Goal: Transaction & Acquisition: Purchase product/service

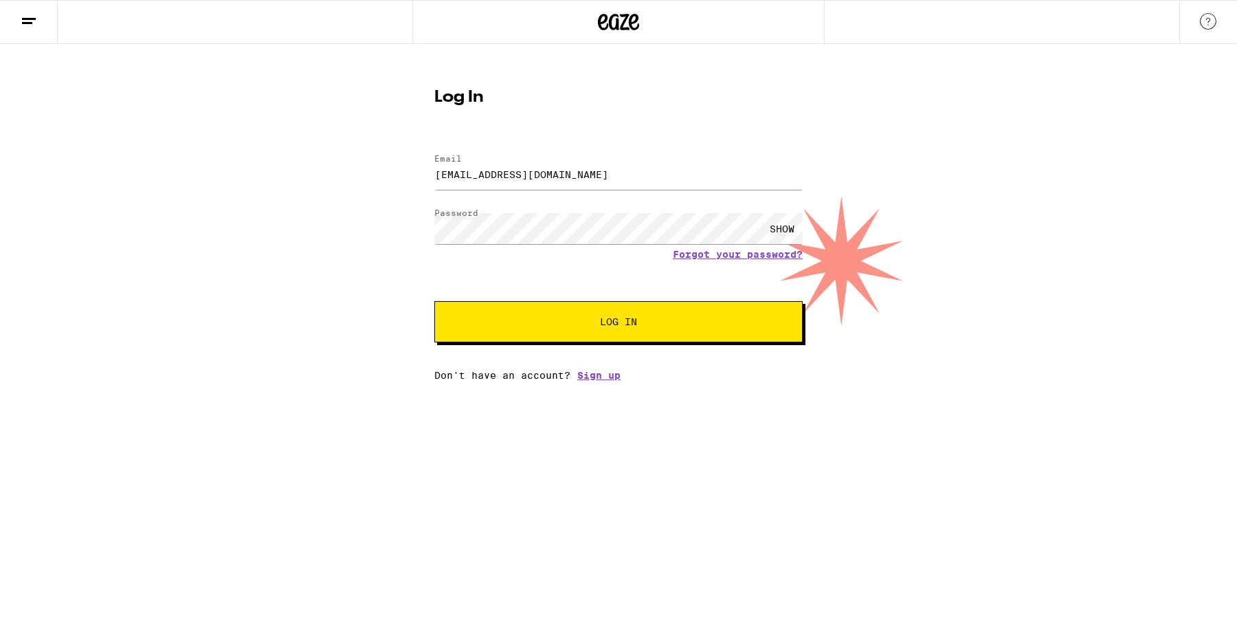
click at [622, 309] on button "Log In" at bounding box center [618, 321] width 368 height 41
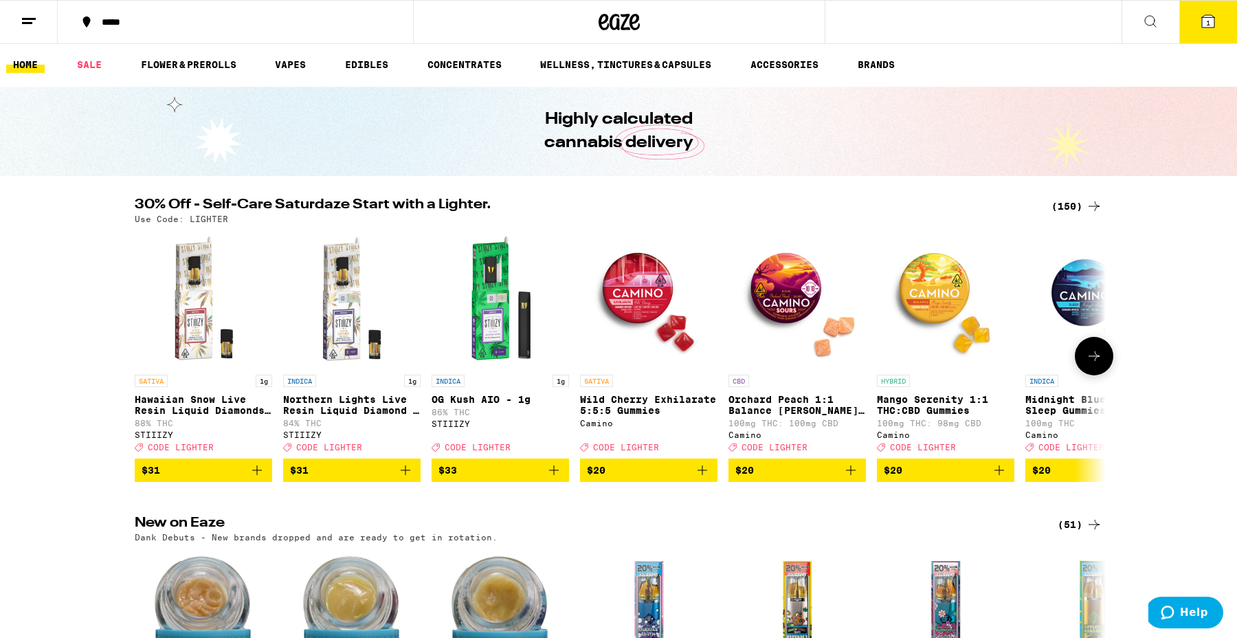
scroll to position [3, 0]
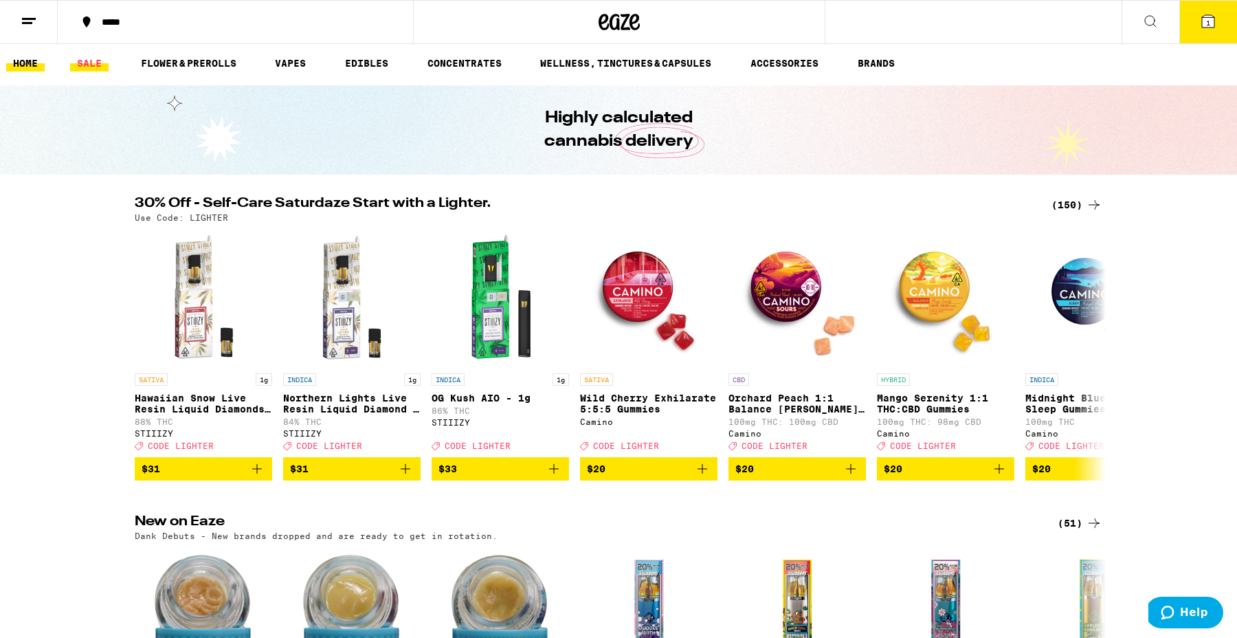
click at [91, 60] on link "SALE" at bounding box center [89, 63] width 38 height 16
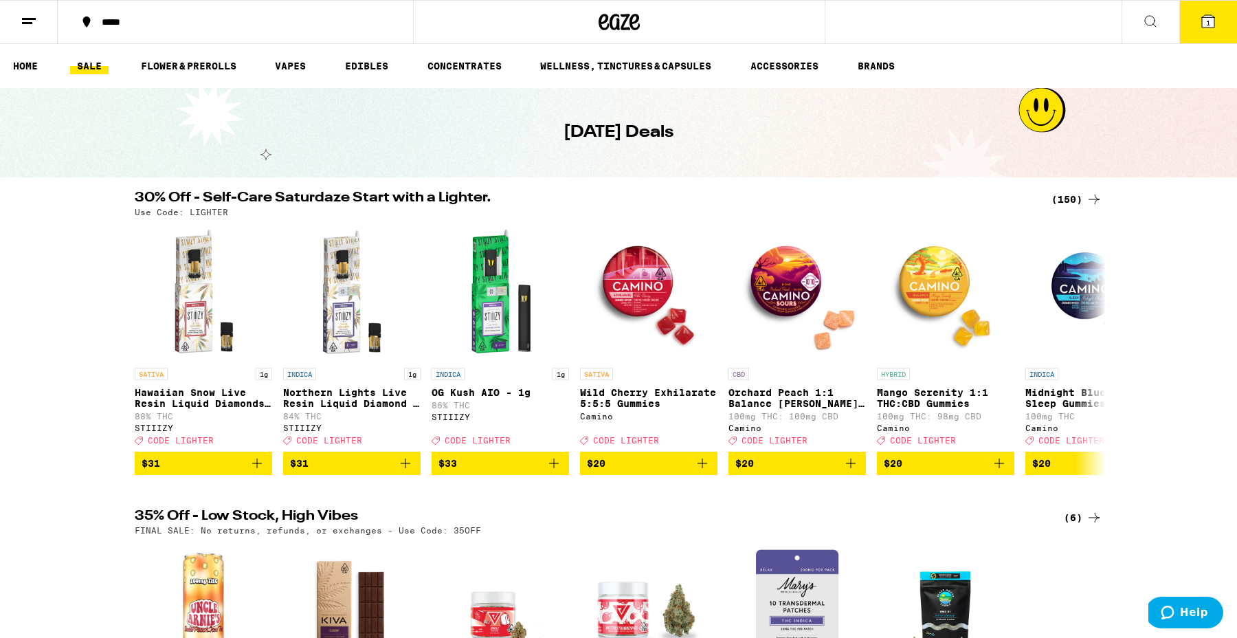
click at [1087, 197] on icon at bounding box center [1094, 199] width 16 height 16
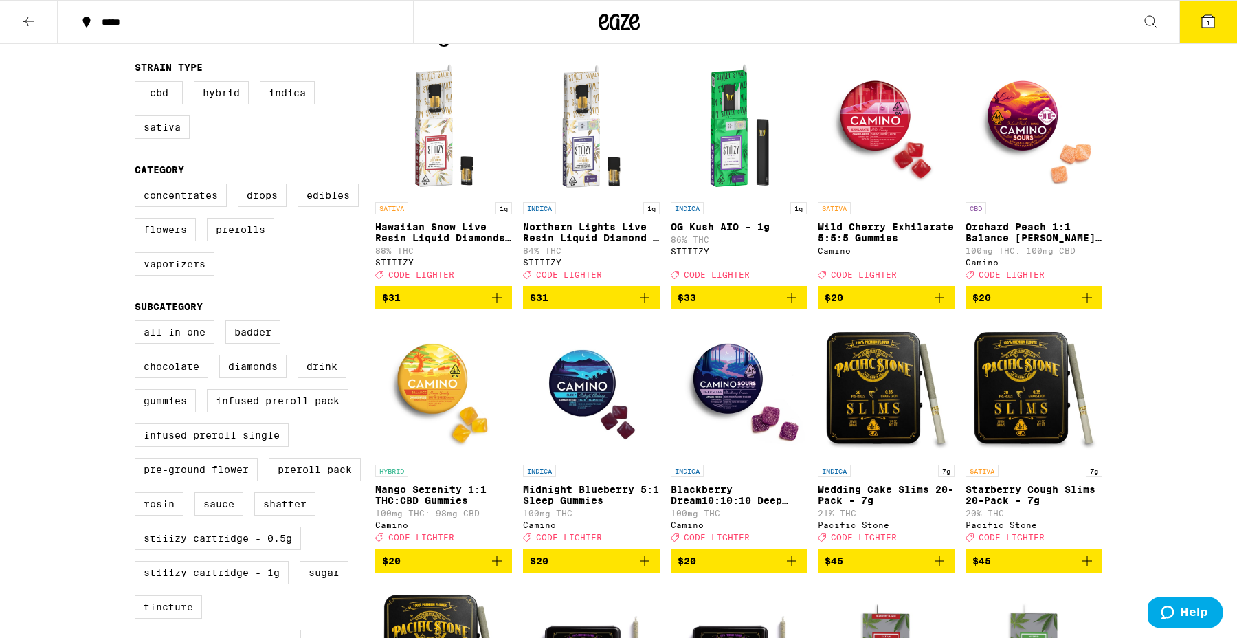
scroll to position [142, 0]
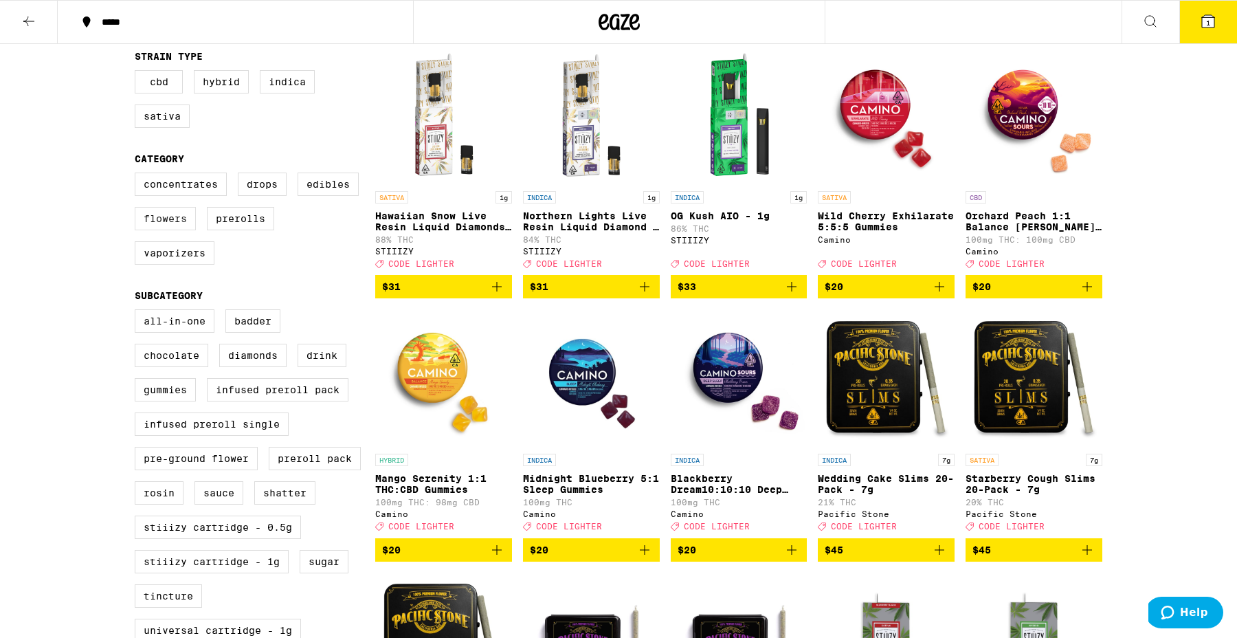
click at [155, 230] on label "Flowers" at bounding box center [165, 218] width 61 height 23
click at [138, 175] on input "Flowers" at bounding box center [137, 175] width 1 height 1
checkbox input "true"
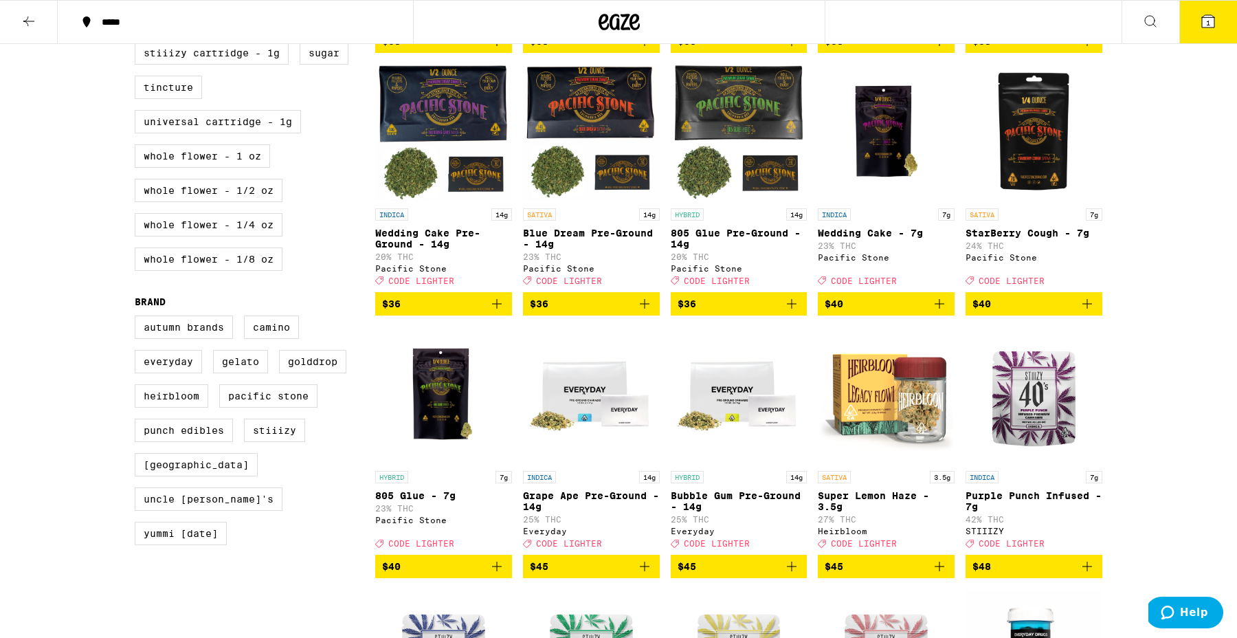
scroll to position [649, 0]
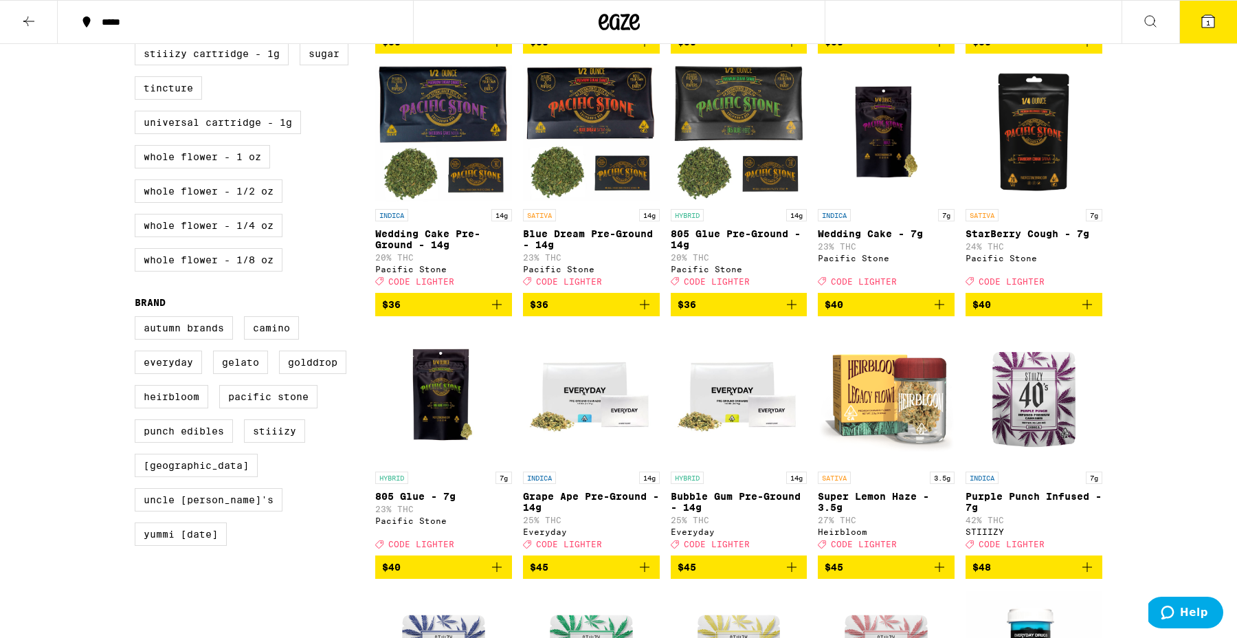
click at [941, 313] on icon "Add to bag" at bounding box center [939, 304] width 16 height 16
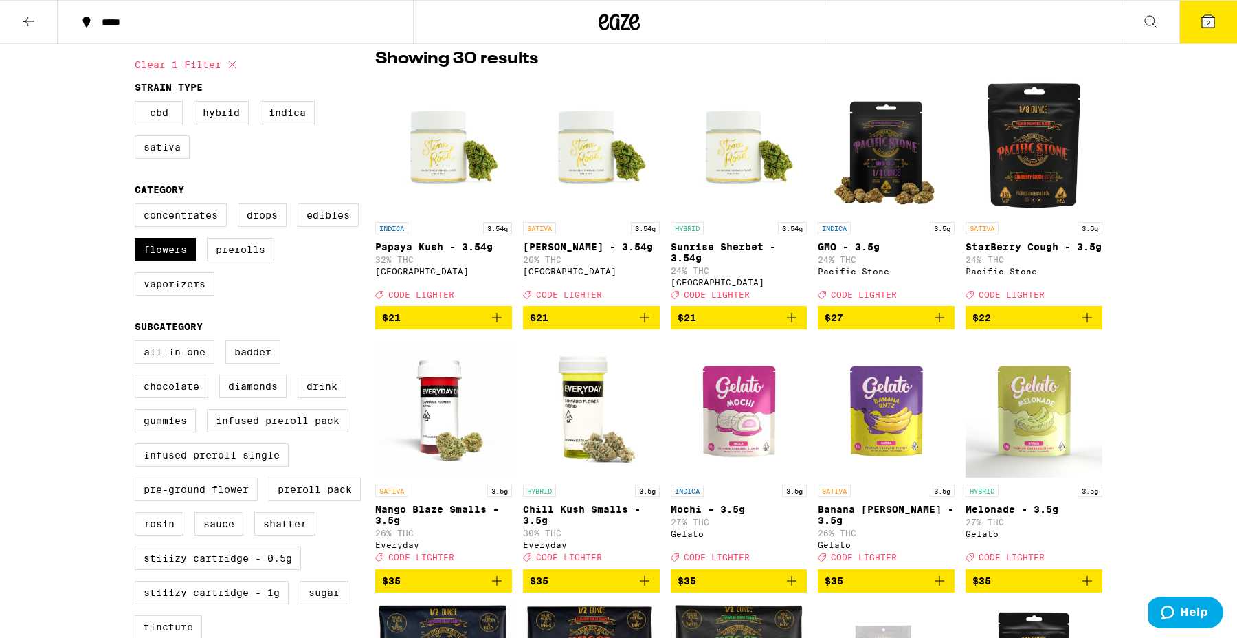
scroll to position [104, 0]
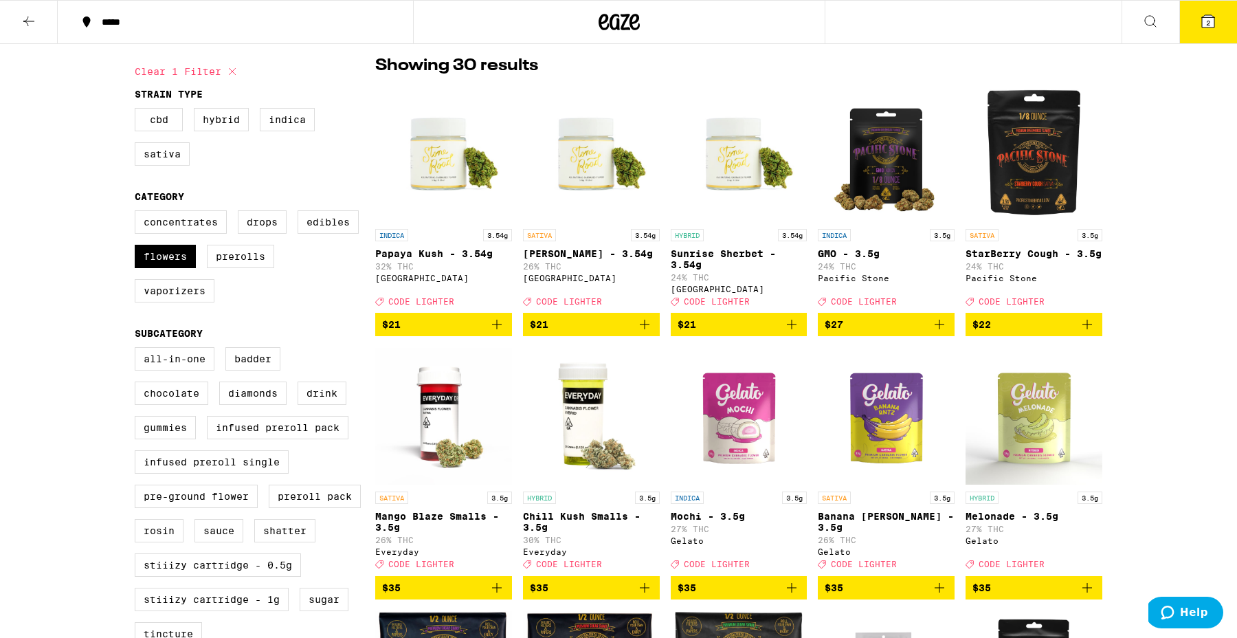
click at [1091, 331] on icon "Add to bag" at bounding box center [1087, 324] width 16 height 16
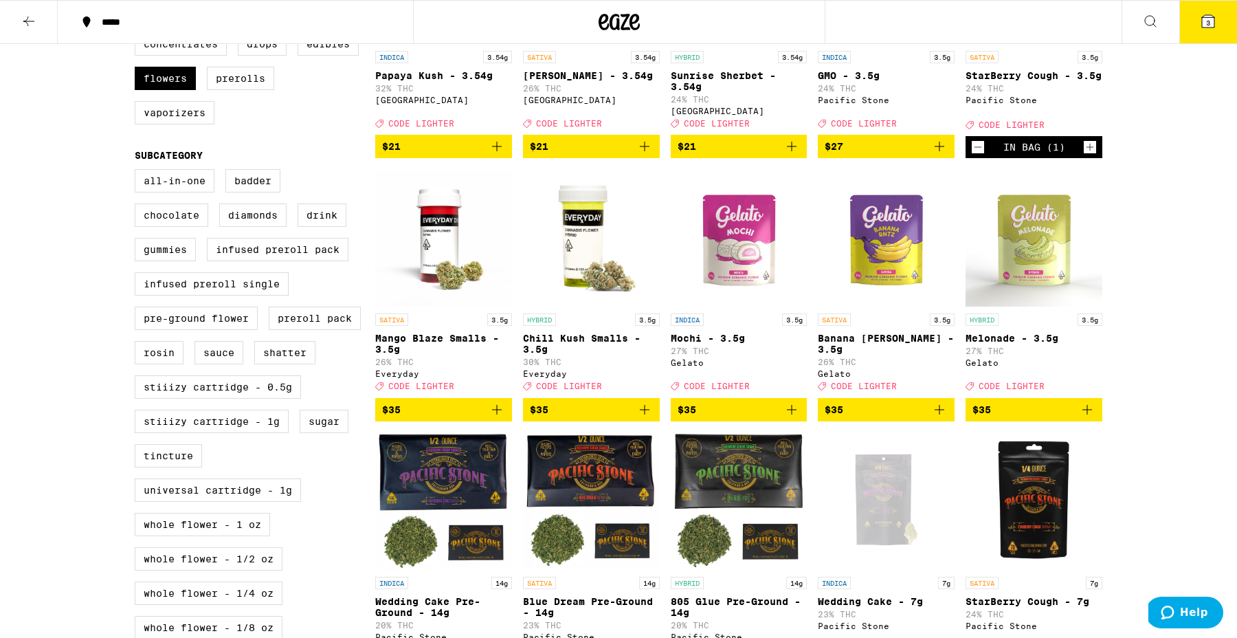
scroll to position [0, 0]
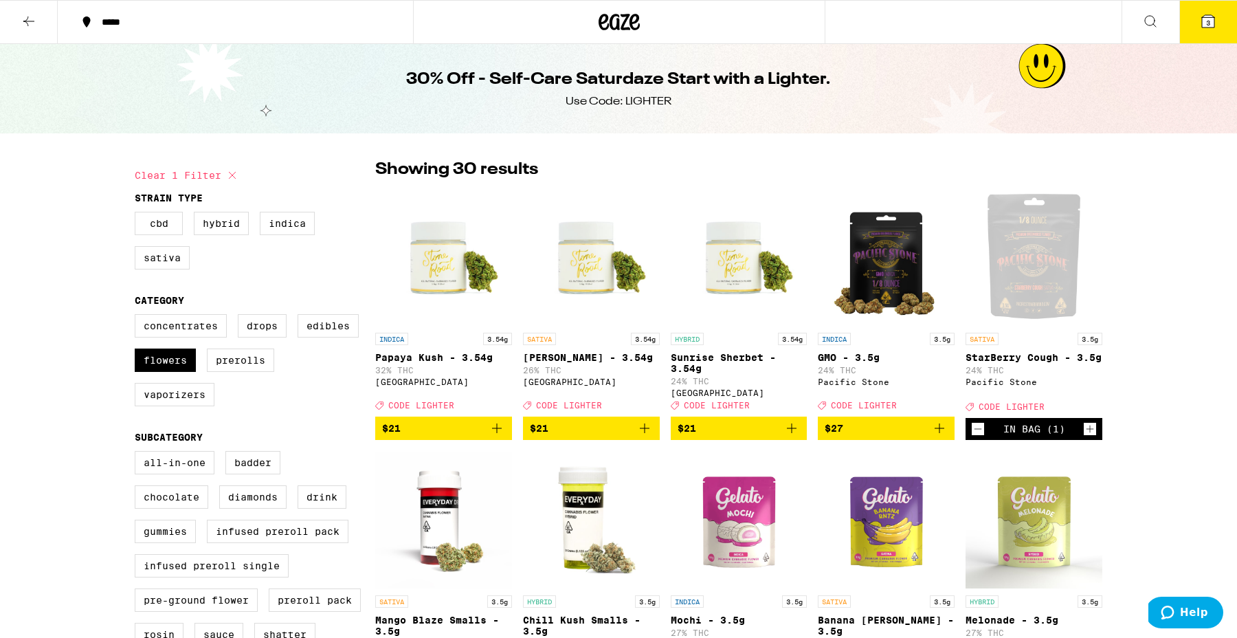
click at [22, 22] on icon at bounding box center [29, 21] width 16 height 16
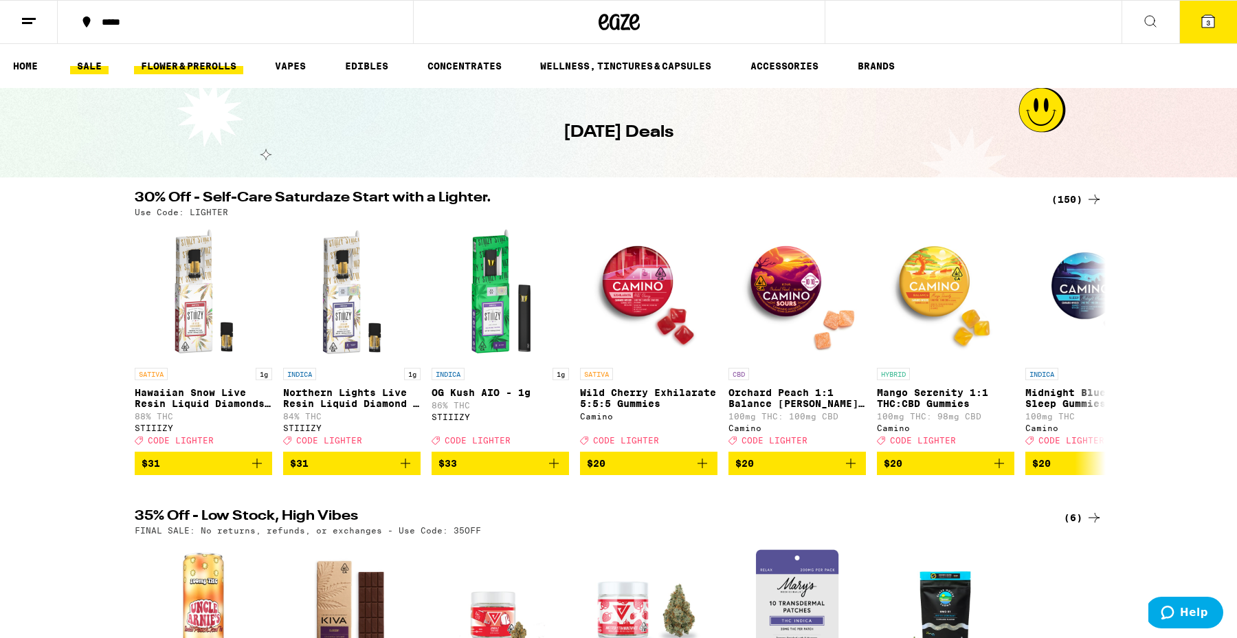
click at [175, 66] on link "FLOWER & PREROLLS" at bounding box center [188, 66] width 109 height 16
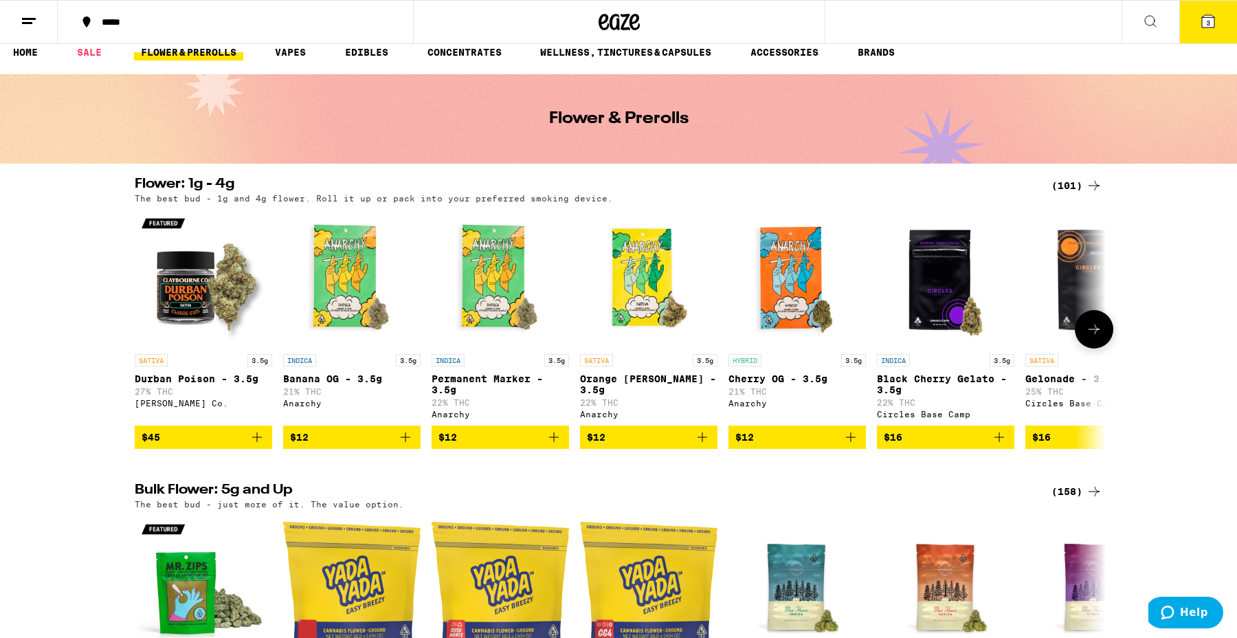
scroll to position [23, 0]
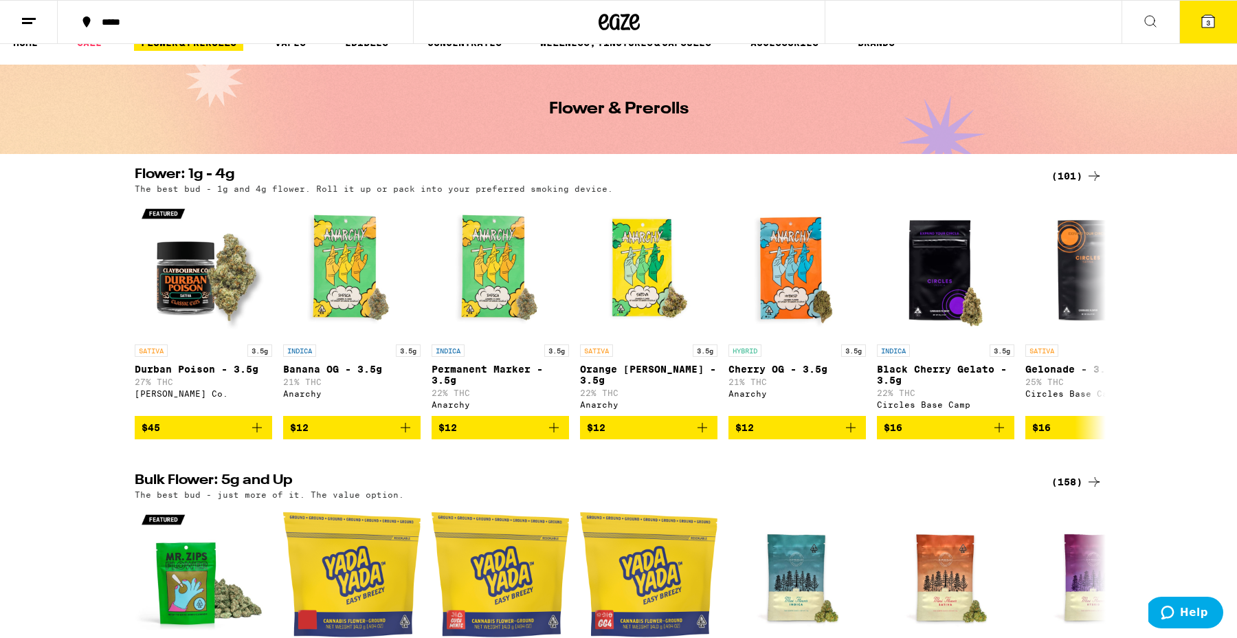
click at [1080, 179] on div "(101)" at bounding box center [1076, 176] width 51 height 16
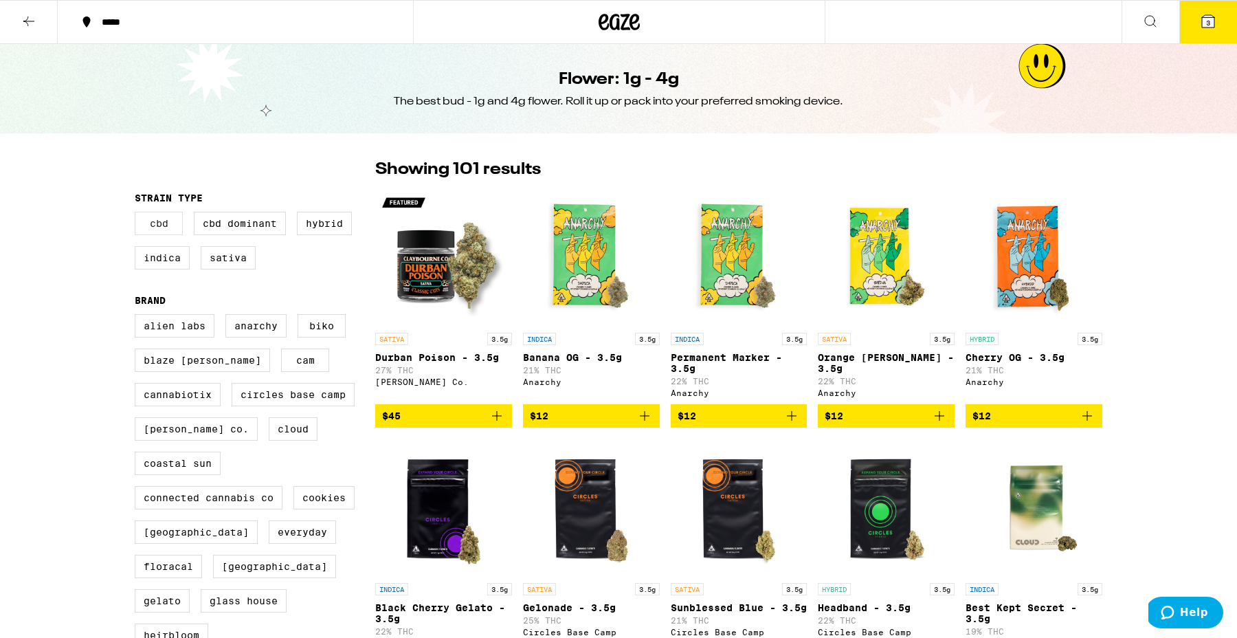
click at [147, 234] on label "CBD" at bounding box center [159, 223] width 48 height 23
click at [138, 214] on input "CBD" at bounding box center [137, 214] width 1 height 1
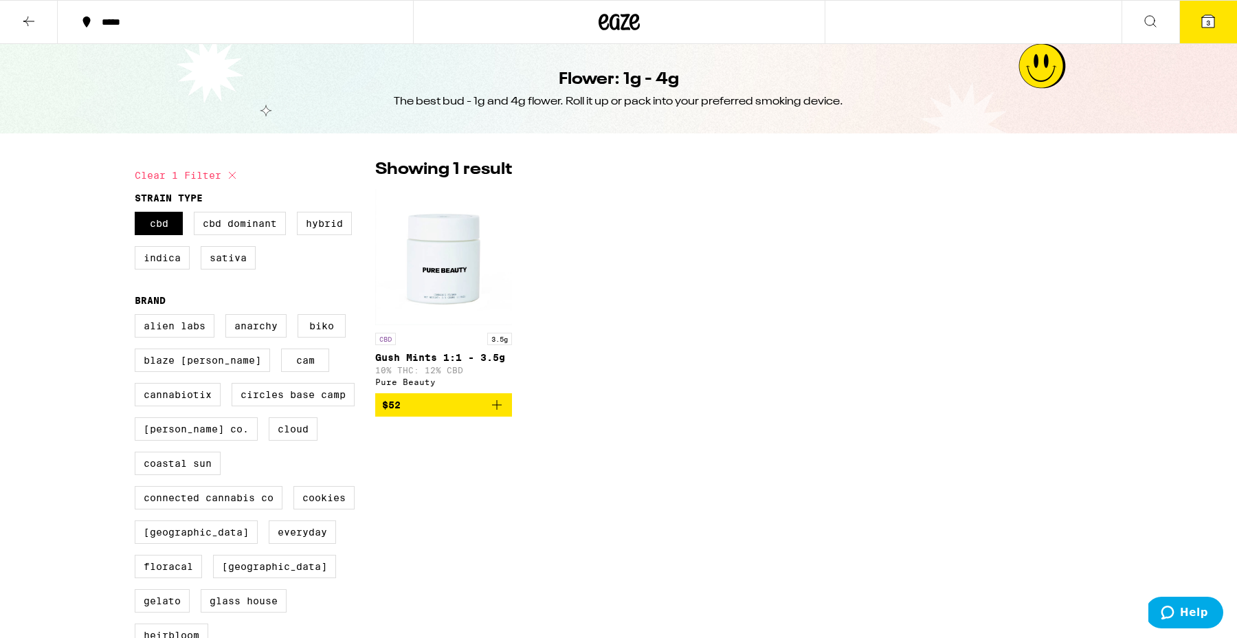
click at [232, 175] on icon at bounding box center [232, 175] width 7 height 7
checkbox input "false"
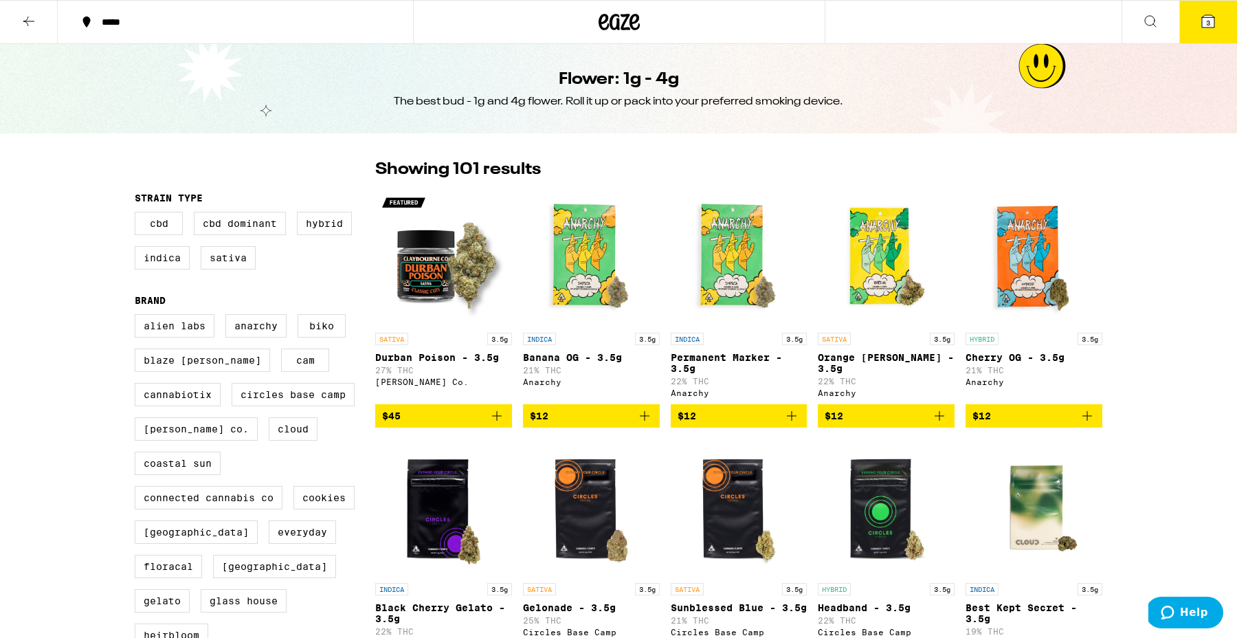
click at [4, 9] on button at bounding box center [29, 22] width 58 height 43
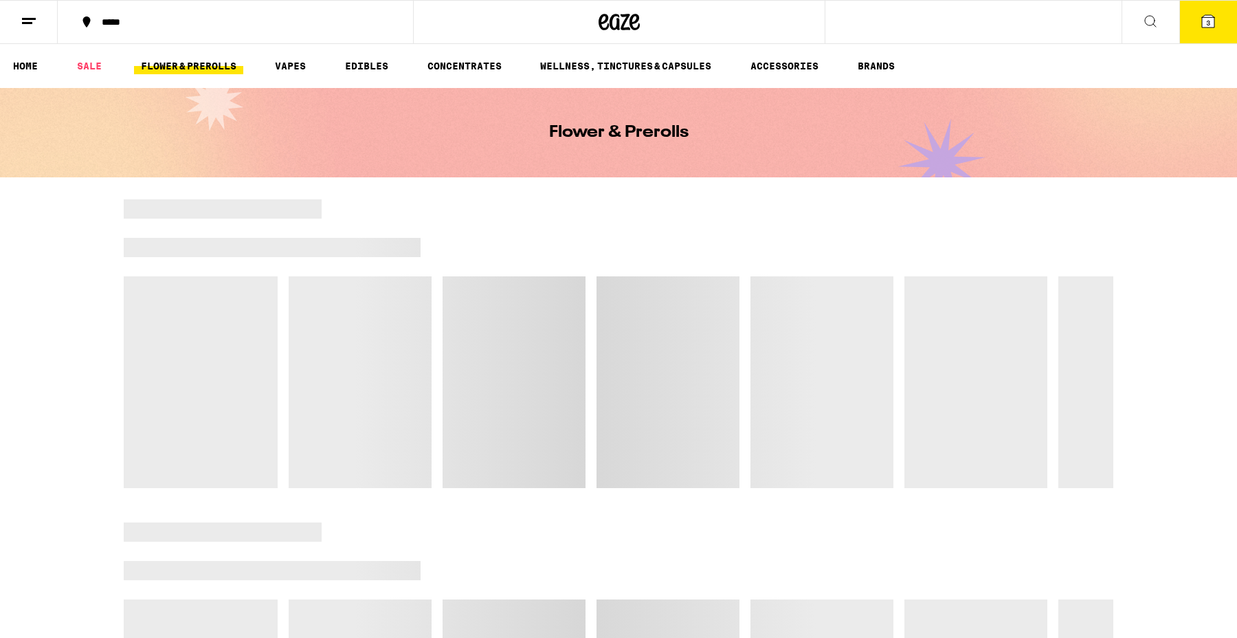
drag, startPoint x: 4, startPoint y: 9, endPoint x: 25, endPoint y: 16, distance: 21.7
click at [25, 16] on icon at bounding box center [29, 21] width 16 height 16
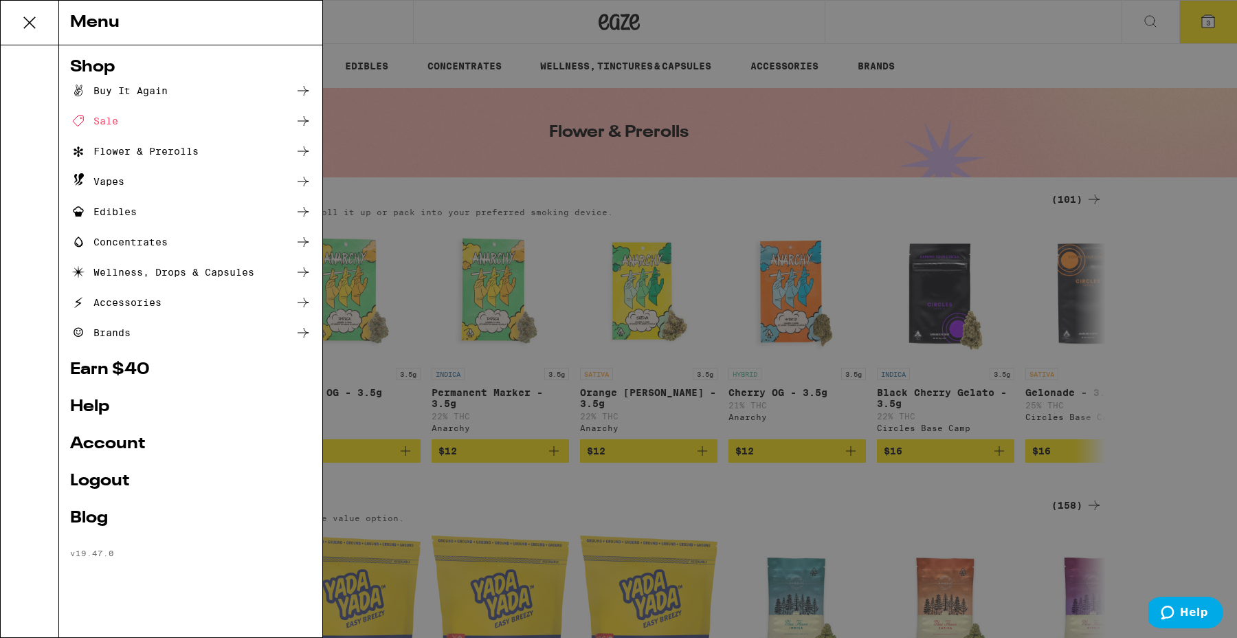
click at [400, 282] on div "Menu Shop Buy It Again Sale Flower & Prerolls Vapes Edibles Concentrates Wellne…" at bounding box center [618, 319] width 1237 height 638
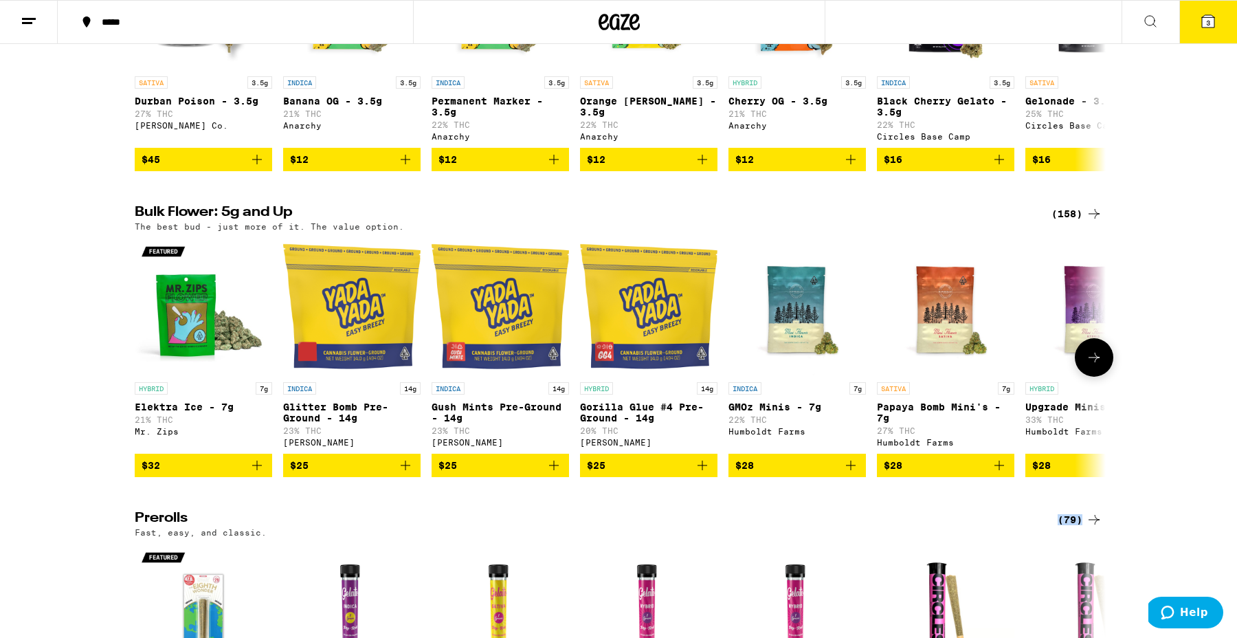
scroll to position [194, 0]
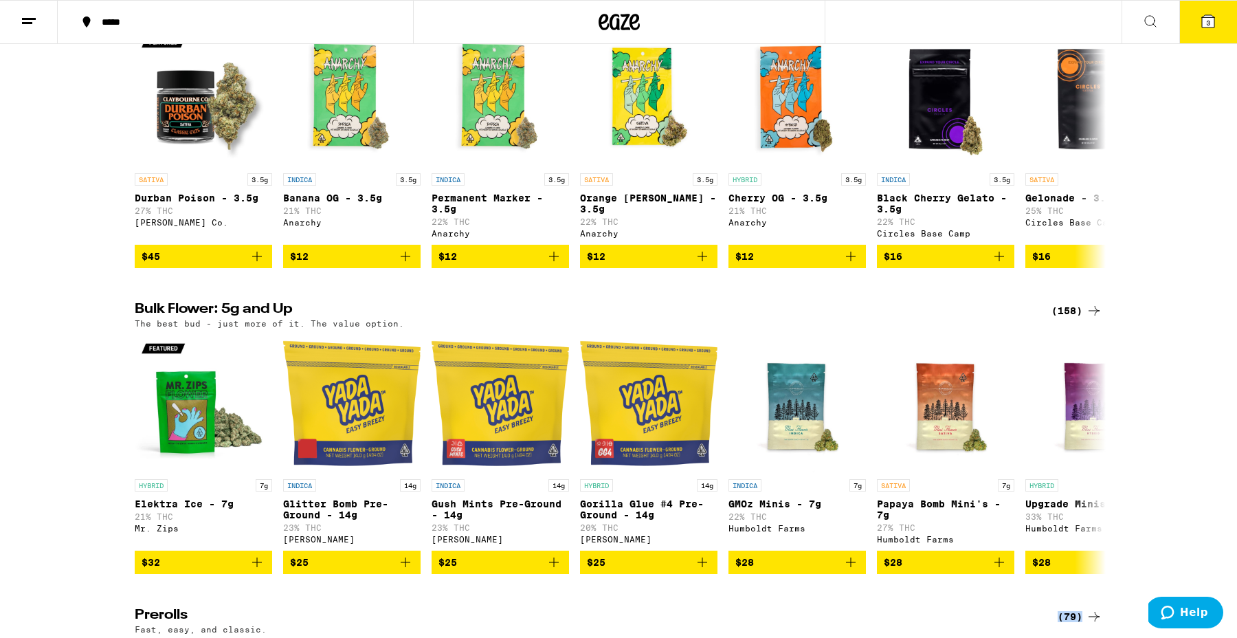
click at [1067, 317] on div "(158)" at bounding box center [1076, 310] width 51 height 16
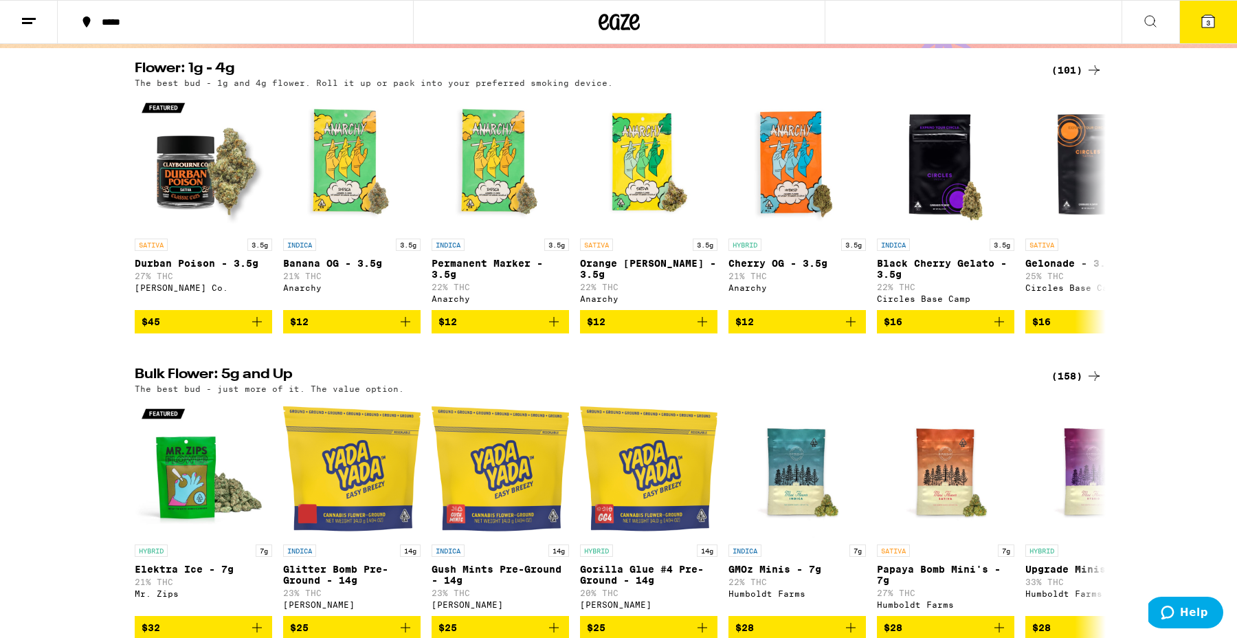
scroll to position [0, 0]
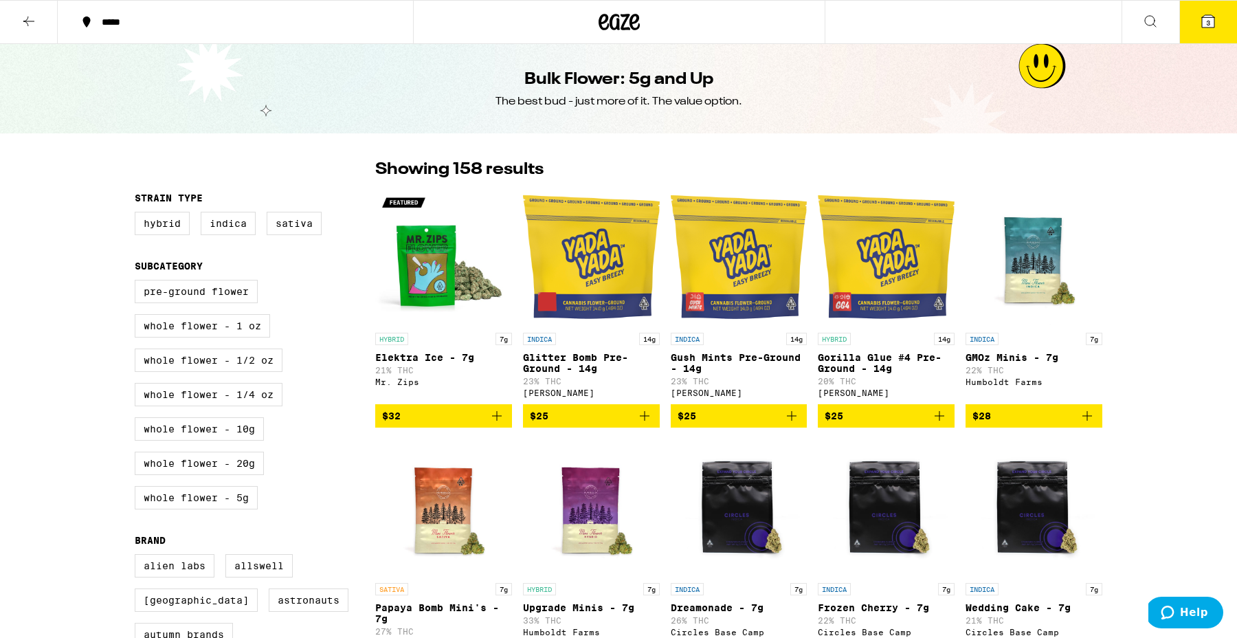
click at [19, 14] on button at bounding box center [29, 22] width 58 height 43
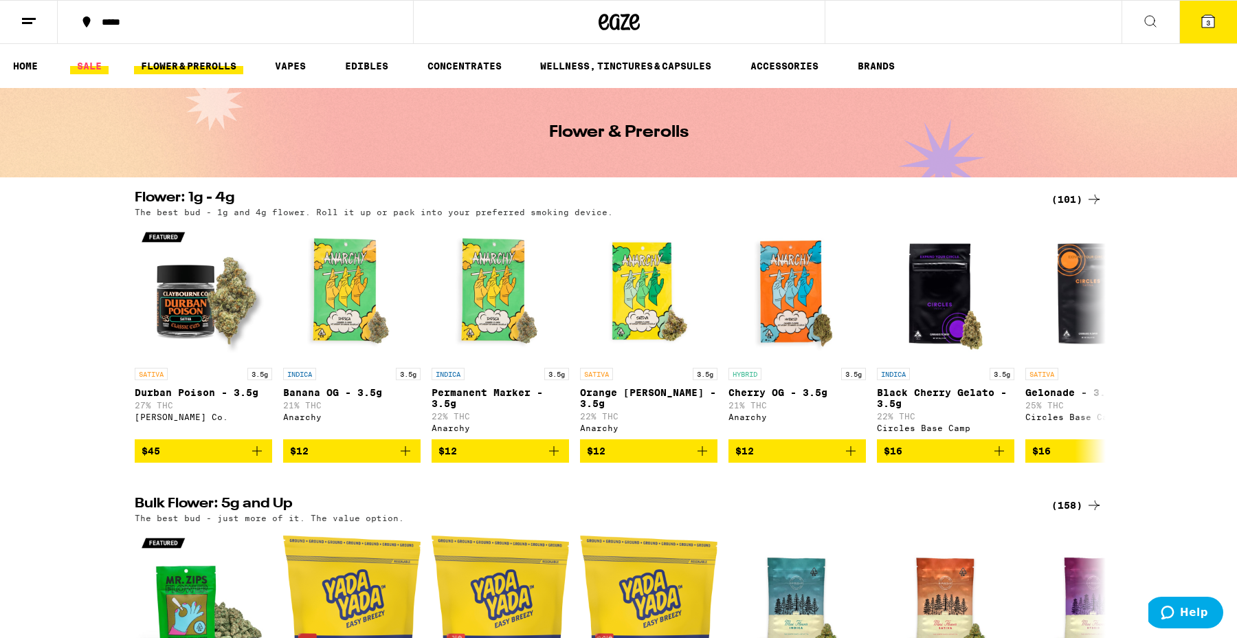
click at [97, 58] on link "SALE" at bounding box center [89, 66] width 38 height 16
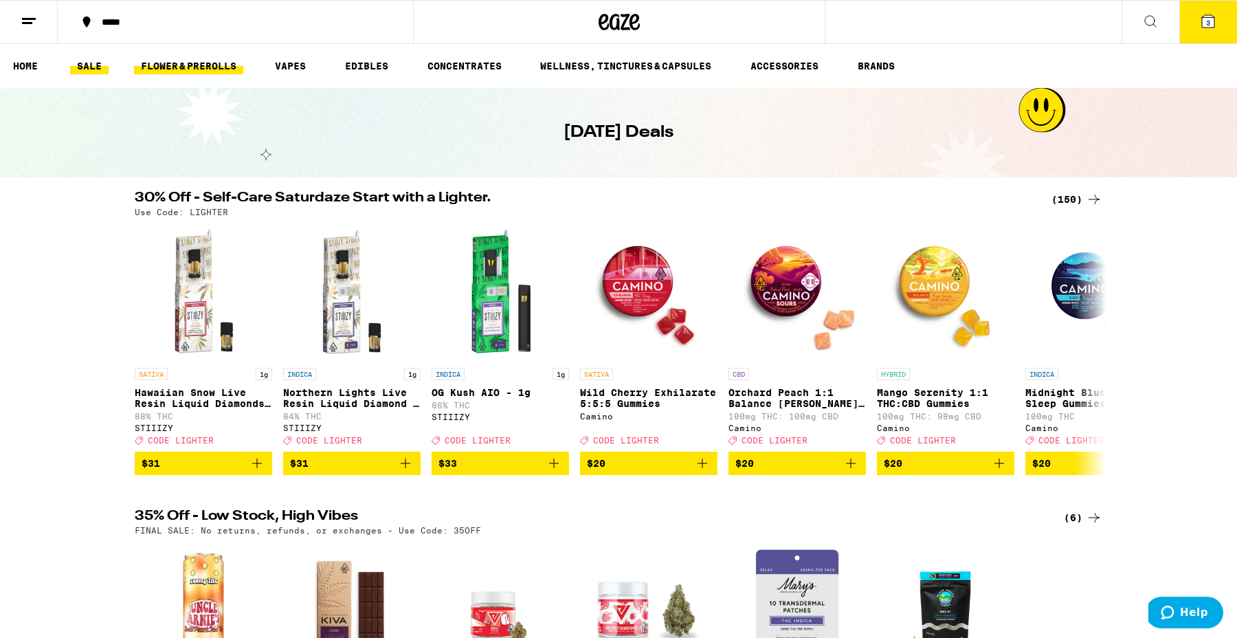
click at [207, 59] on link "FLOWER & PREROLLS" at bounding box center [188, 66] width 109 height 16
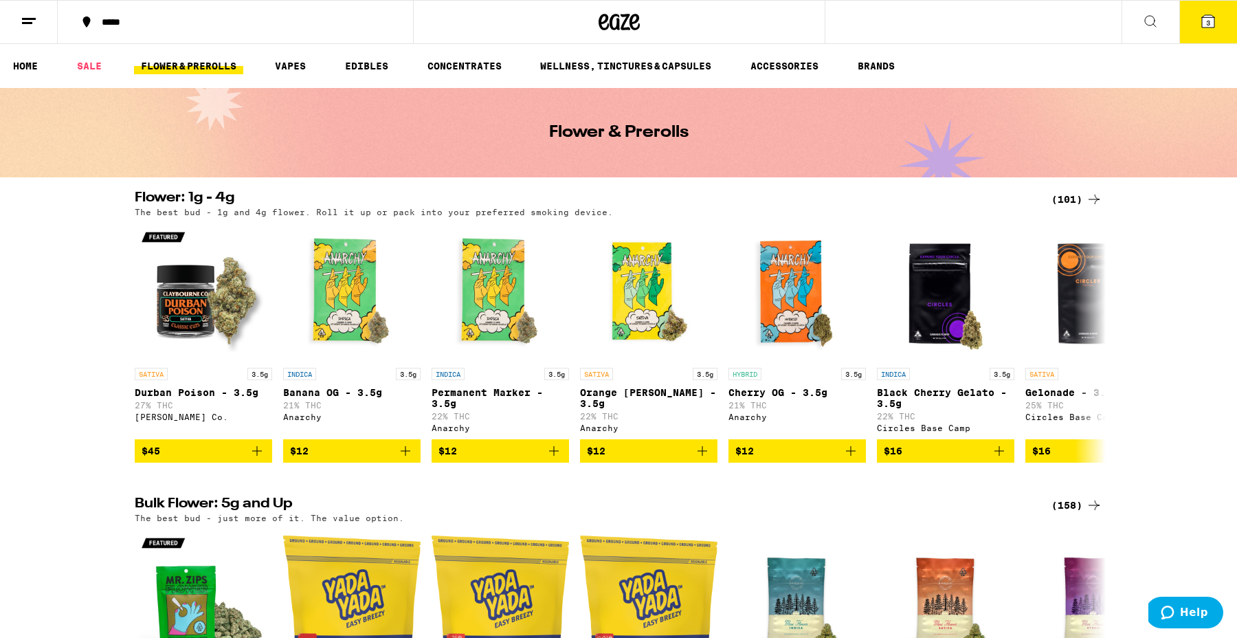
click at [1073, 193] on div "(101)" at bounding box center [1076, 199] width 51 height 16
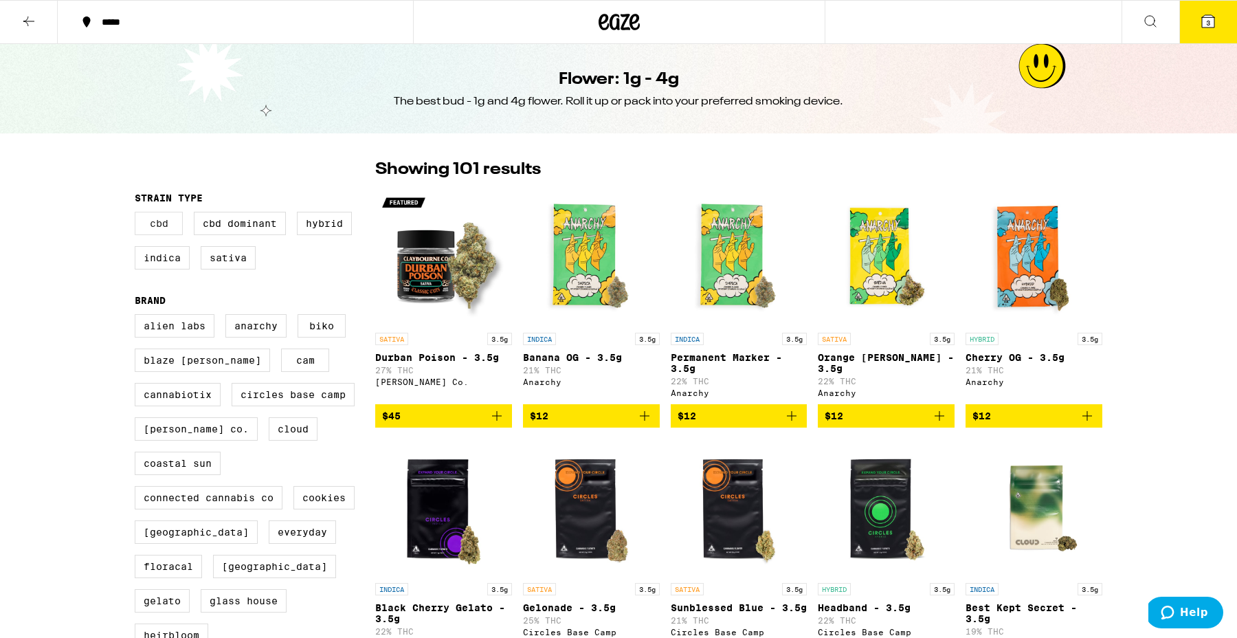
click at [155, 230] on label "CBD" at bounding box center [159, 223] width 48 height 23
click at [138, 214] on input "CBD" at bounding box center [137, 214] width 1 height 1
checkbox input "true"
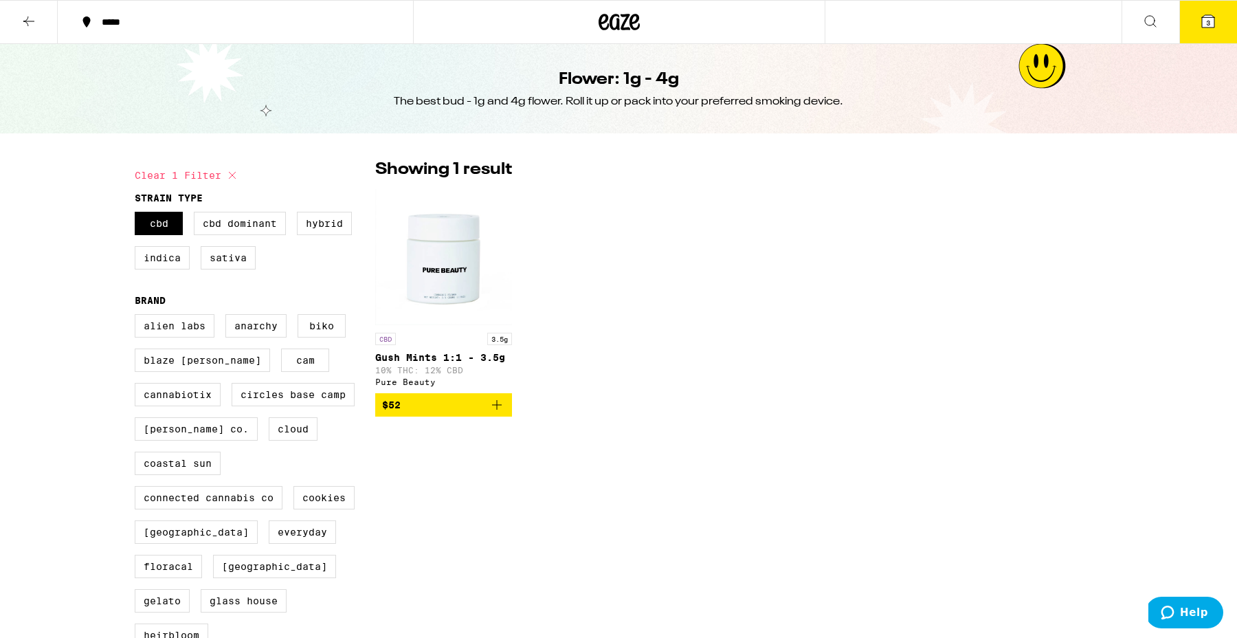
click at [502, 407] on icon "Add to bag" at bounding box center [497, 405] width 16 height 16
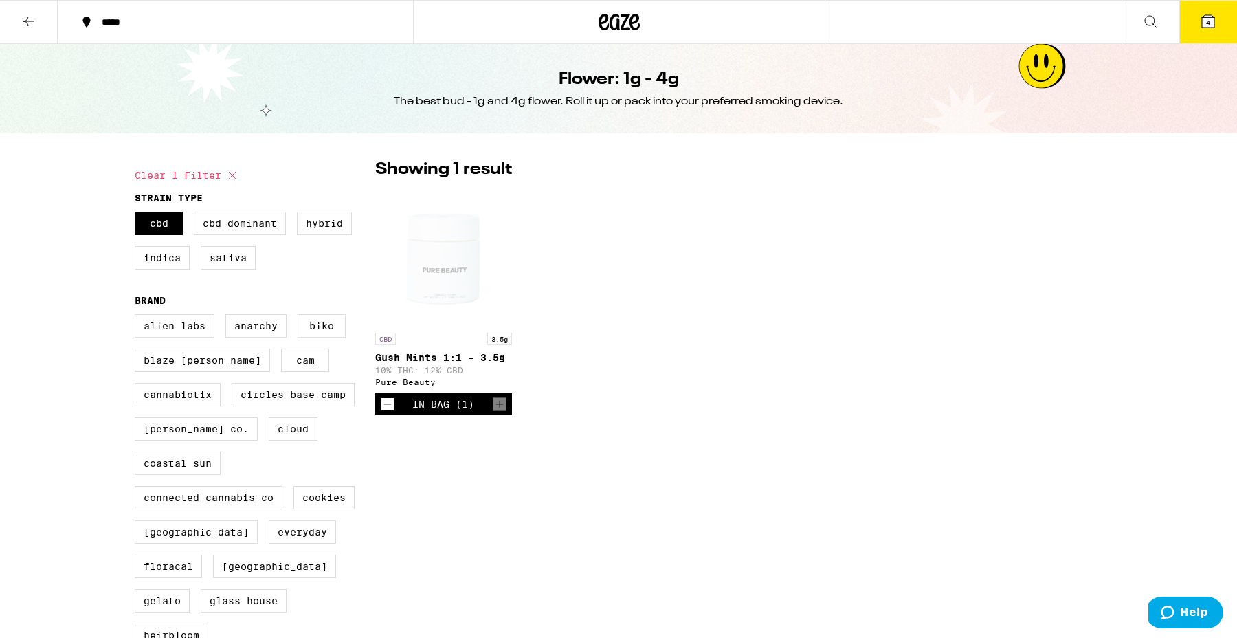
click at [1203, 28] on icon at bounding box center [1208, 21] width 16 height 16
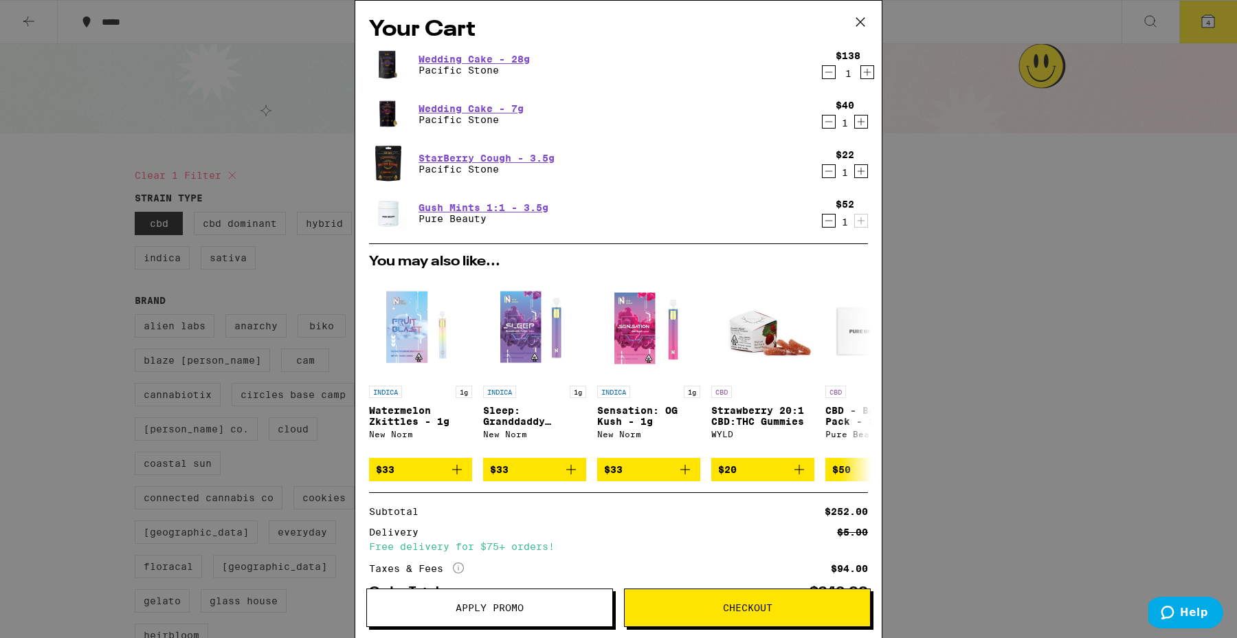
click at [829, 70] on icon "Decrement" at bounding box center [829, 72] width 12 height 16
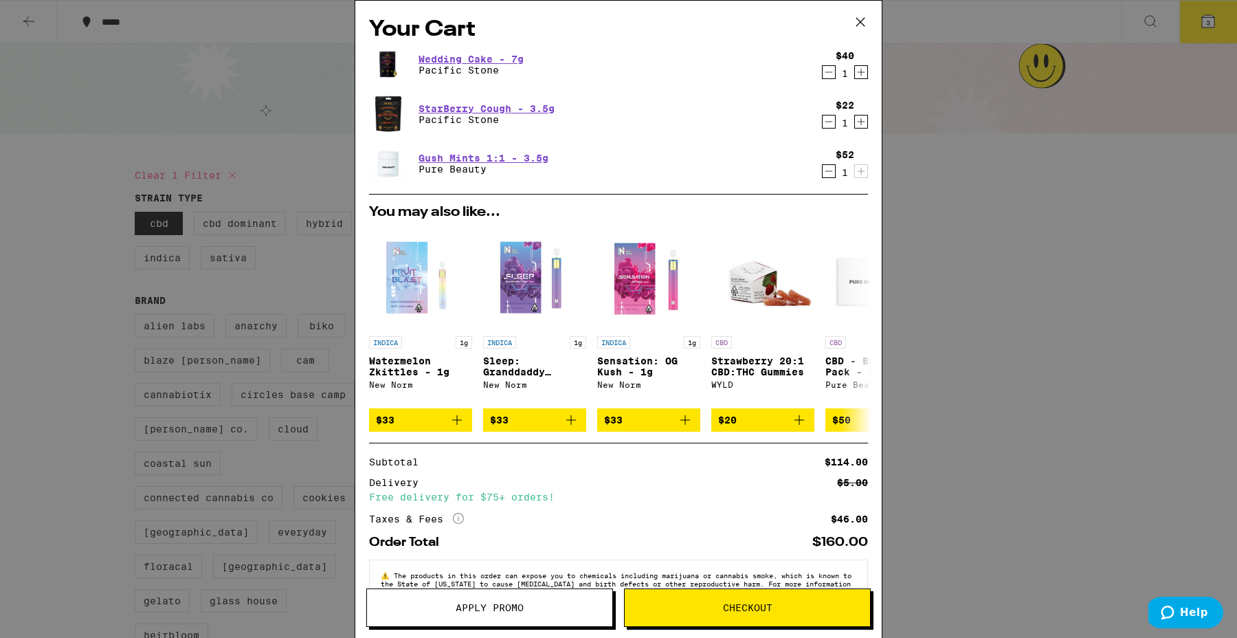
click at [858, 16] on icon at bounding box center [860, 22] width 21 height 21
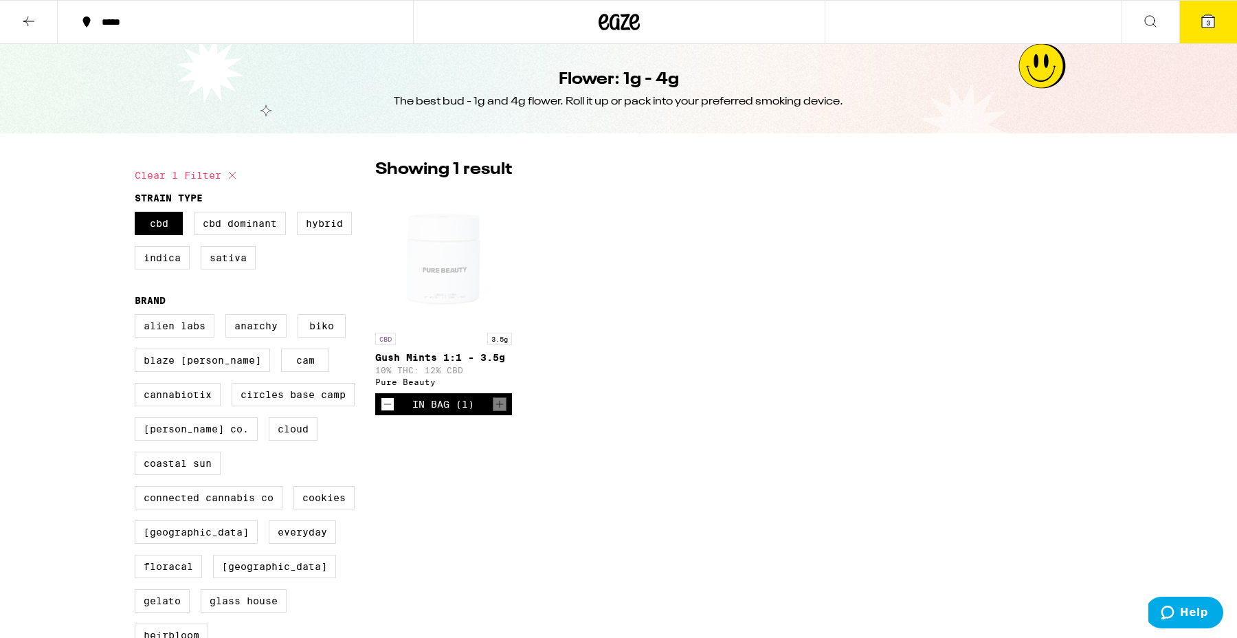
click at [25, 28] on button at bounding box center [29, 22] width 58 height 43
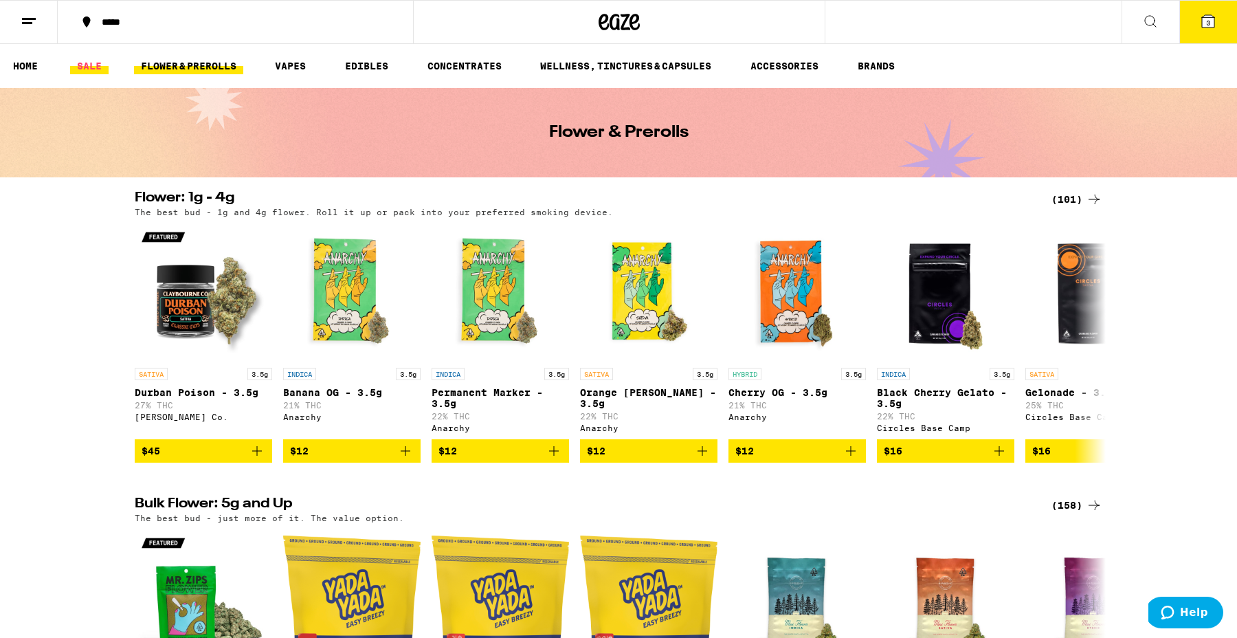
click at [88, 67] on link "SALE" at bounding box center [89, 66] width 38 height 16
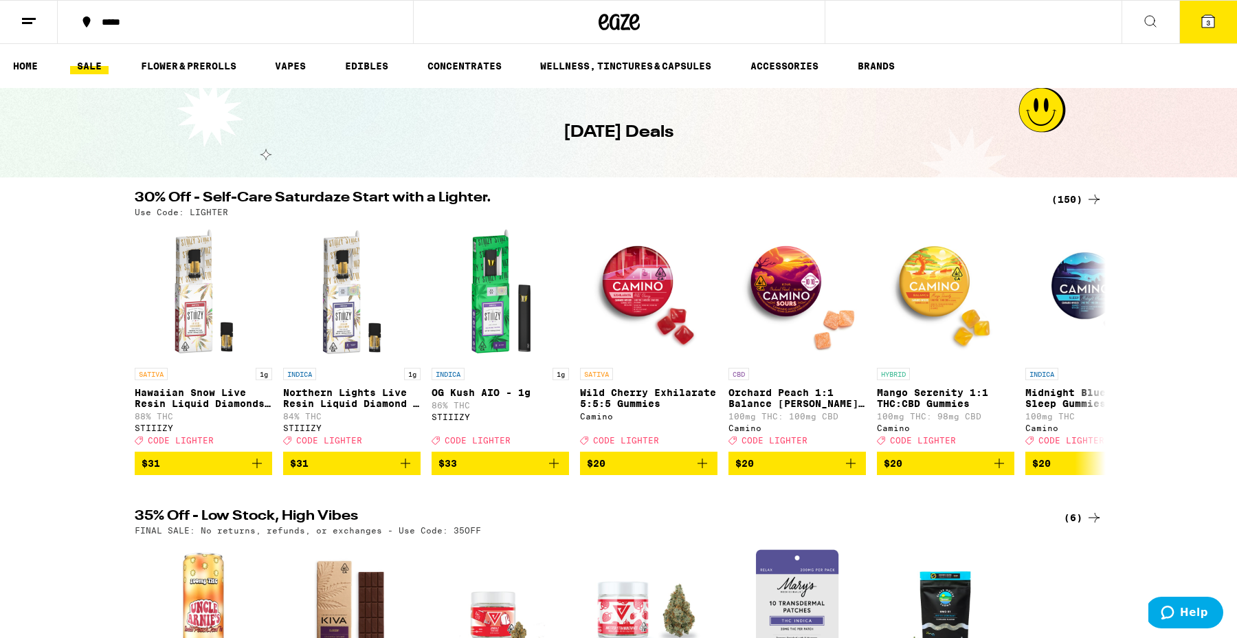
click at [1073, 196] on div "(150)" at bounding box center [1076, 199] width 51 height 16
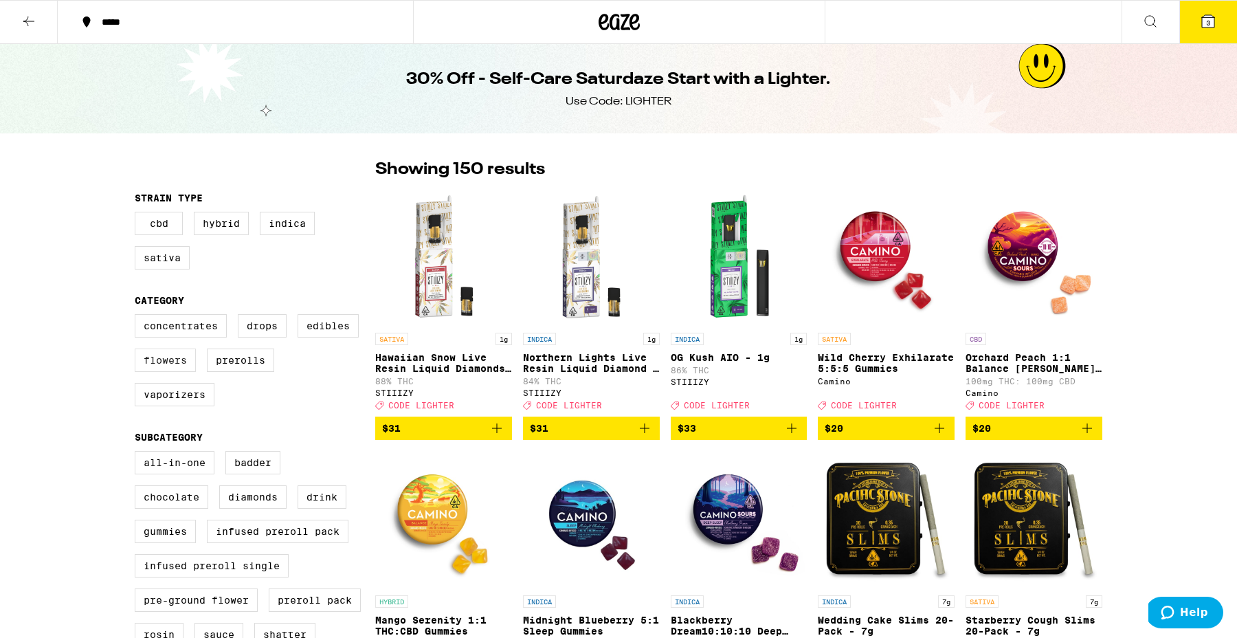
click at [155, 370] on label "Flowers" at bounding box center [165, 359] width 61 height 23
click at [138, 317] on input "Flowers" at bounding box center [137, 316] width 1 height 1
checkbox input "true"
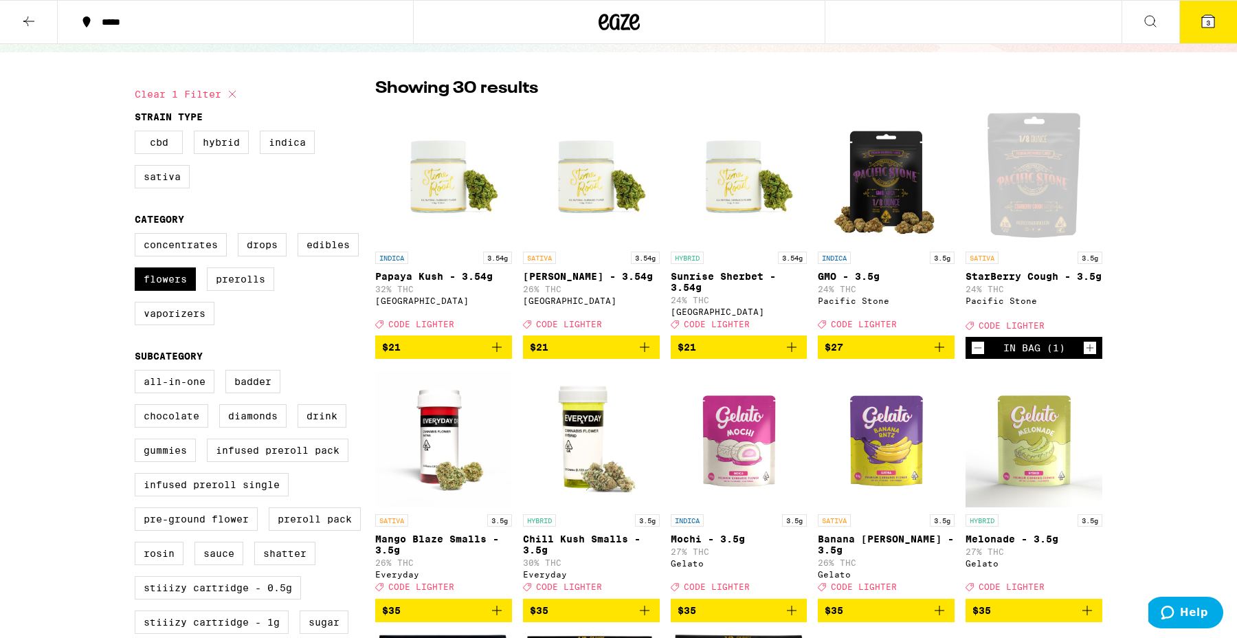
scroll to position [85, 0]
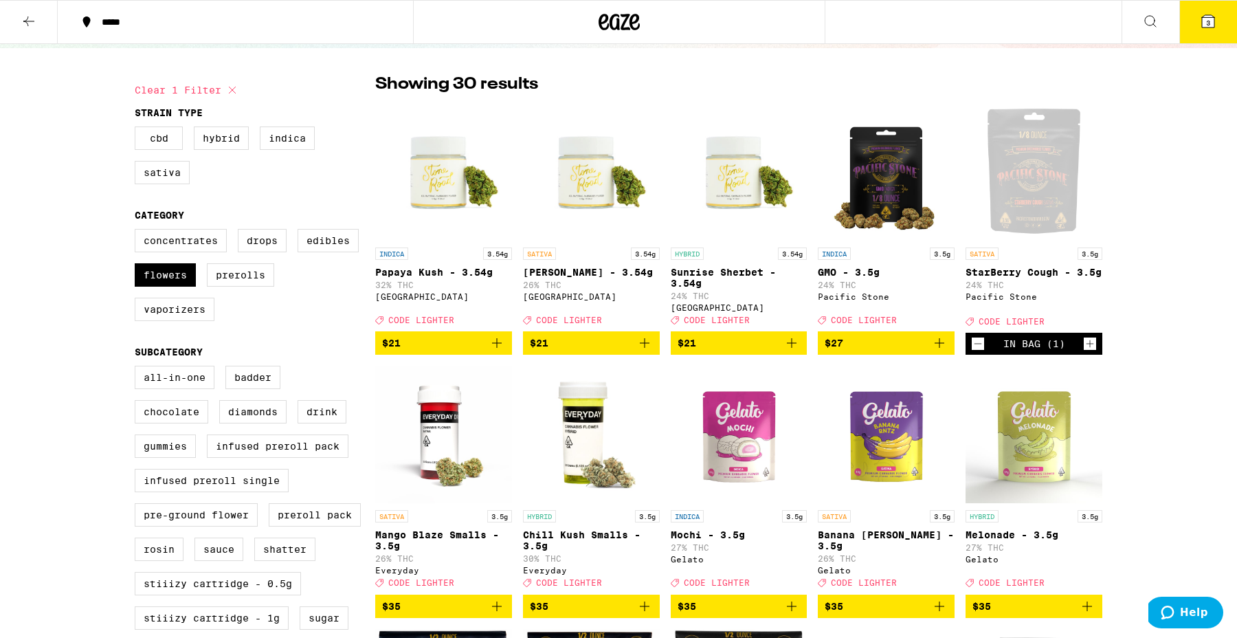
click at [942, 348] on icon "Add to bag" at bounding box center [939, 343] width 16 height 16
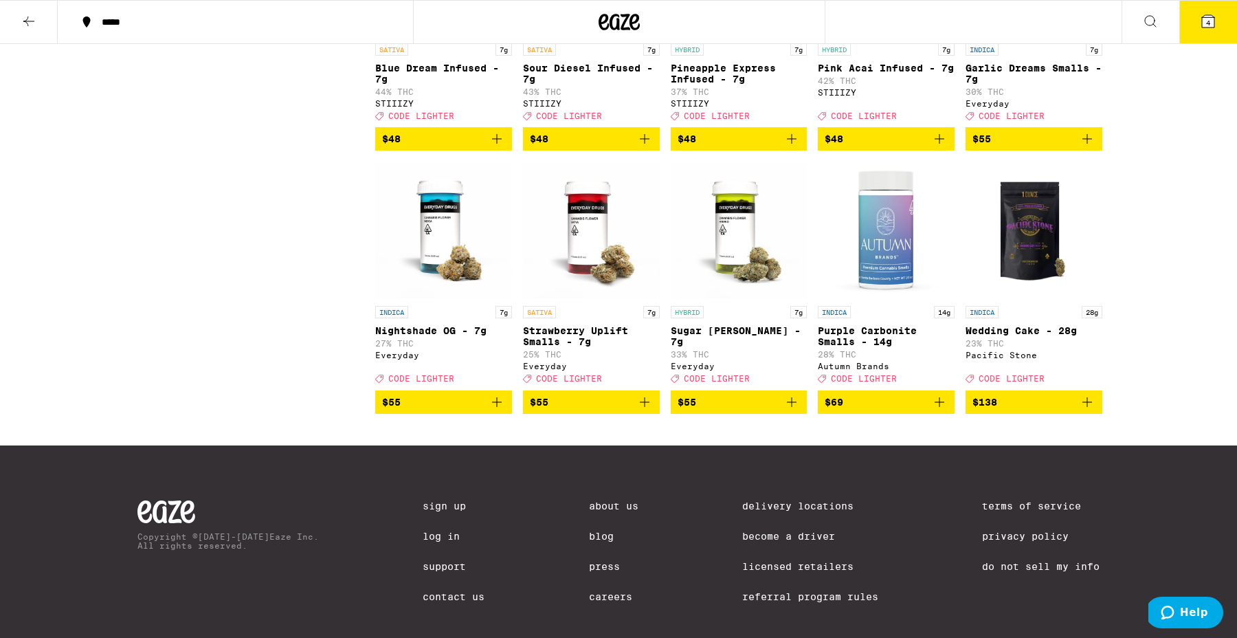
scroll to position [1337, 0]
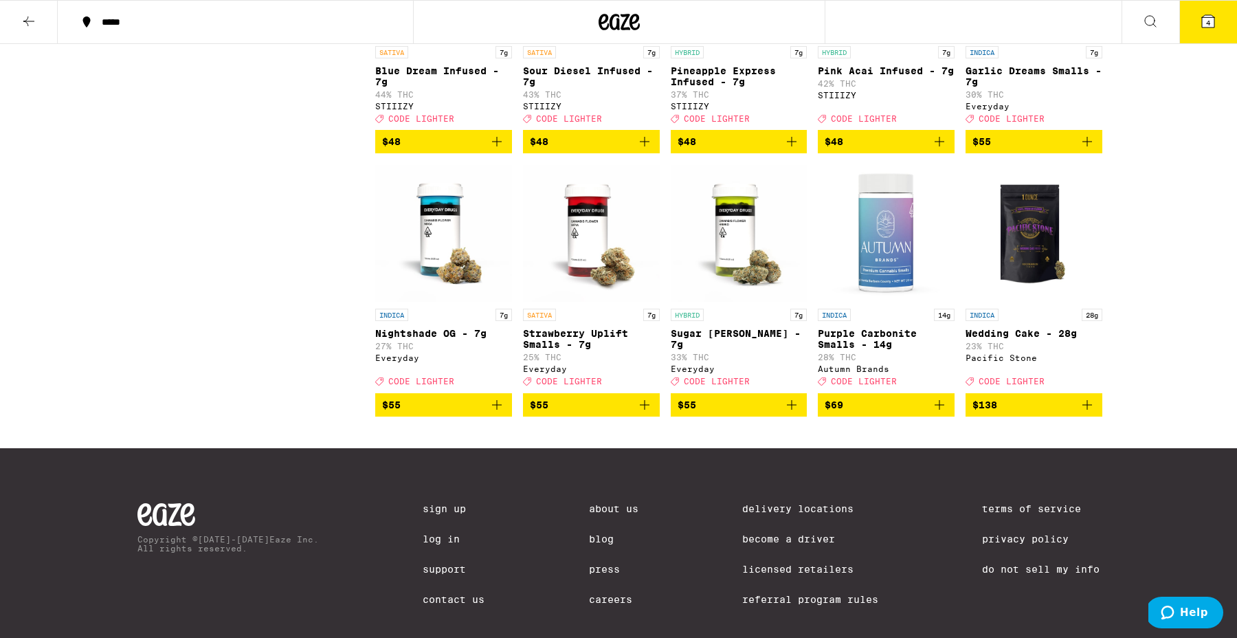
click at [1205, 18] on icon at bounding box center [1208, 21] width 12 height 12
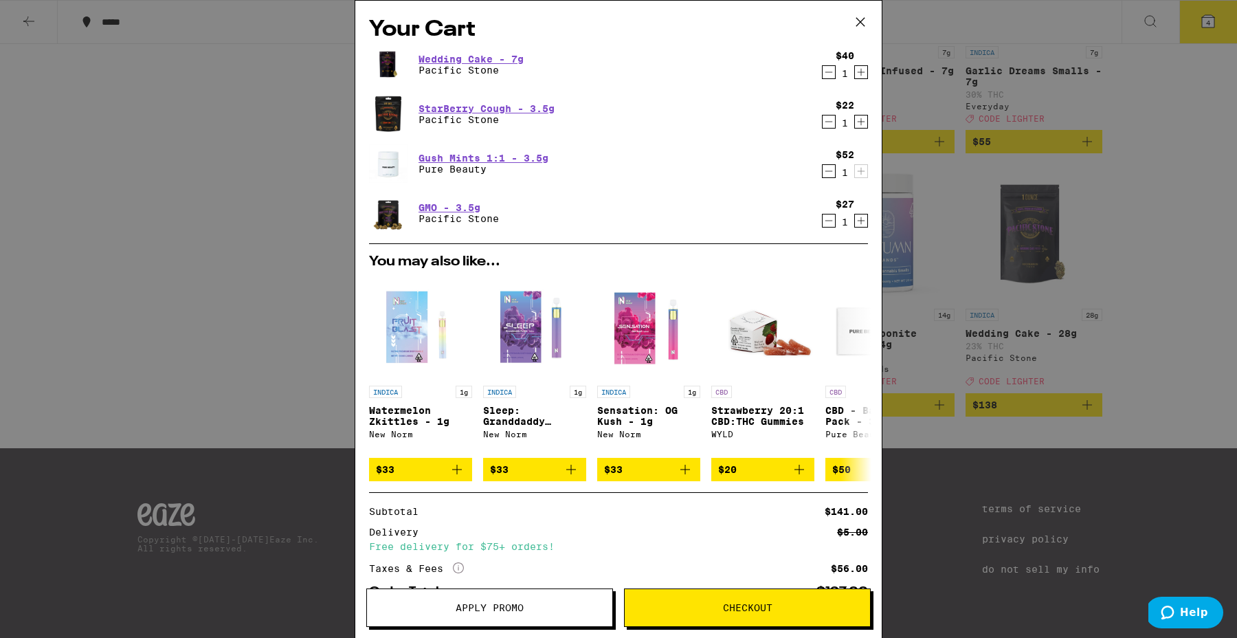
click at [247, 207] on div "Your Cart Wedding Cake - 7g Pacific Stone $40 1 StarBerry Cough - 3.5g Pacific …" at bounding box center [618, 319] width 1237 height 638
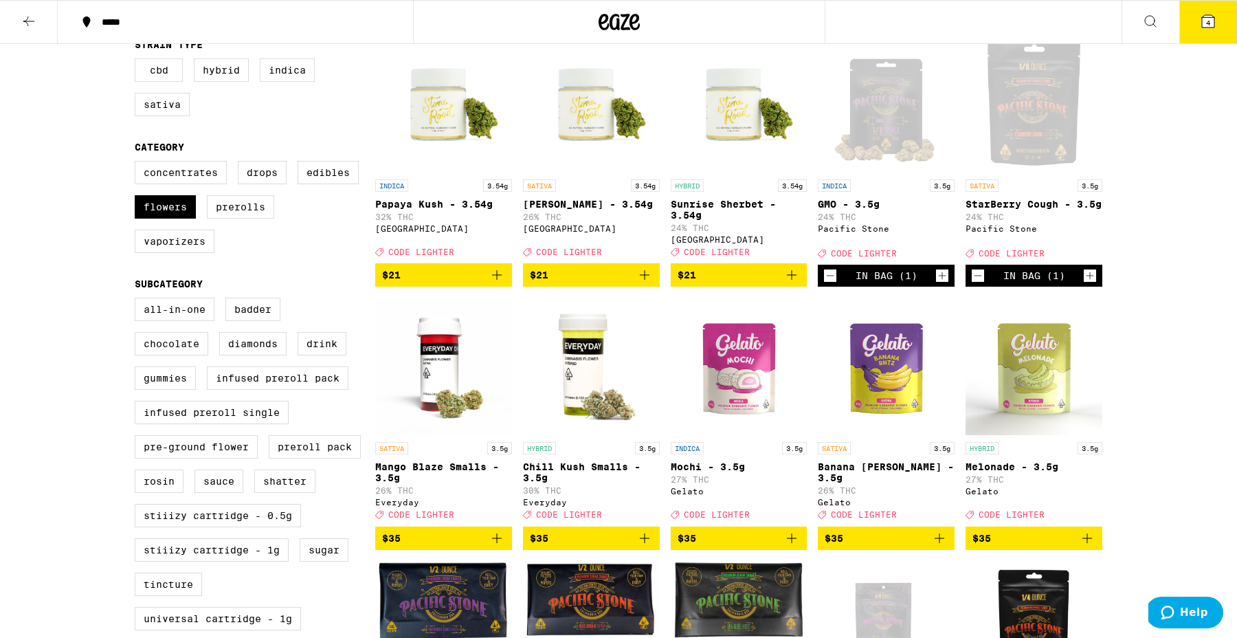
scroll to position [155, 0]
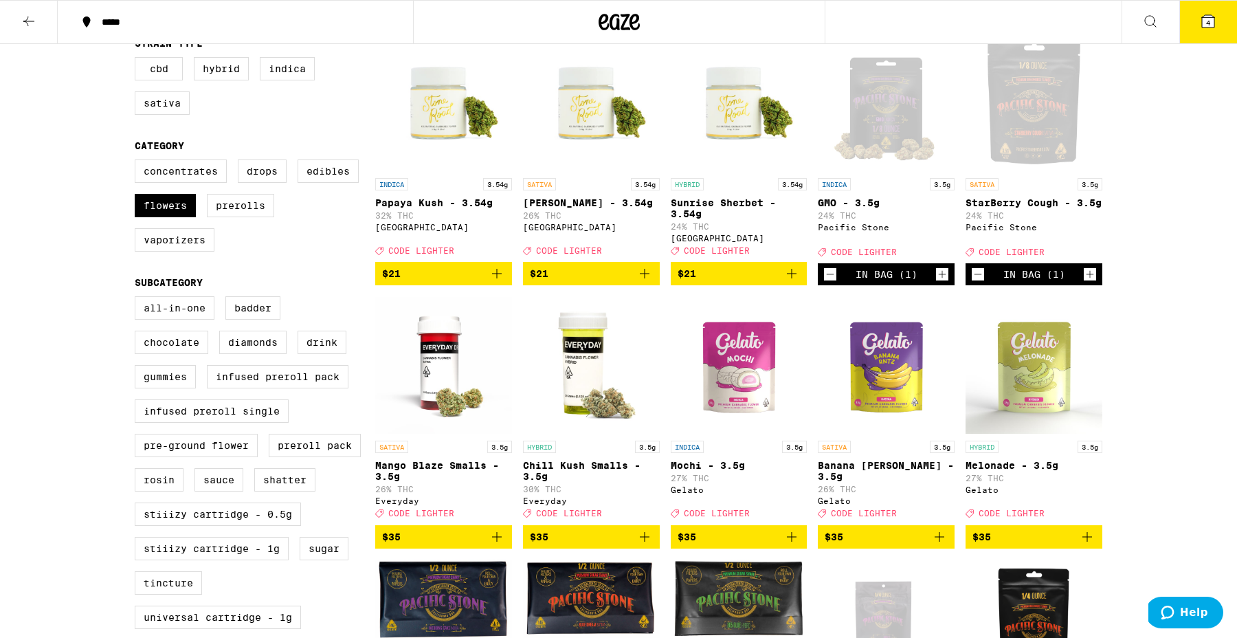
click at [502, 280] on icon "Add to bag" at bounding box center [497, 273] width 16 height 16
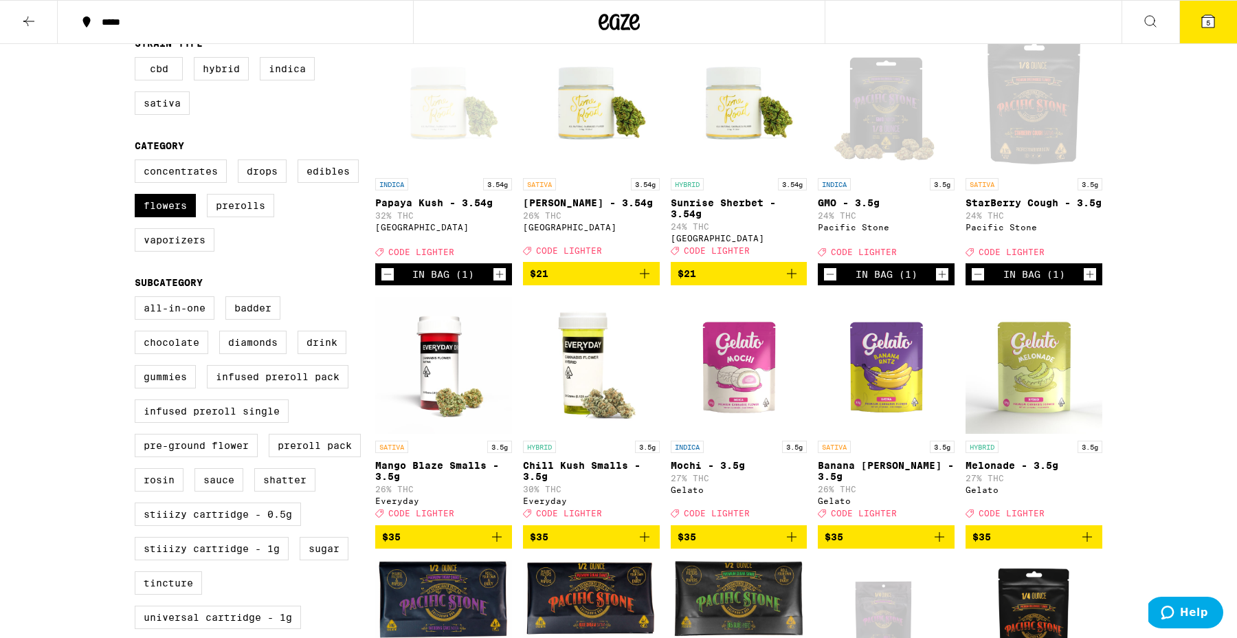
click at [647, 279] on icon "Add to bag" at bounding box center [644, 273] width 16 height 16
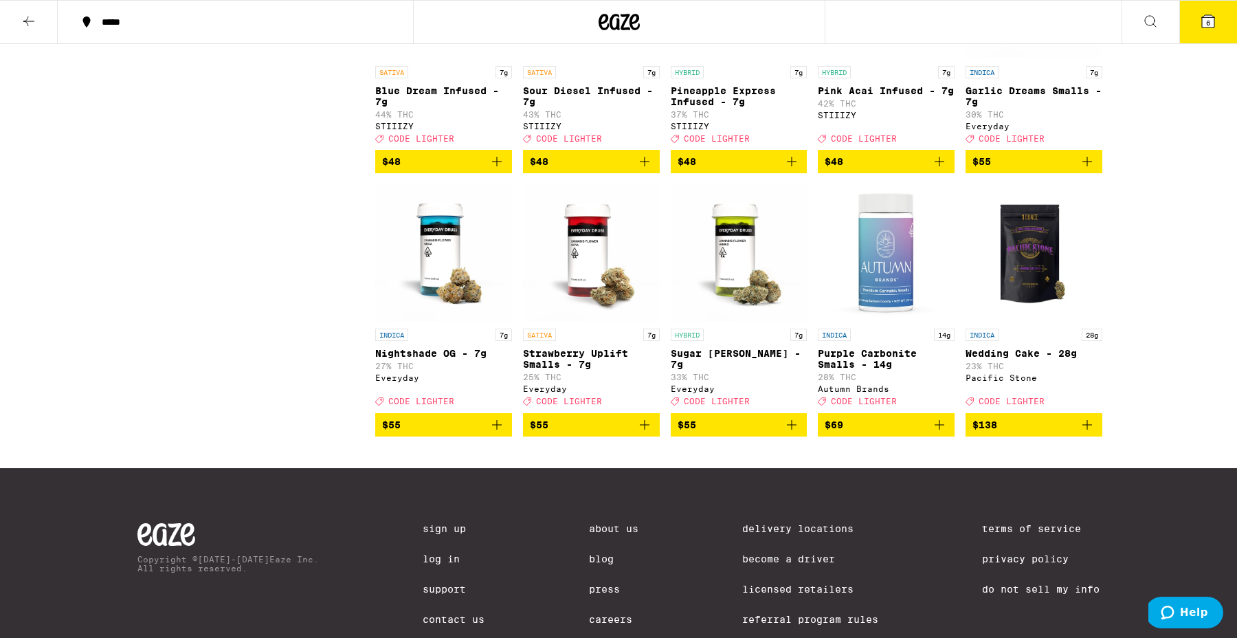
scroll to position [1321, 0]
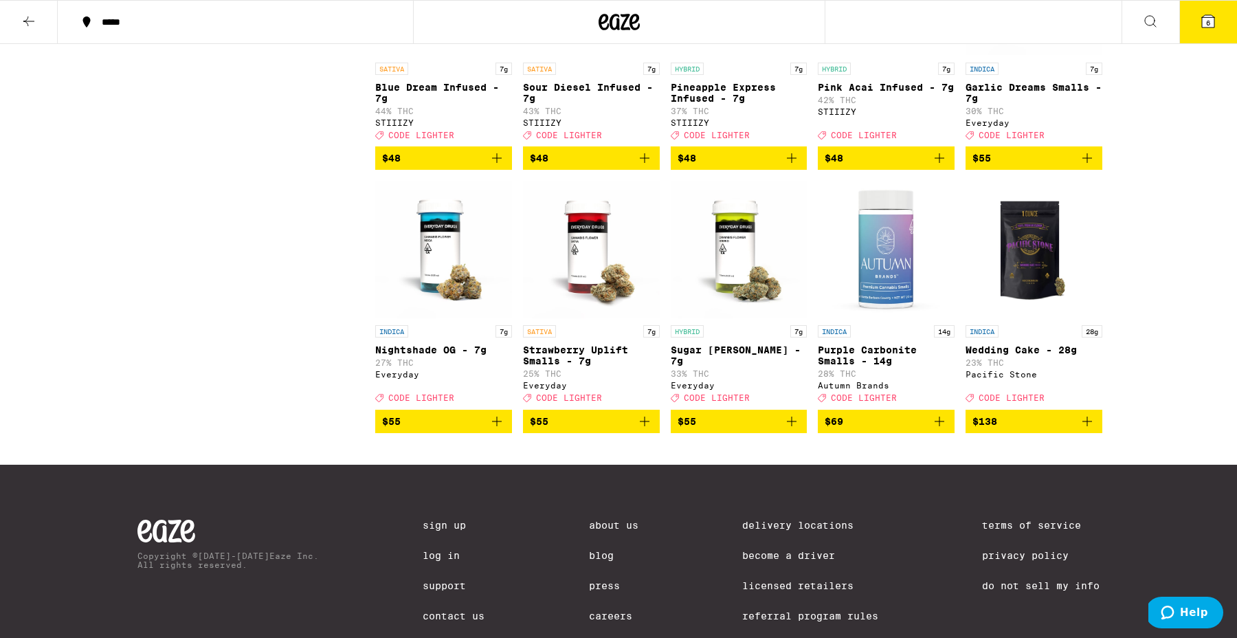
click at [27, 17] on icon at bounding box center [29, 21] width 16 height 16
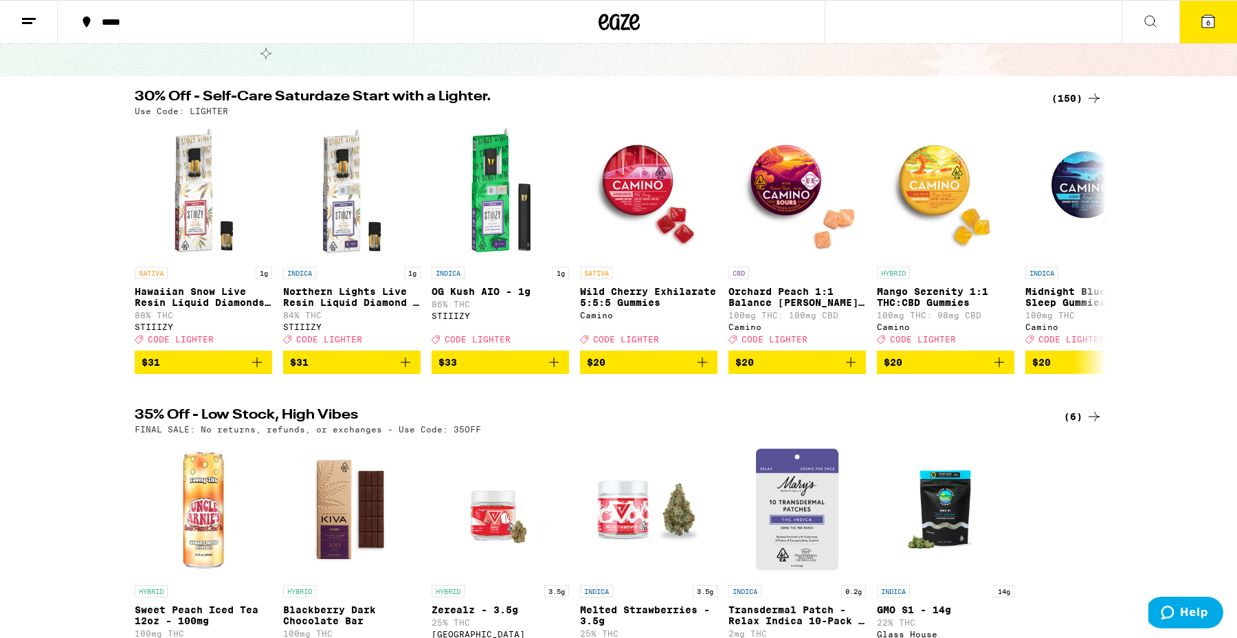
scroll to position [111, 0]
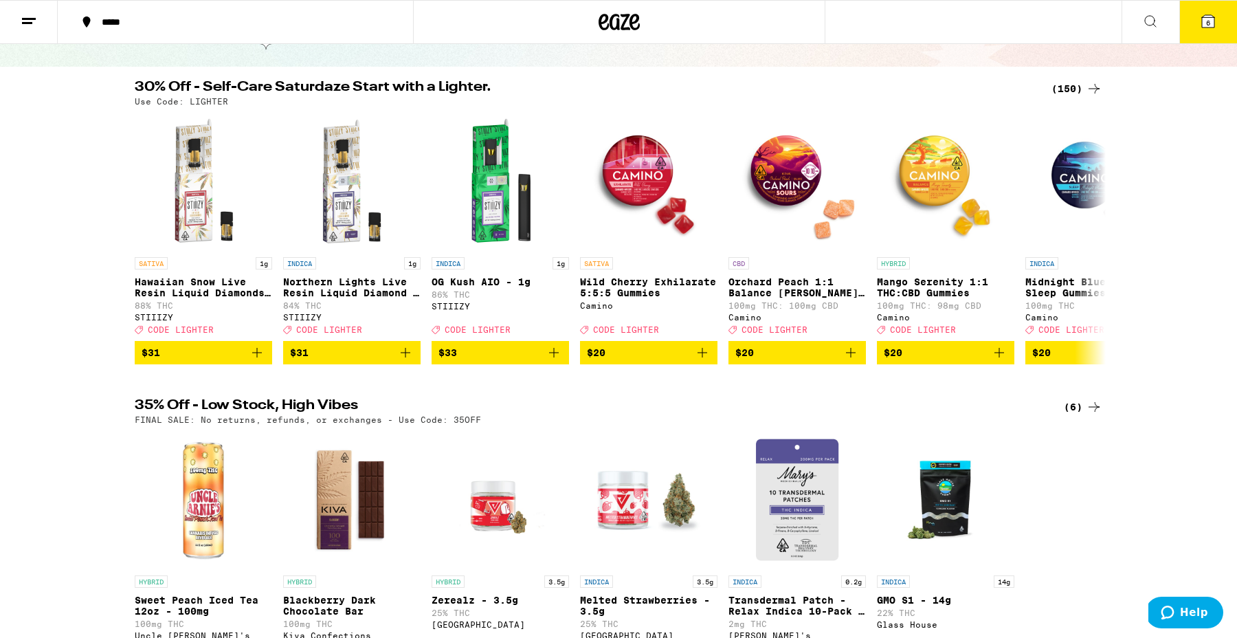
click at [1084, 412] on div "(6)" at bounding box center [1083, 407] width 38 height 16
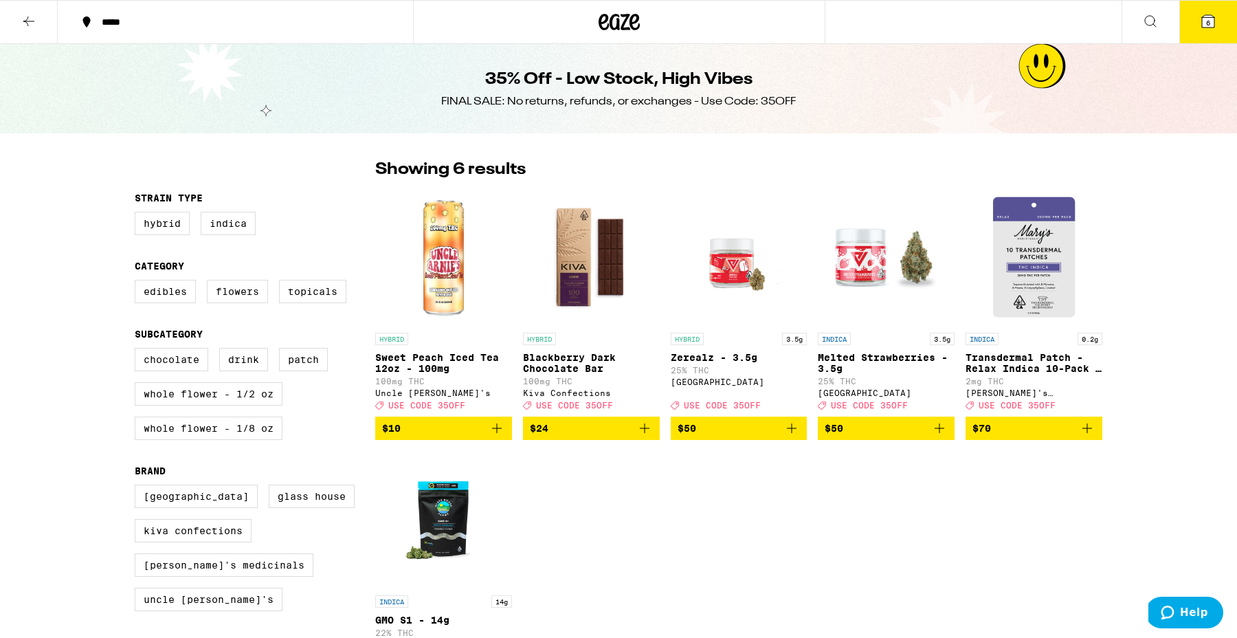
click at [47, 23] on button at bounding box center [29, 22] width 58 height 43
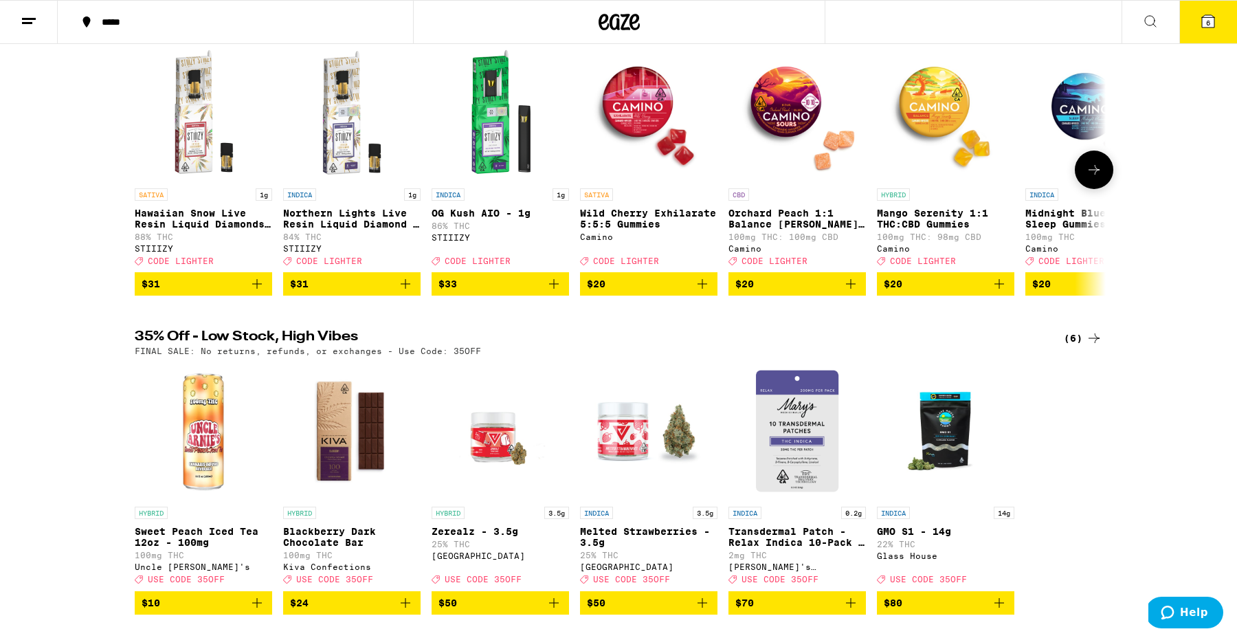
scroll to position [295, 0]
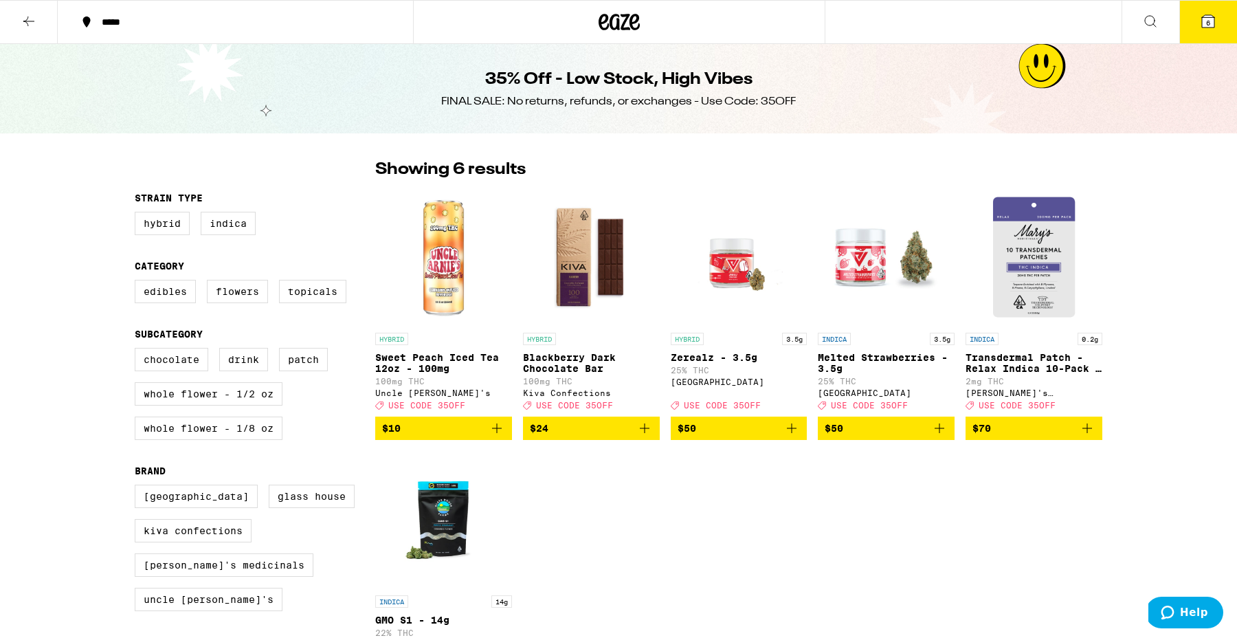
click at [30, 10] on button at bounding box center [29, 22] width 58 height 43
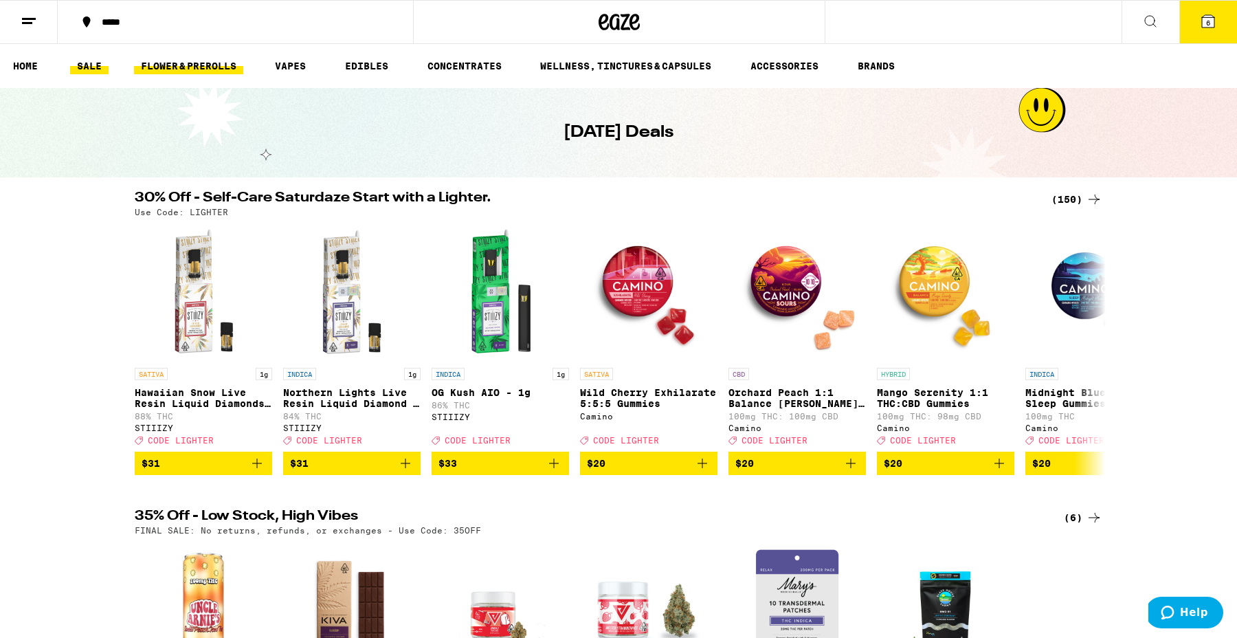
click at [231, 68] on link "FLOWER & PREROLLS" at bounding box center [188, 66] width 109 height 16
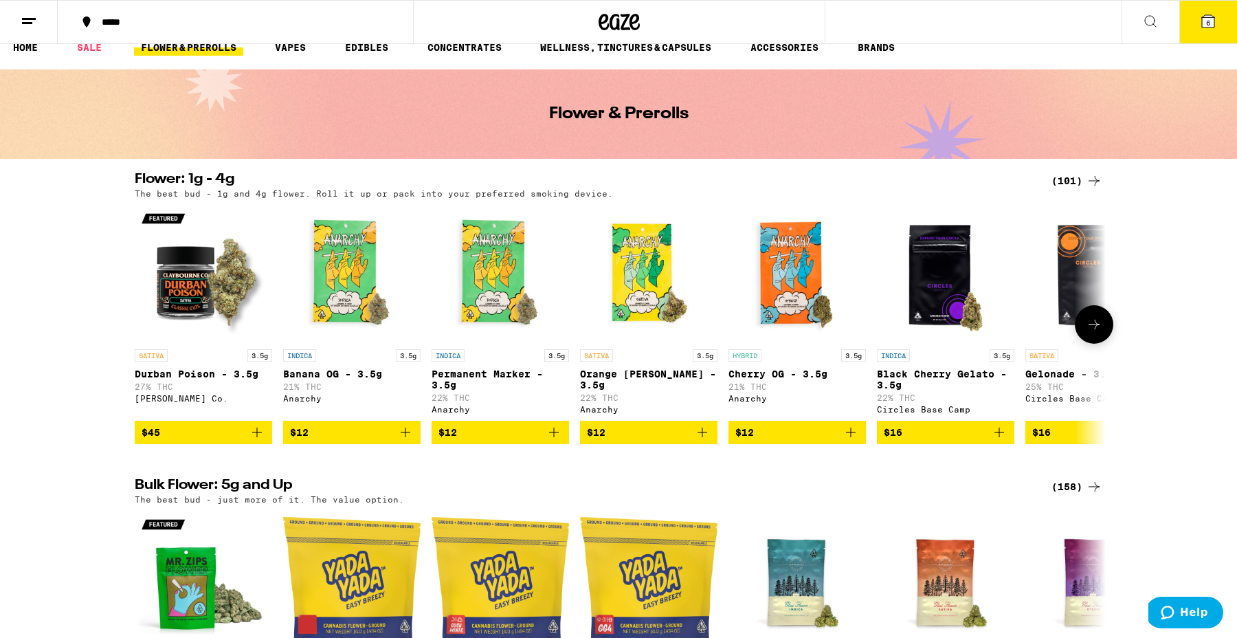
scroll to position [44, 0]
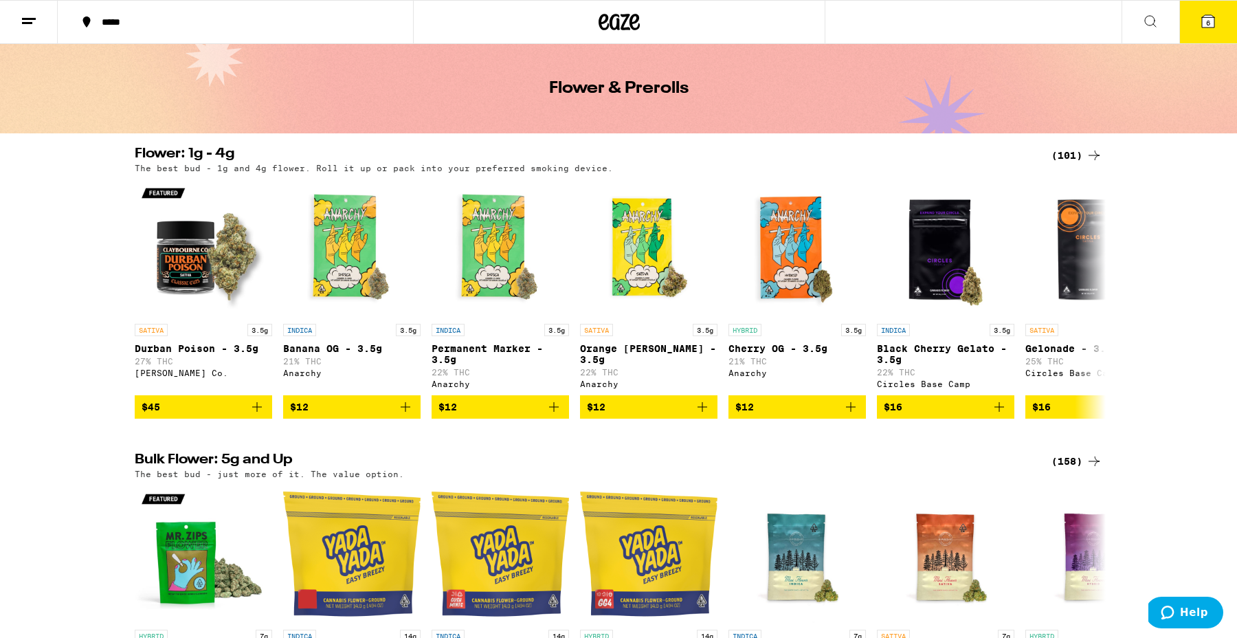
click at [1072, 152] on div "(101)" at bounding box center [1076, 155] width 51 height 16
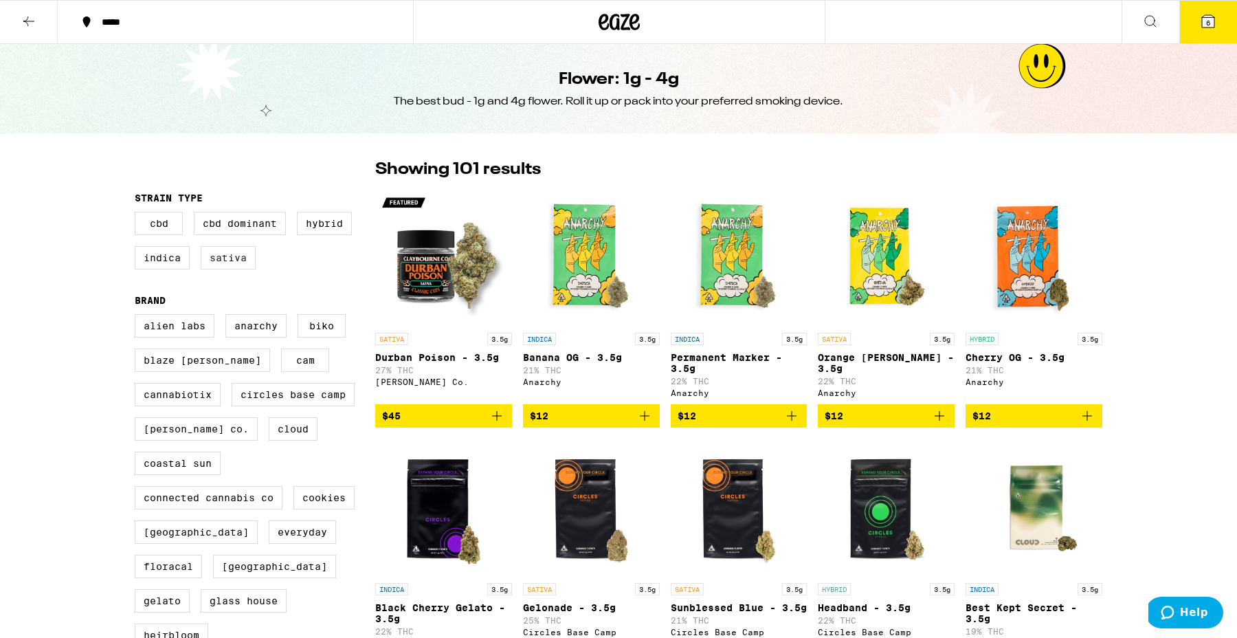
click at [229, 265] on label "Sativa" at bounding box center [228, 257] width 55 height 23
click at [138, 214] on input "Sativa" at bounding box center [137, 214] width 1 height 1
checkbox input "true"
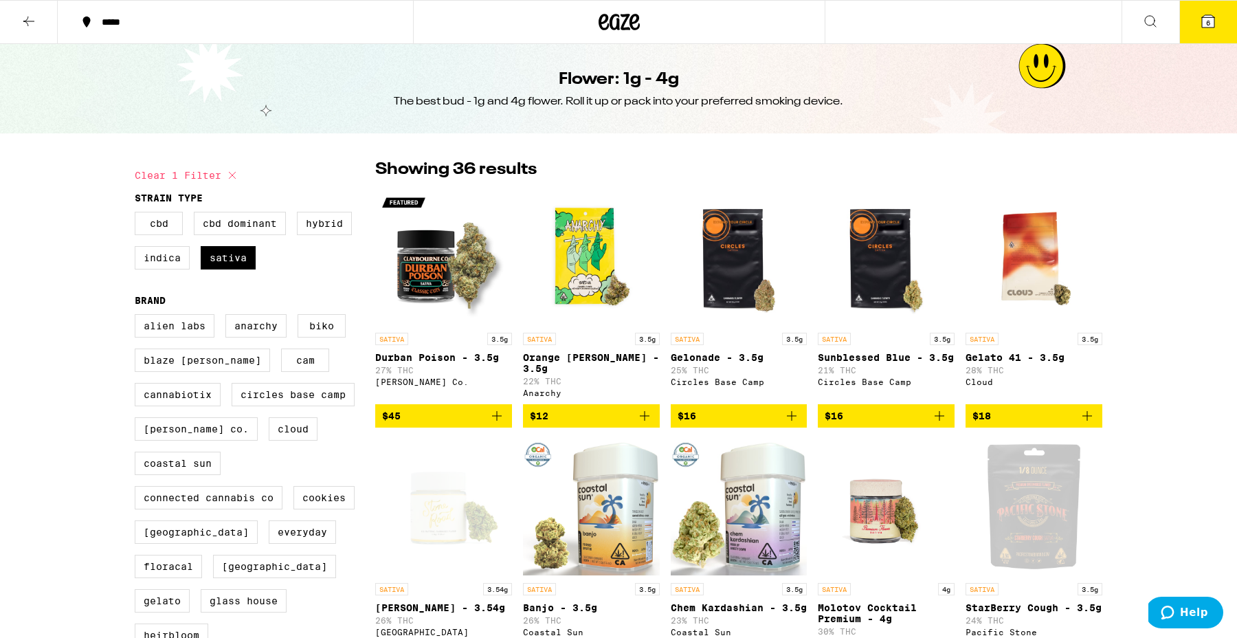
click at [501, 419] on icon "Add to bag" at bounding box center [497, 416] width 16 height 16
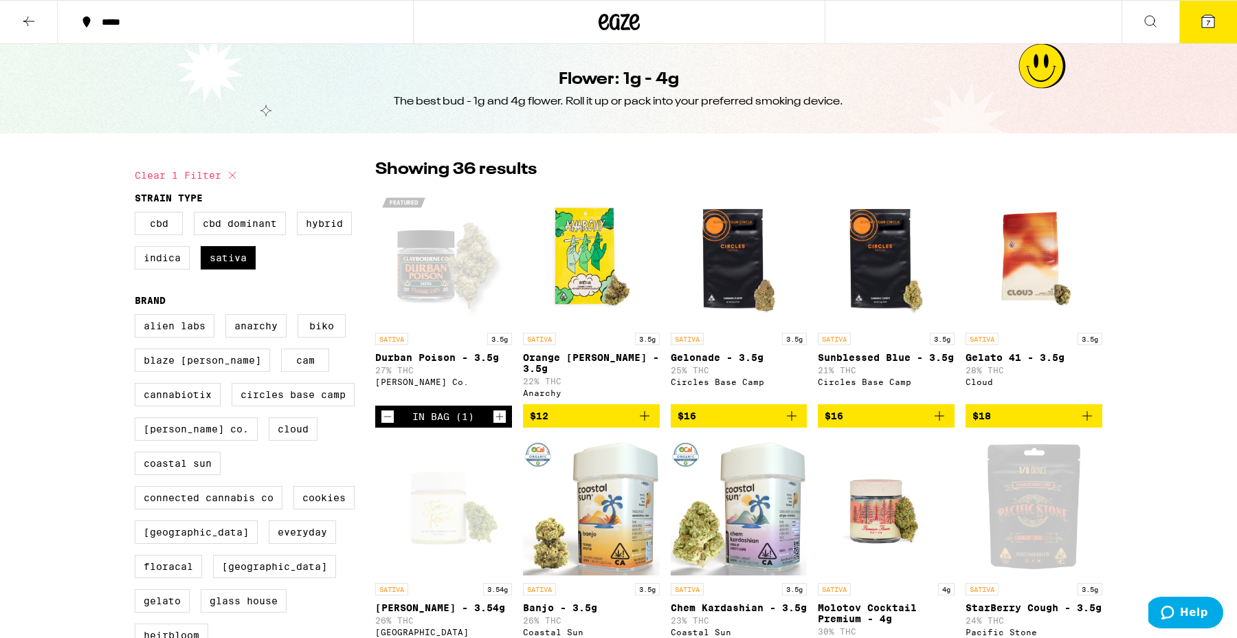
click at [1209, 19] on span "7" at bounding box center [1208, 23] width 4 height 8
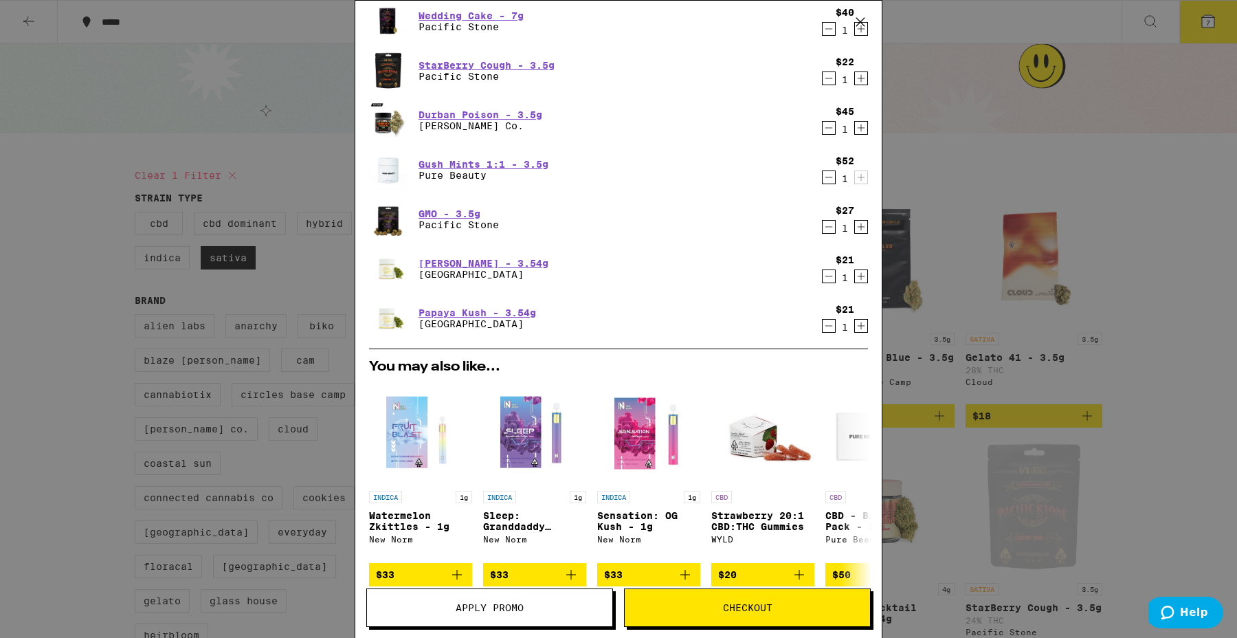
scroll to position [28, 0]
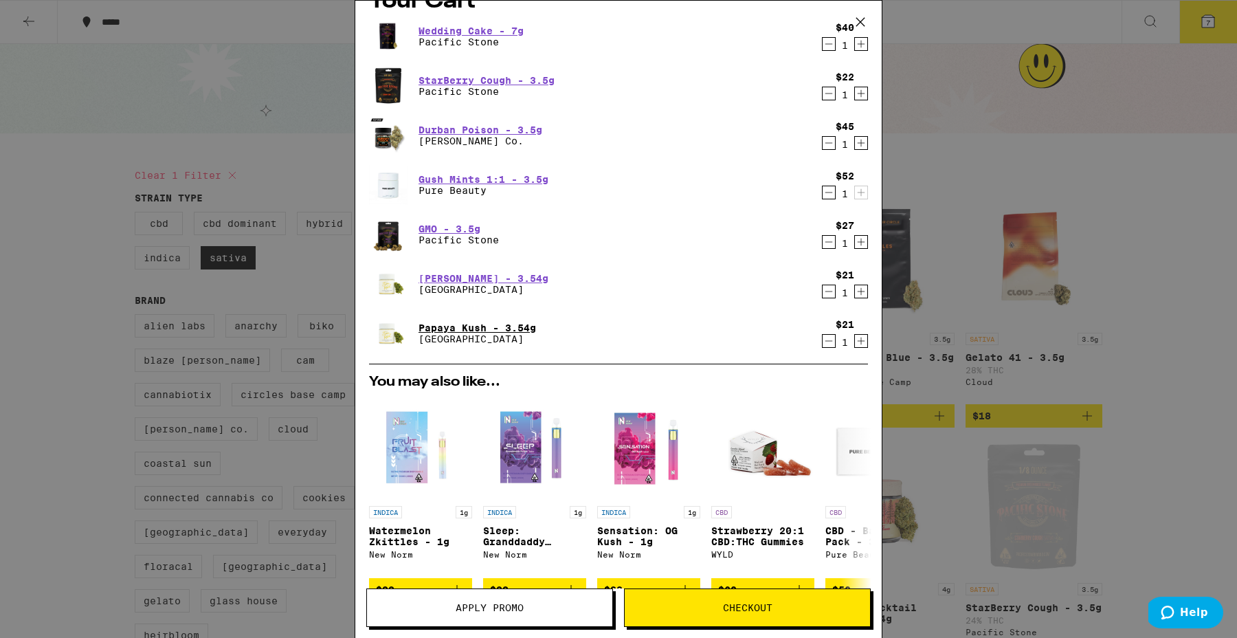
click at [455, 328] on link "Papaya Kush - 3.54g" at bounding box center [478, 327] width 118 height 11
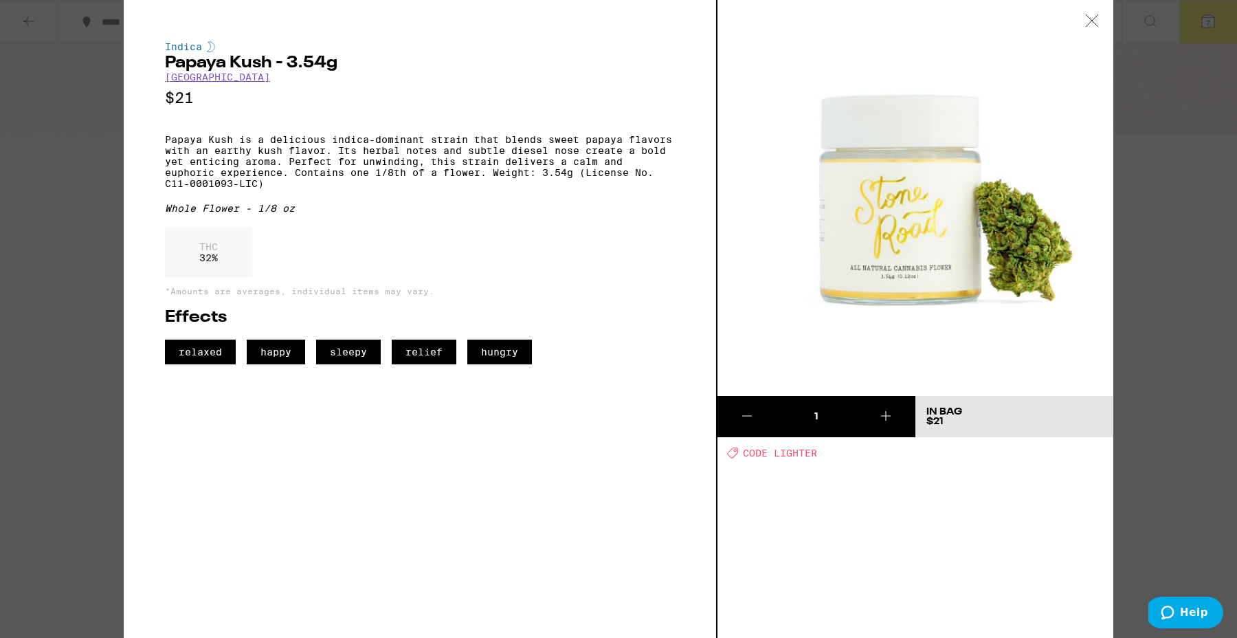
click at [1090, 19] on icon at bounding box center [1092, 20] width 12 height 12
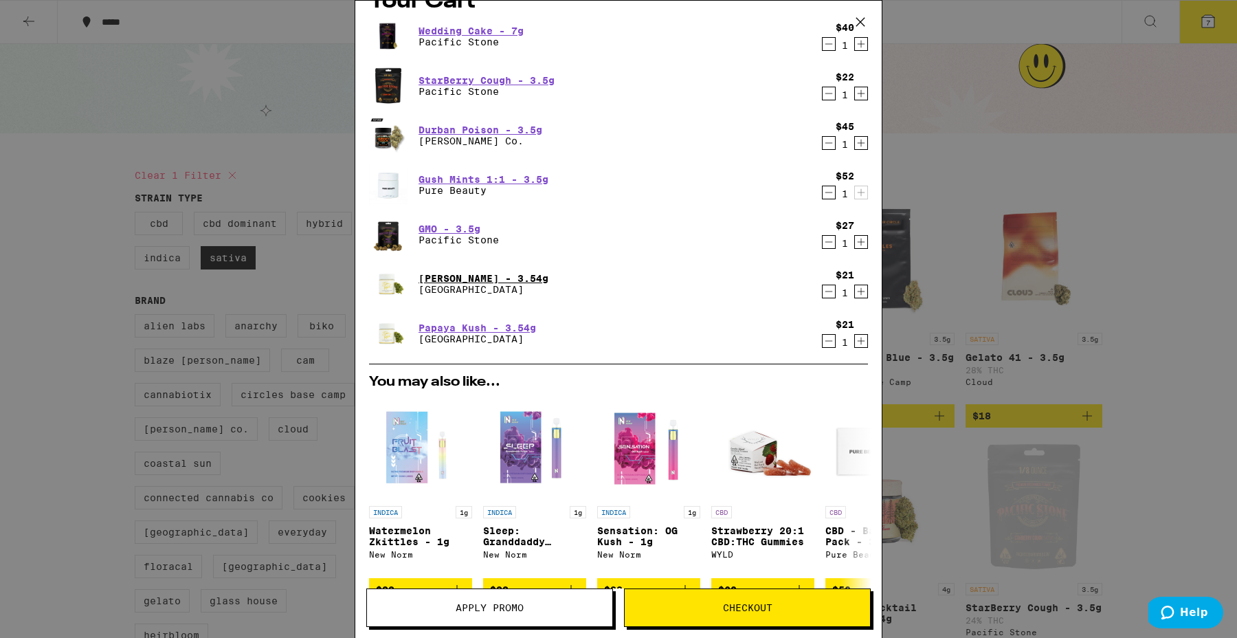
click at [423, 280] on link "[PERSON_NAME] - 3.54g" at bounding box center [484, 278] width 130 height 11
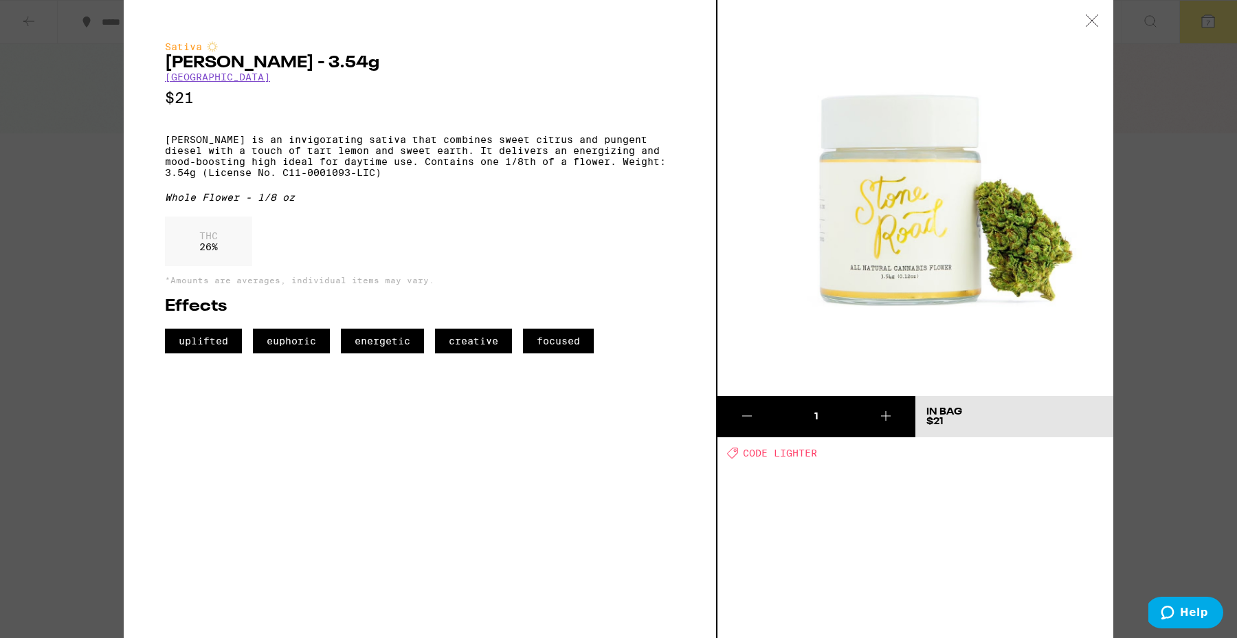
click at [1088, 21] on icon at bounding box center [1092, 20] width 14 height 12
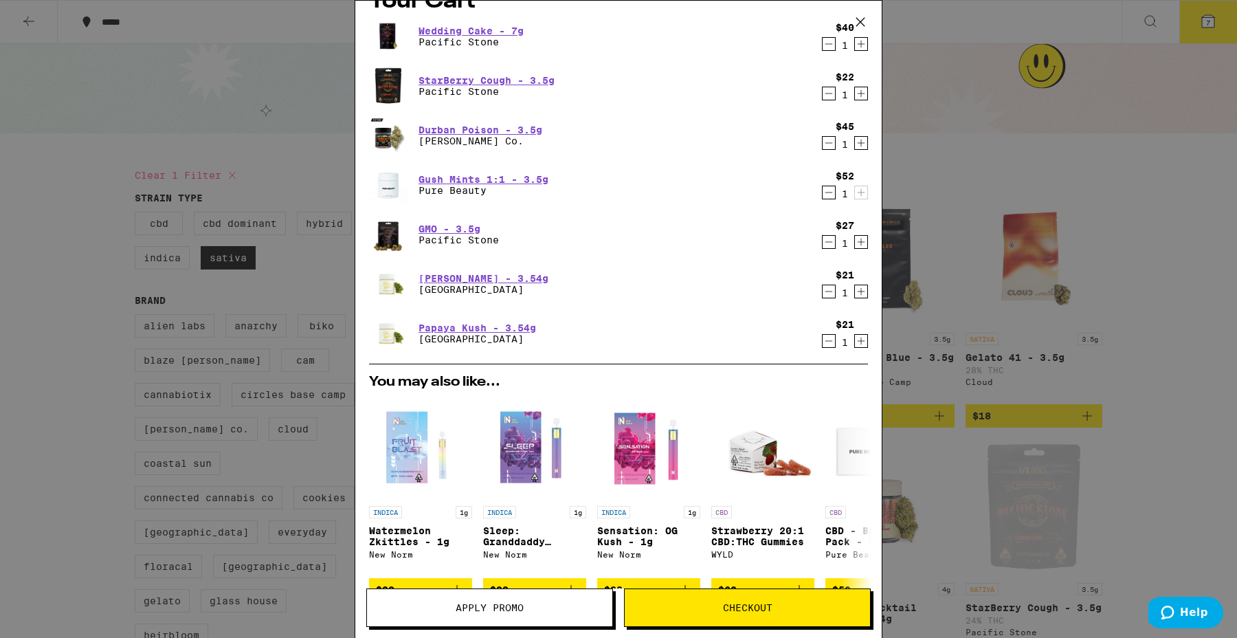
click at [830, 291] on icon "Decrement" at bounding box center [829, 291] width 8 height 0
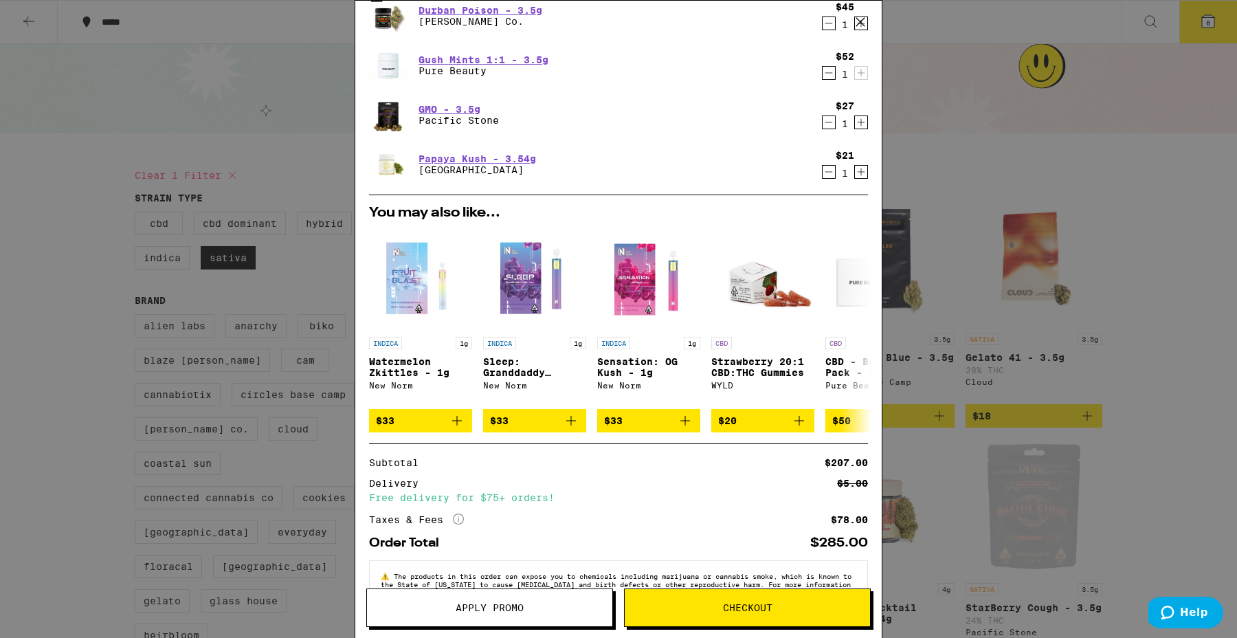
scroll to position [194, 0]
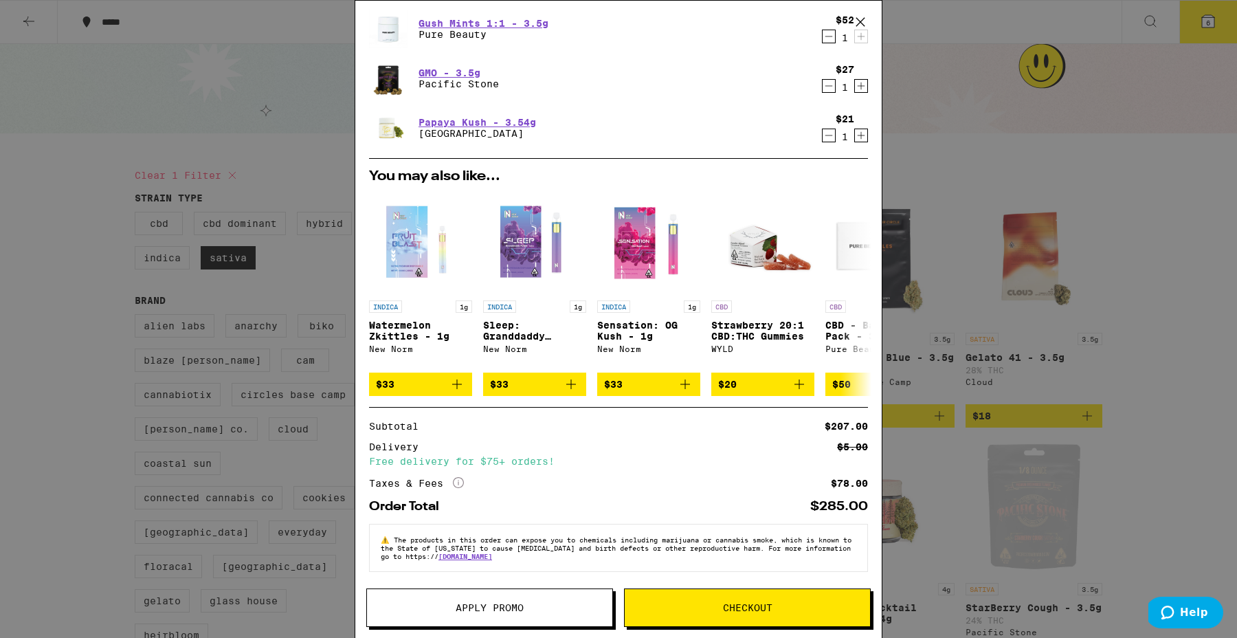
click at [456, 617] on button "Apply Promo" at bounding box center [489, 607] width 247 height 38
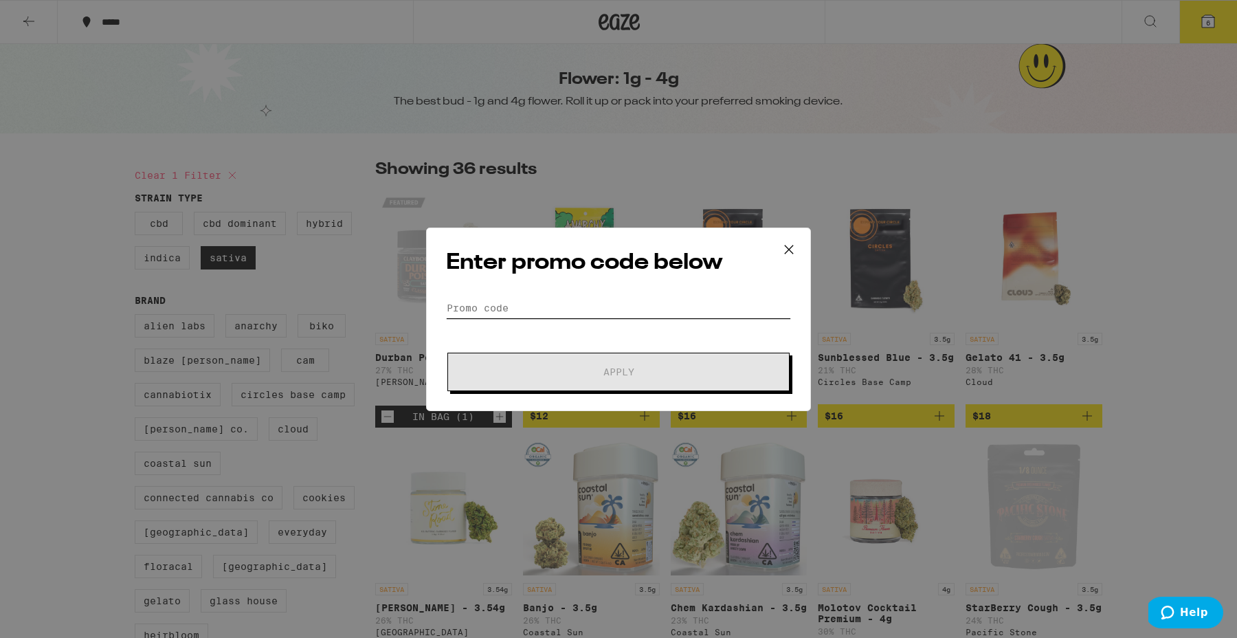
click at [547, 304] on input "Promo Code" at bounding box center [618, 308] width 345 height 21
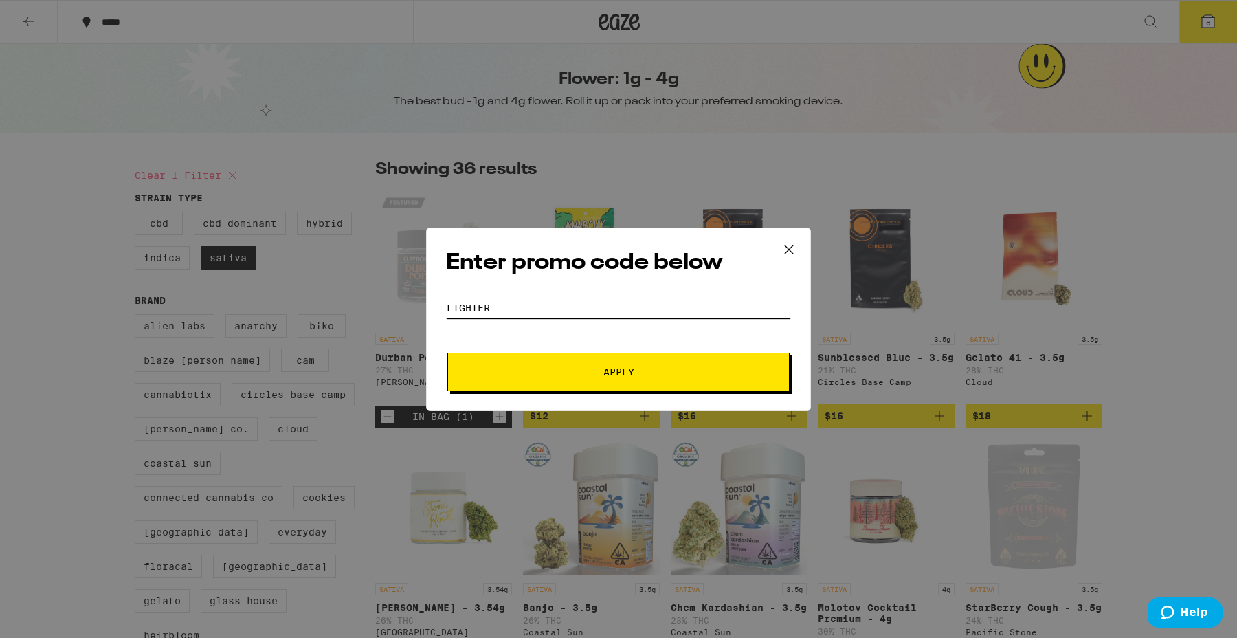
type input "LIGHTER"
click at [621, 363] on button "Apply" at bounding box center [618, 372] width 342 height 38
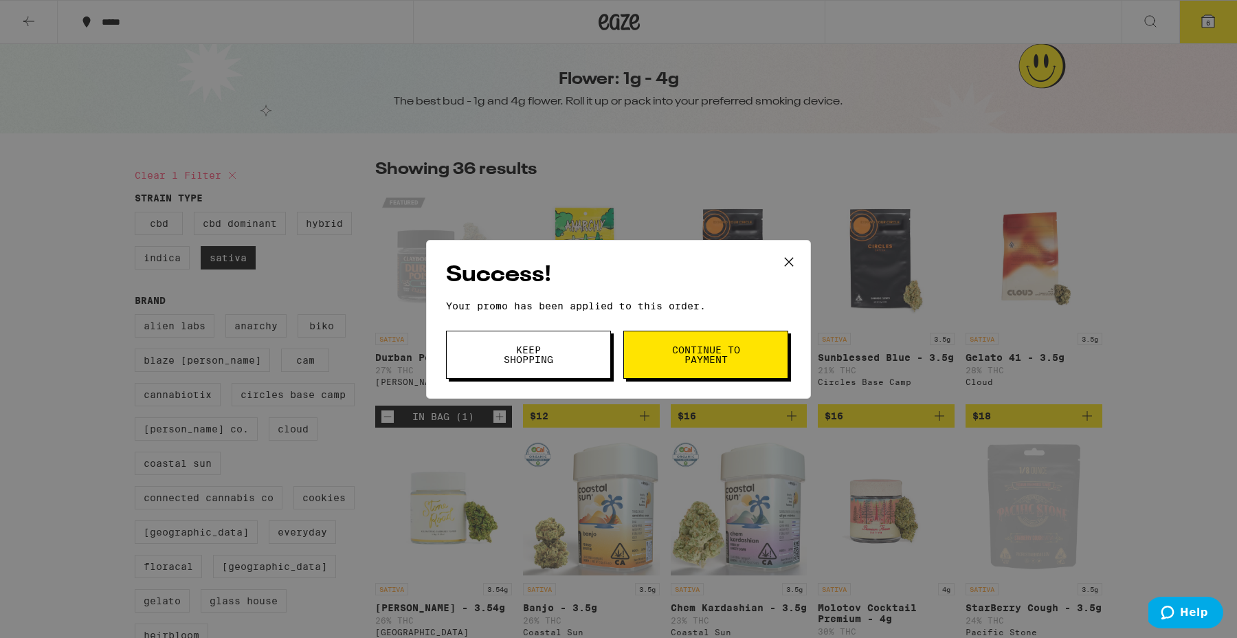
click at [698, 364] on span "Continue to payment" at bounding box center [706, 354] width 70 height 19
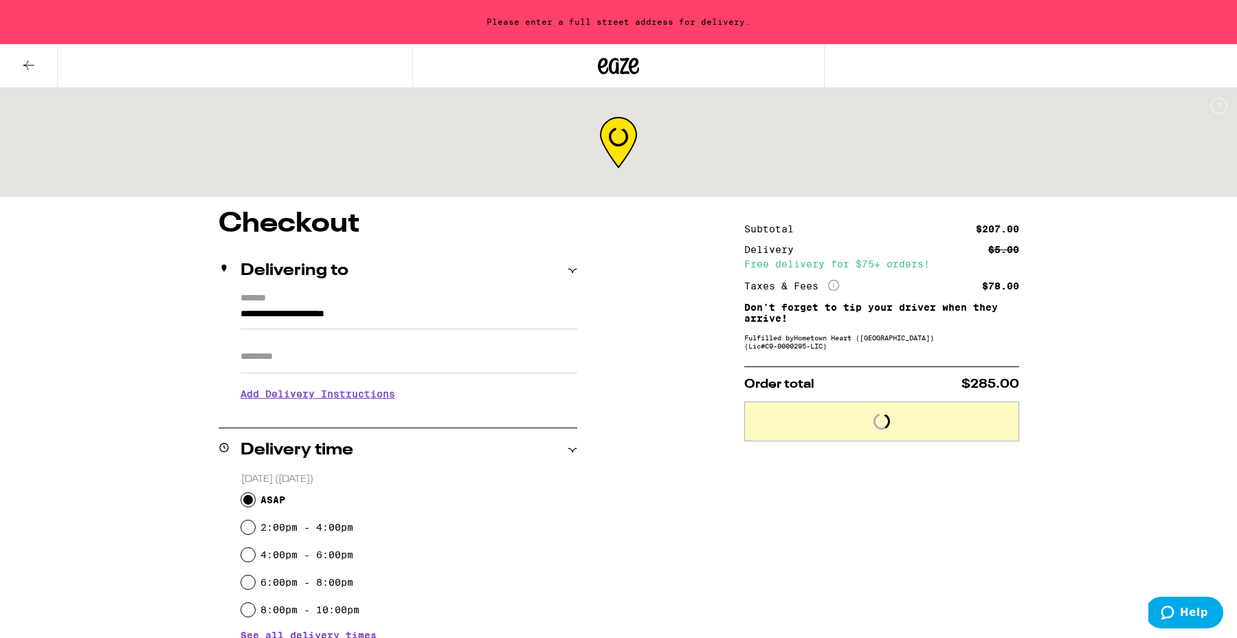
drag, startPoint x: 698, startPoint y: 364, endPoint x: 357, endPoint y: 380, distance: 341.2
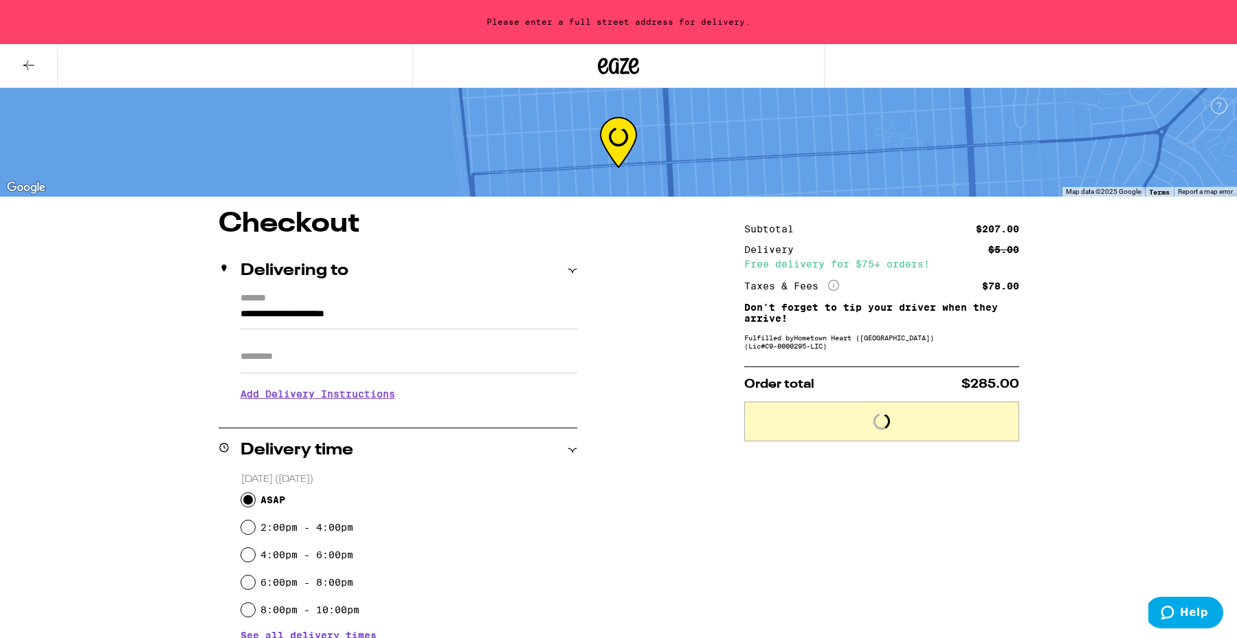
click at [417, 324] on input "**********" at bounding box center [409, 317] width 337 height 23
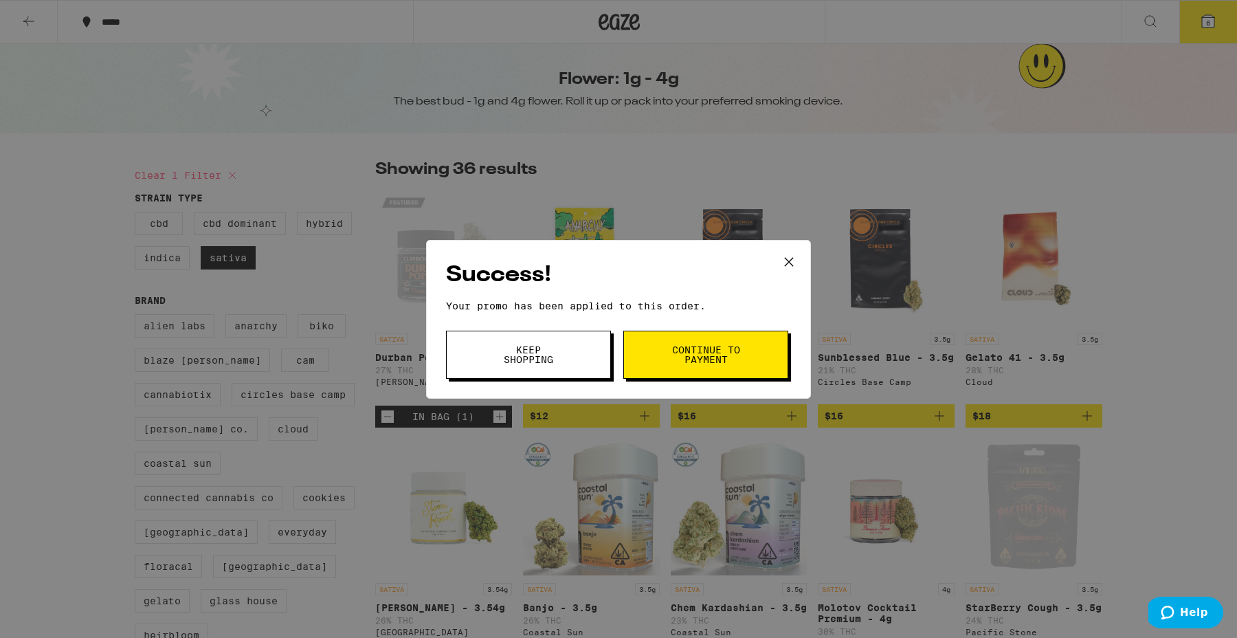
click at [541, 350] on span "Keep Shopping" at bounding box center [528, 354] width 70 height 19
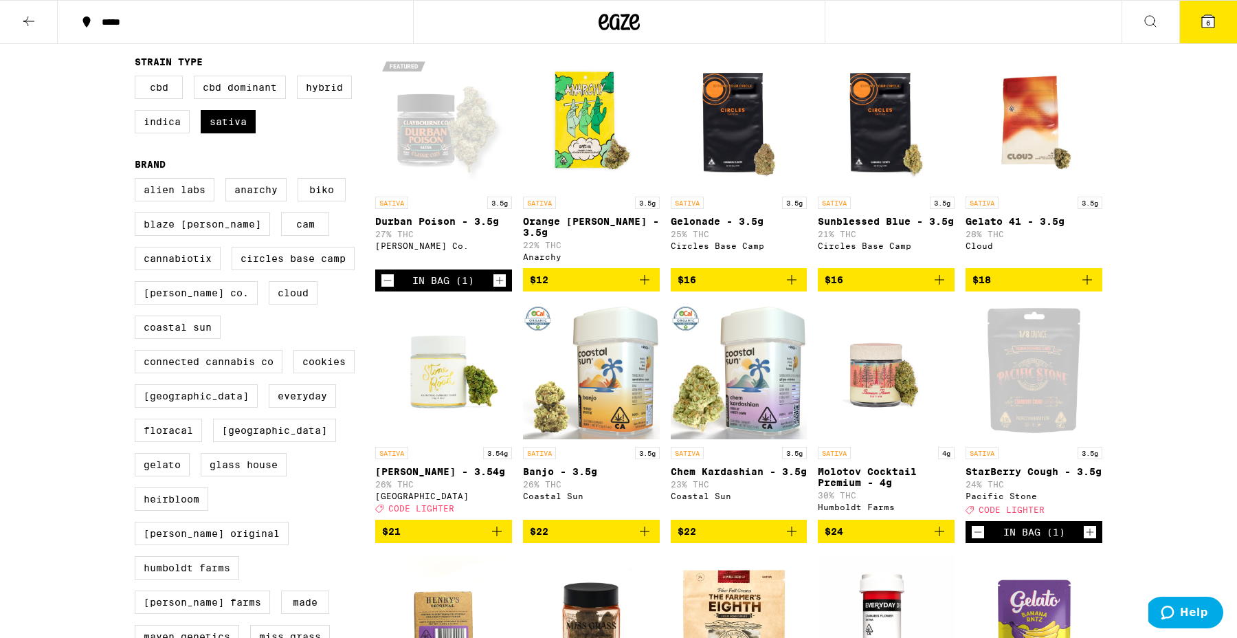
scroll to position [135, 0]
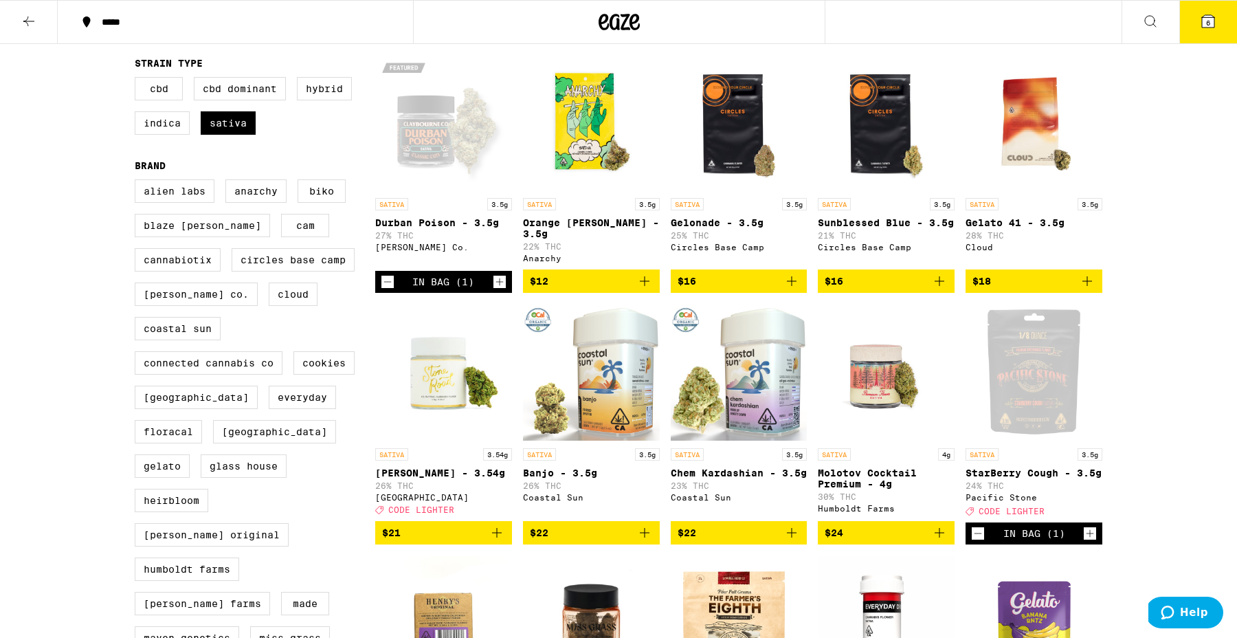
click at [734, 217] on p "Gelonade - 3.5g" at bounding box center [739, 222] width 137 height 11
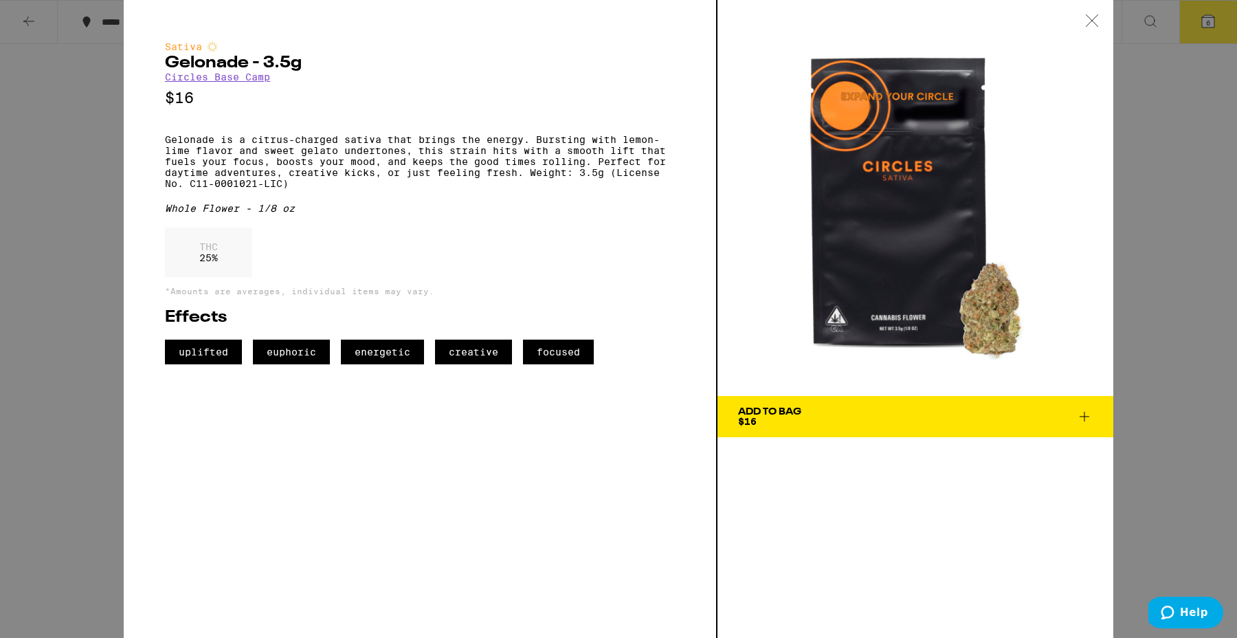
click at [1091, 27] on div at bounding box center [1092, 21] width 43 height 43
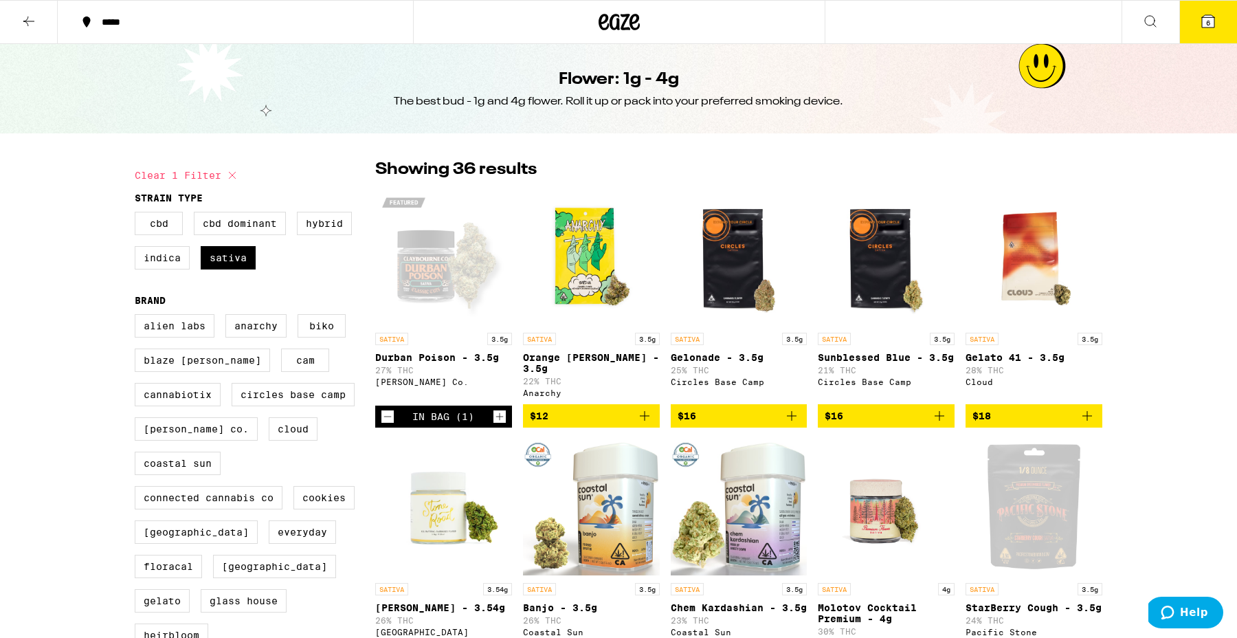
click at [28, 21] on icon at bounding box center [29, 21] width 16 height 16
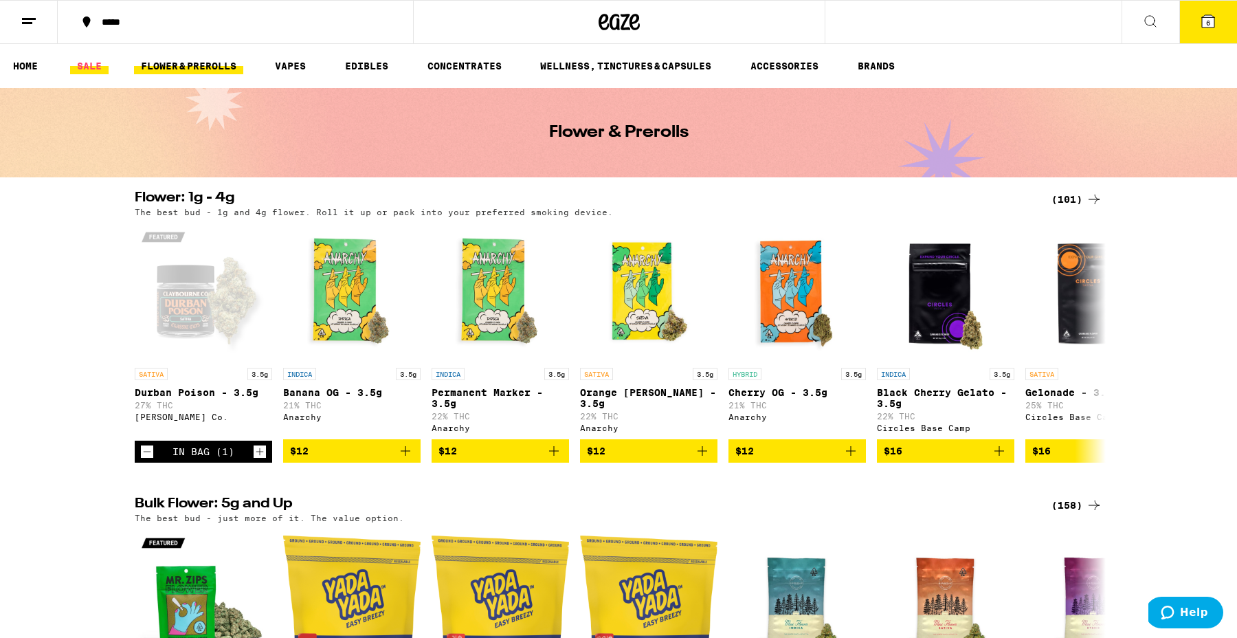
click at [89, 65] on link "SALE" at bounding box center [89, 66] width 38 height 16
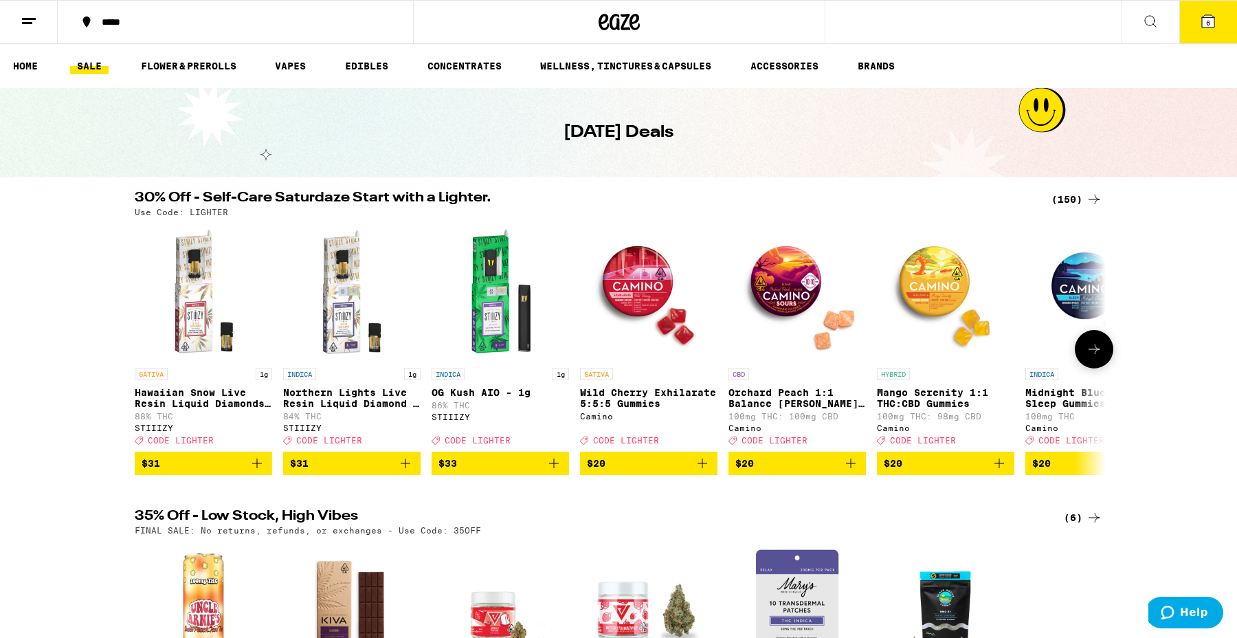
scroll to position [7, 0]
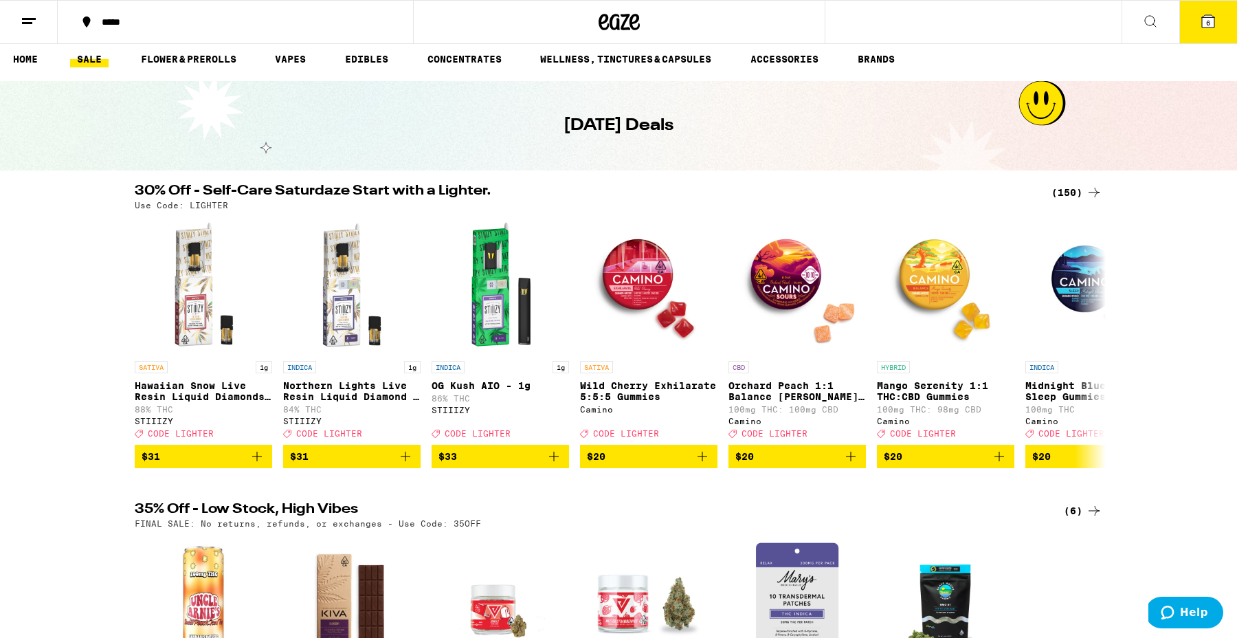
click at [1071, 189] on div "(150)" at bounding box center [1076, 192] width 51 height 16
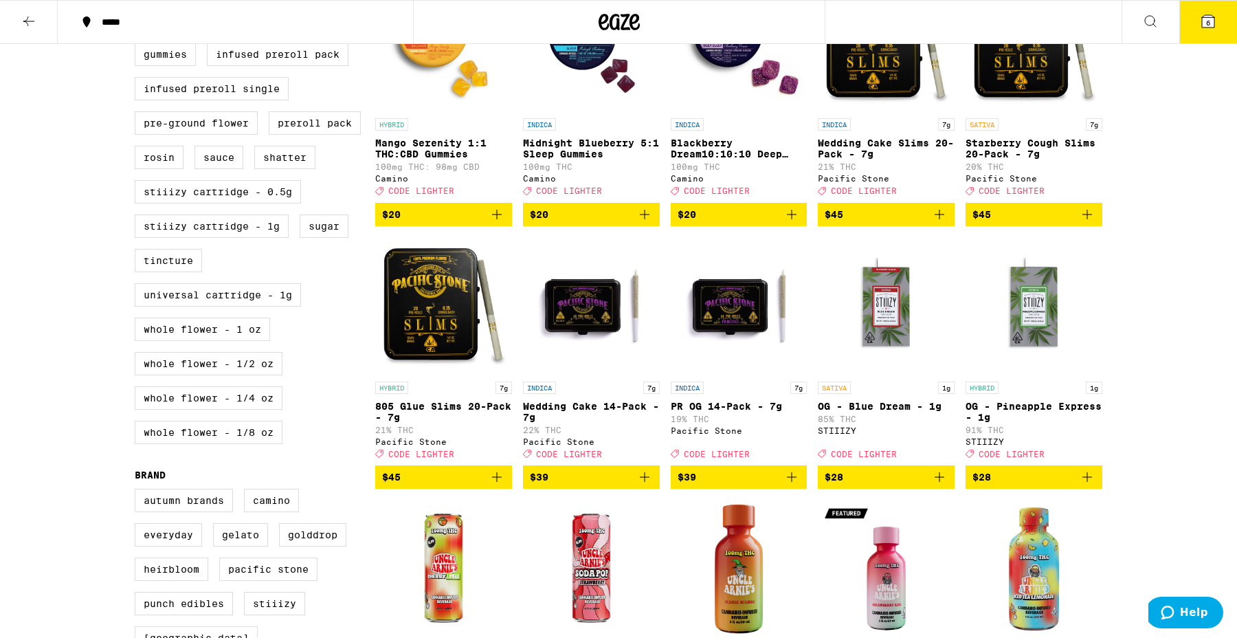
scroll to position [499, 0]
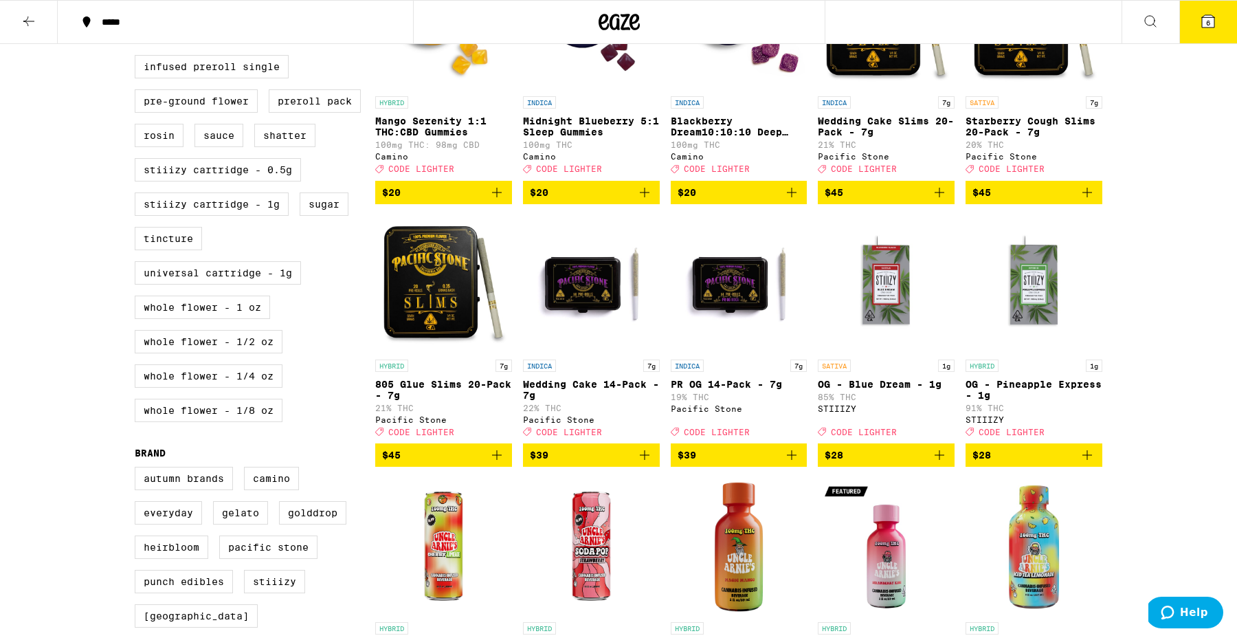
click at [886, 390] on p "OG - Blue Dream - 1g" at bounding box center [886, 384] width 137 height 11
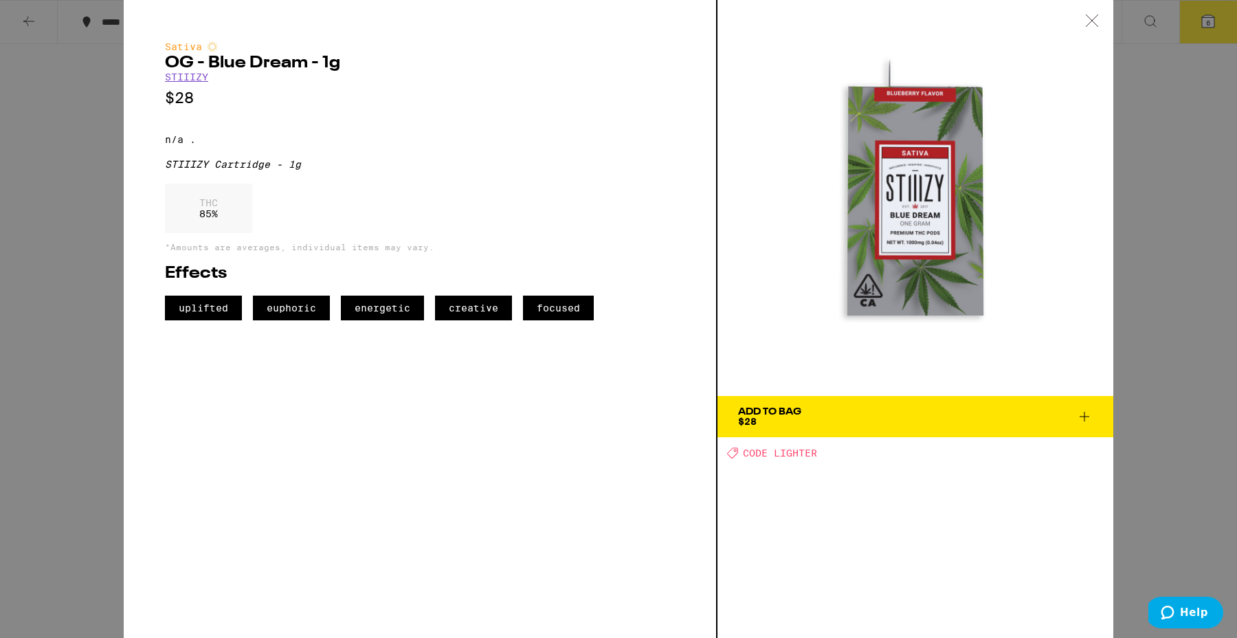
click at [1086, 15] on icon at bounding box center [1092, 20] width 12 height 12
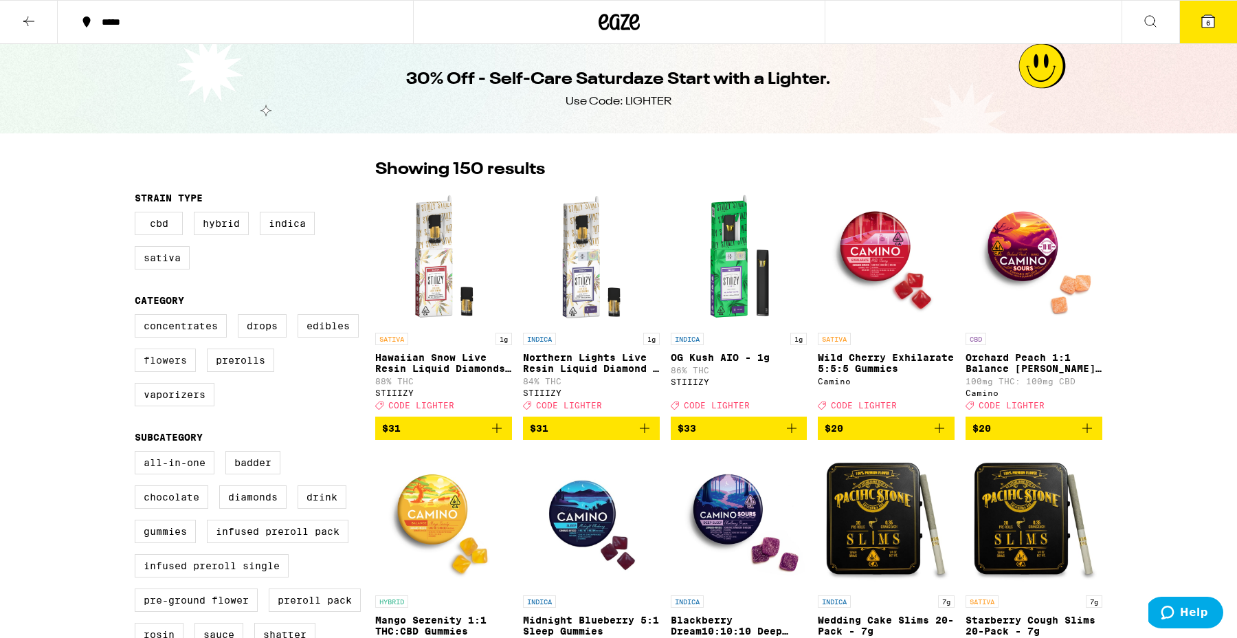
click at [162, 372] on label "Flowers" at bounding box center [165, 359] width 61 height 23
click at [138, 317] on input "Flowers" at bounding box center [137, 316] width 1 height 1
checkbox input "true"
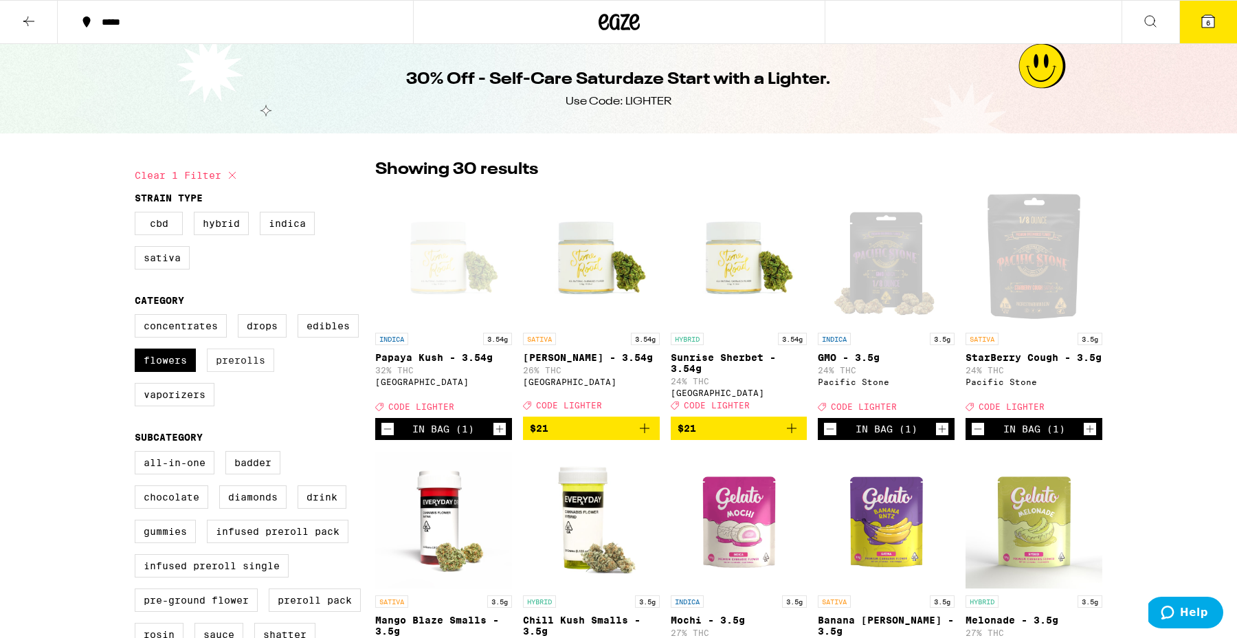
click at [234, 372] on label "Prerolls" at bounding box center [240, 359] width 67 height 23
click at [138, 317] on input "Prerolls" at bounding box center [137, 316] width 1 height 1
checkbox input "true"
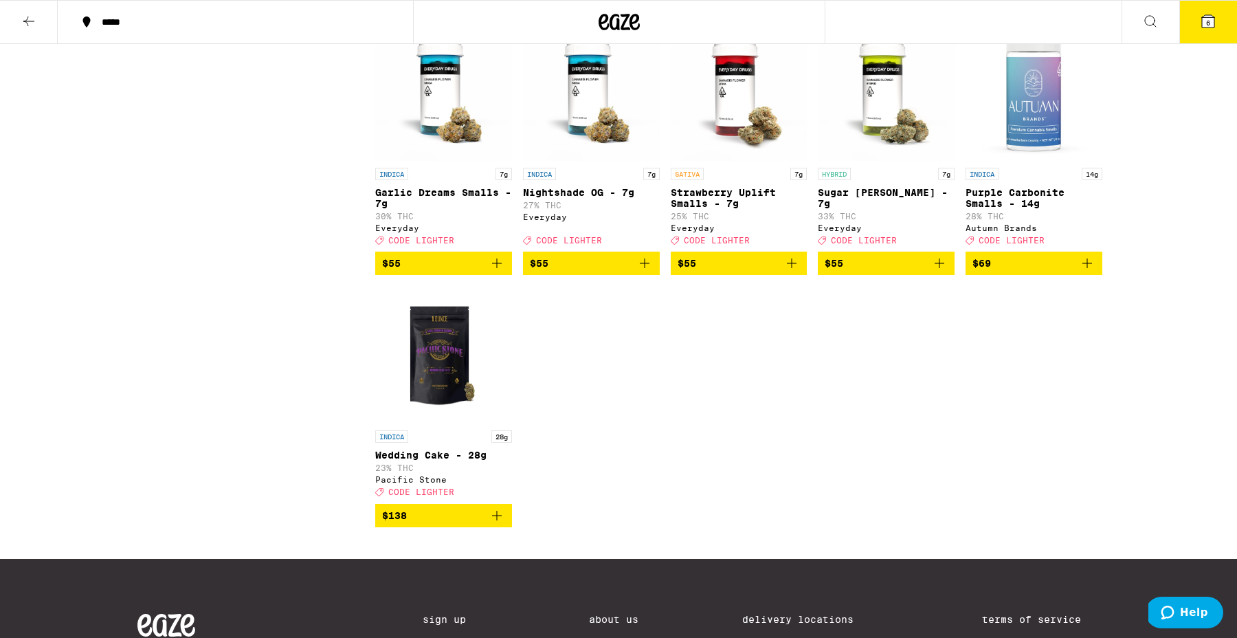
scroll to position [3320, 0]
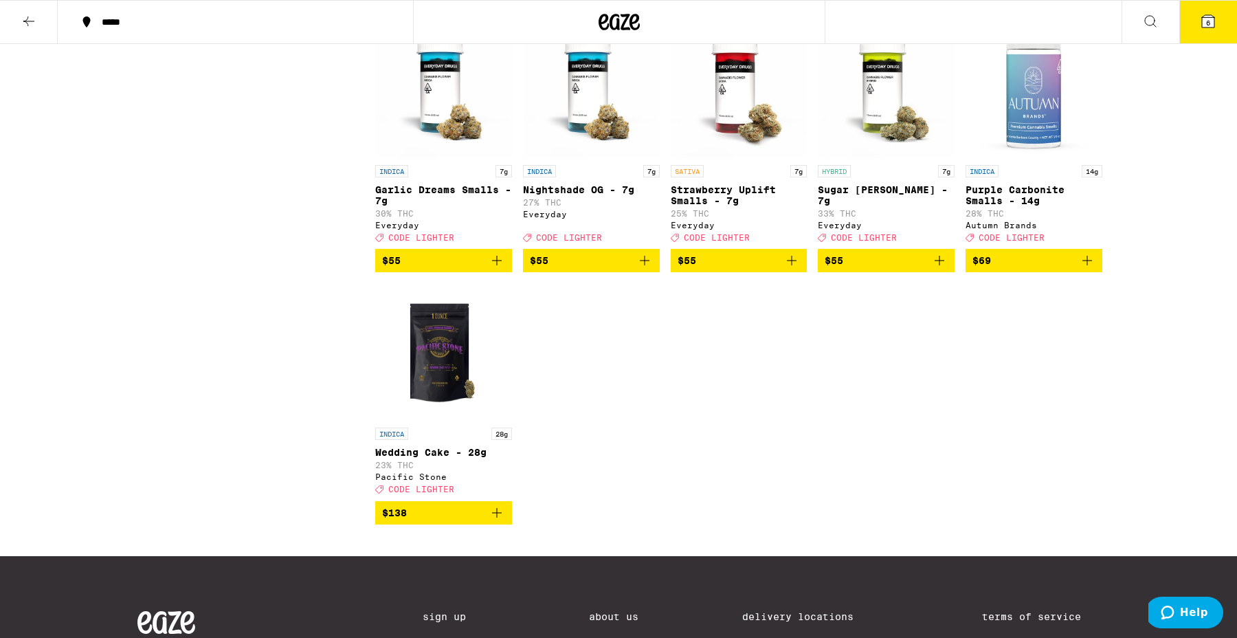
click at [1200, 29] on icon at bounding box center [1208, 21] width 16 height 16
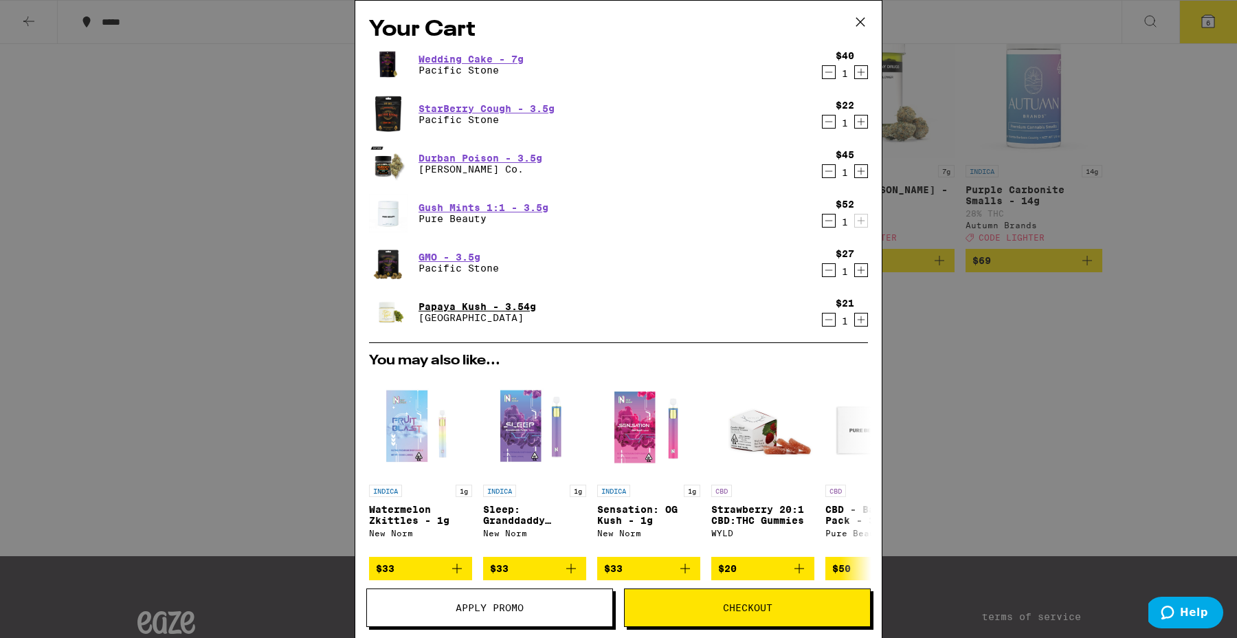
click at [471, 304] on link "Papaya Kush - 3.54g" at bounding box center [478, 306] width 118 height 11
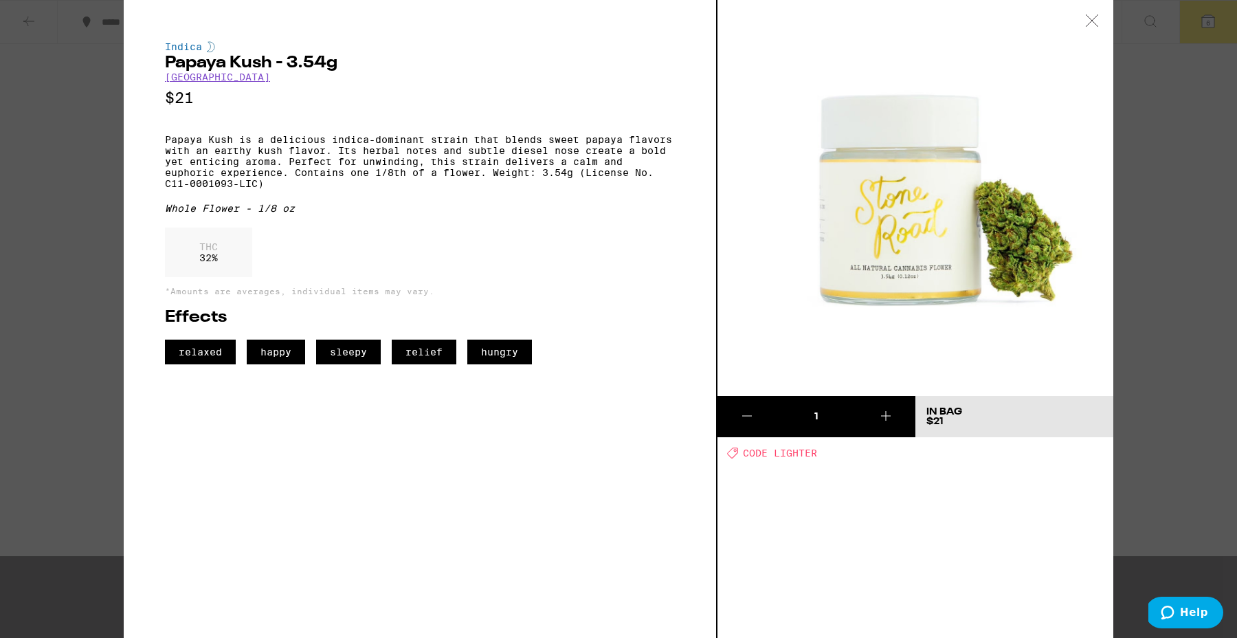
click at [1088, 14] on icon at bounding box center [1092, 20] width 14 height 12
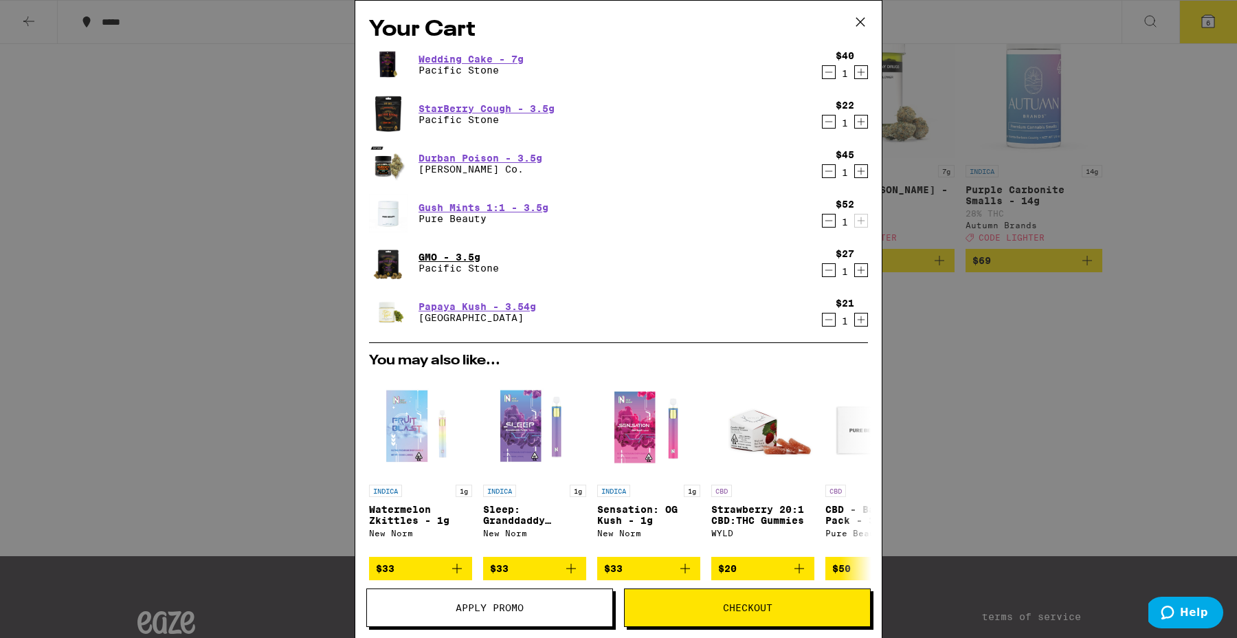
click at [469, 252] on link "GMO - 3.5g" at bounding box center [459, 257] width 80 height 11
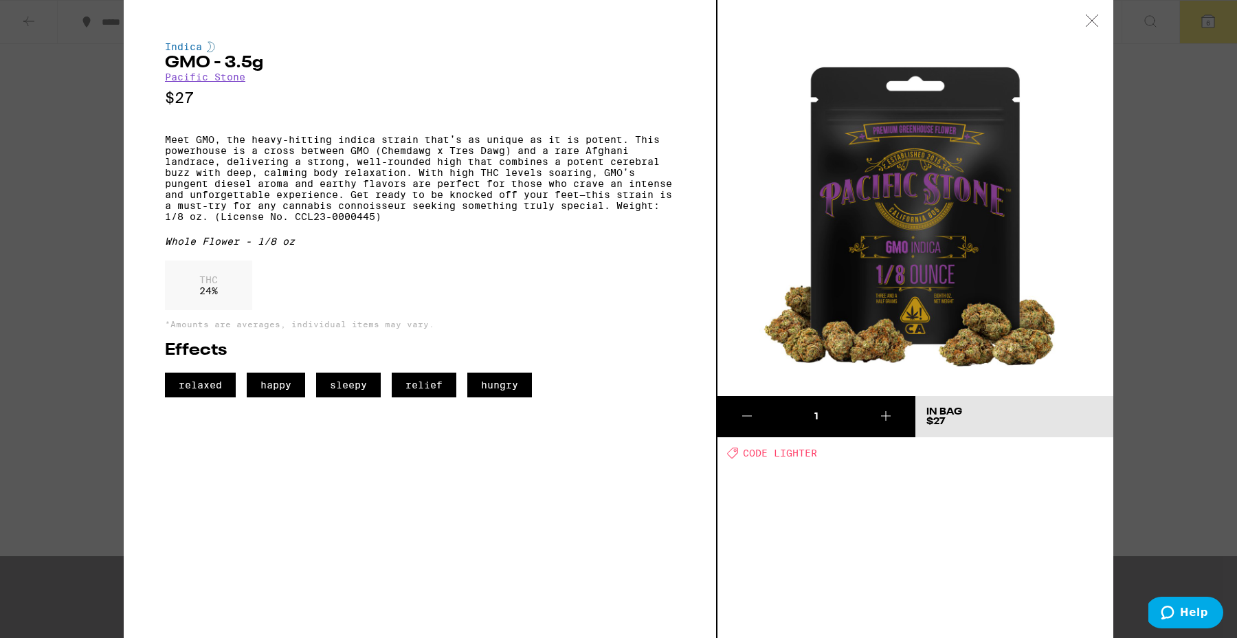
click at [1091, 16] on icon at bounding box center [1092, 20] width 14 height 12
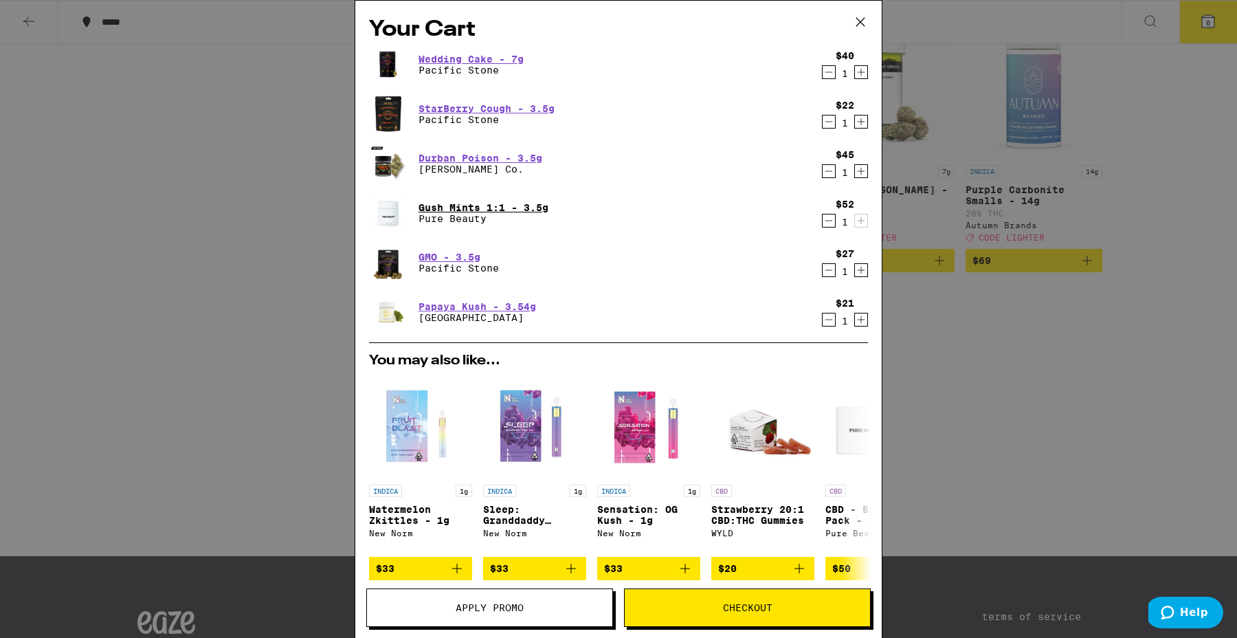
click at [467, 205] on link "Gush Mints 1:1 - 3.5g" at bounding box center [484, 207] width 130 height 11
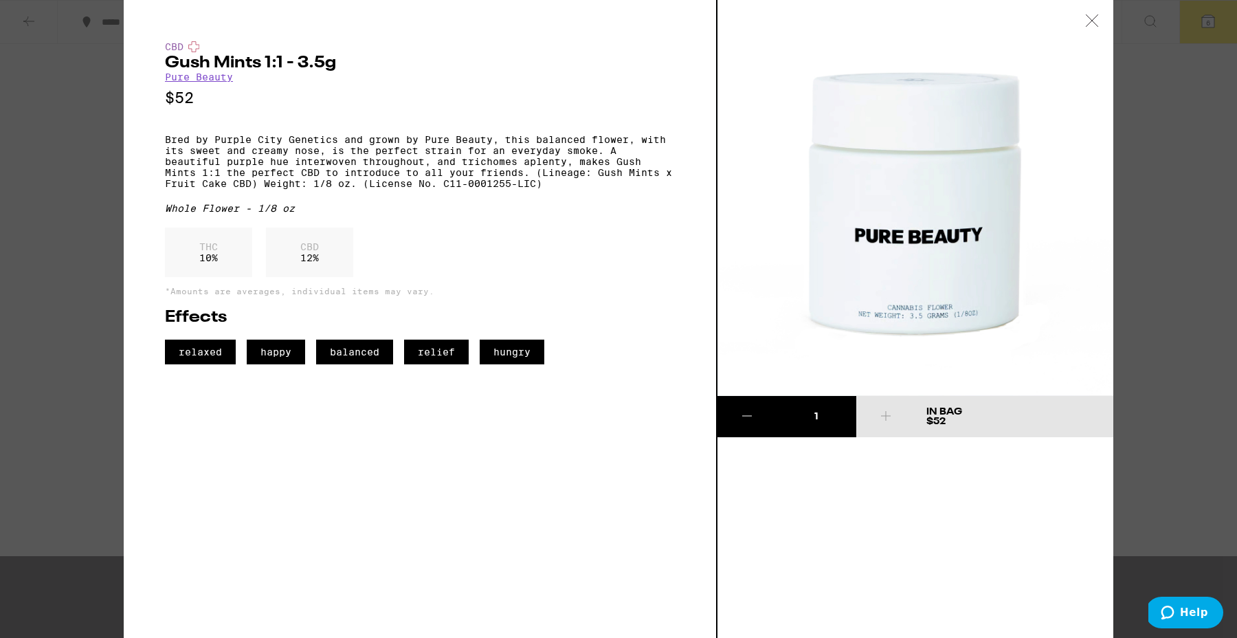
click at [1086, 19] on icon at bounding box center [1092, 20] width 14 height 12
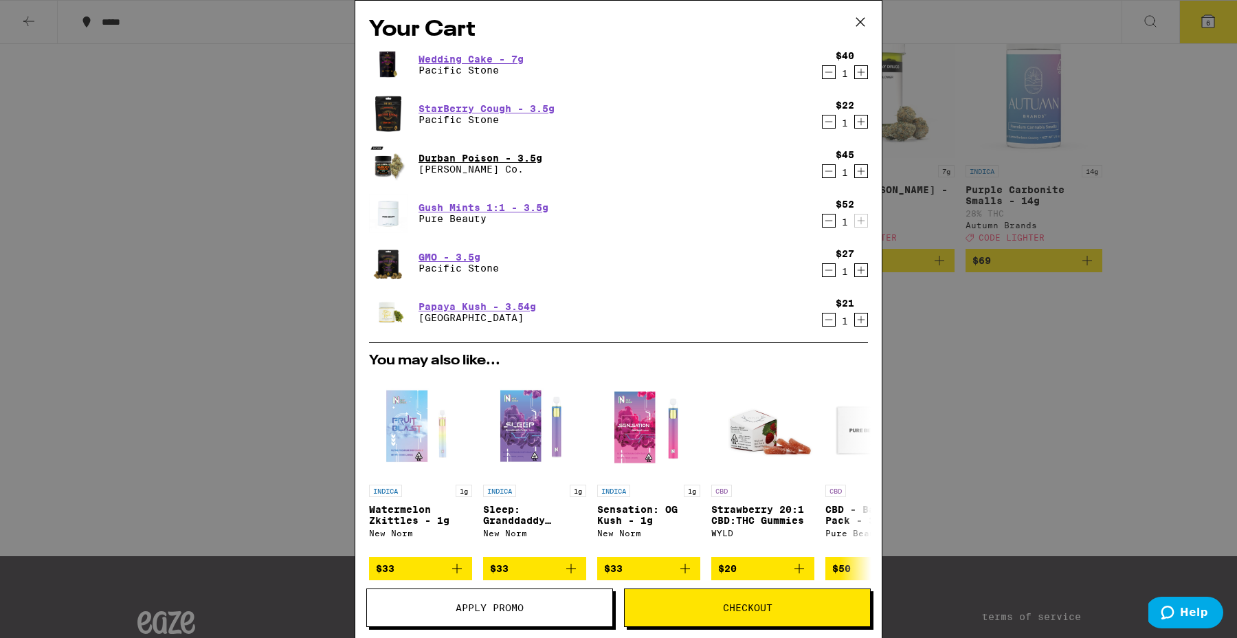
click at [463, 162] on link "Durban Poison - 3.5g" at bounding box center [481, 158] width 124 height 11
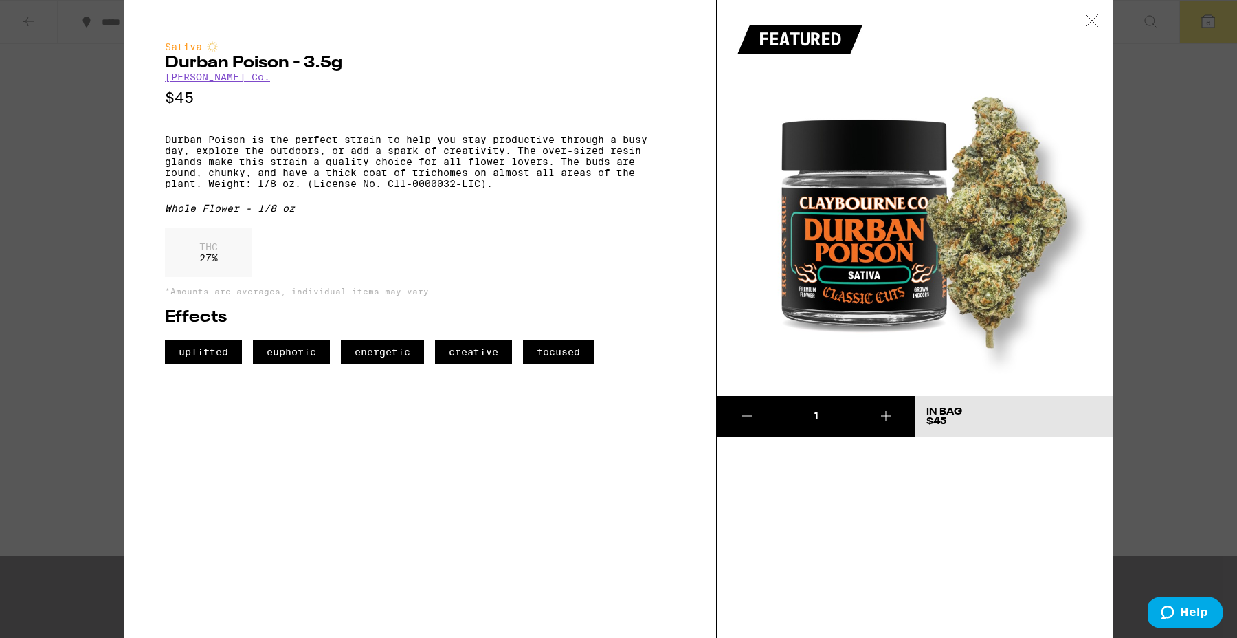
click at [1093, 15] on icon at bounding box center [1092, 20] width 14 height 12
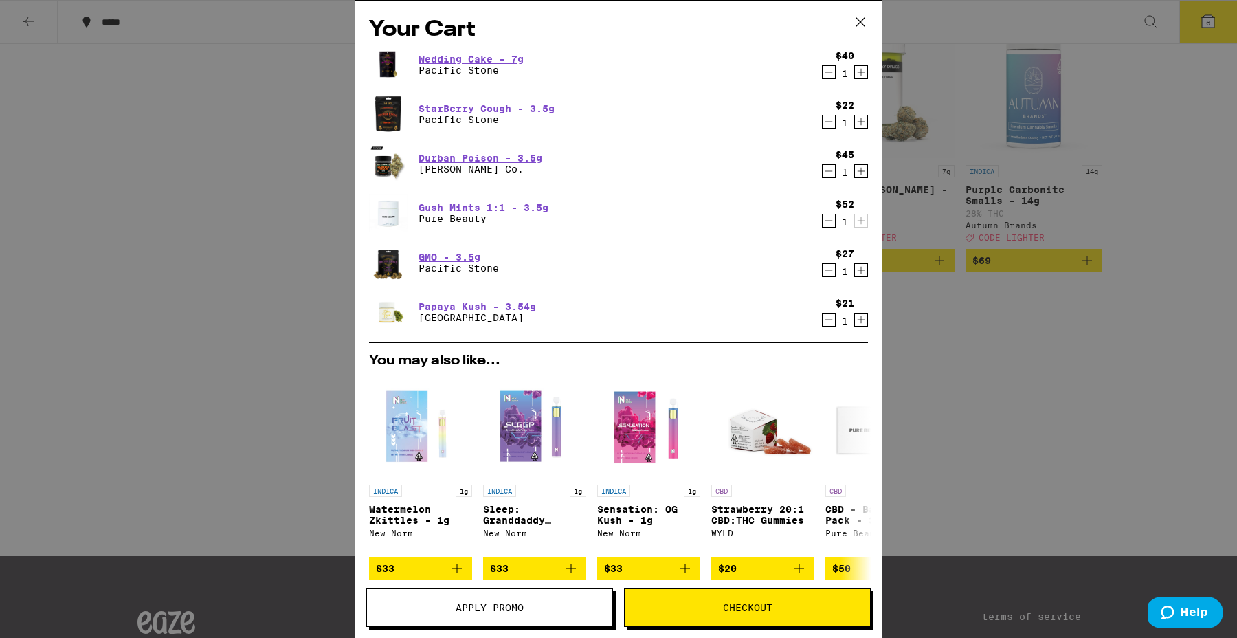
click at [829, 120] on icon "Decrement" at bounding box center [829, 121] width 12 height 16
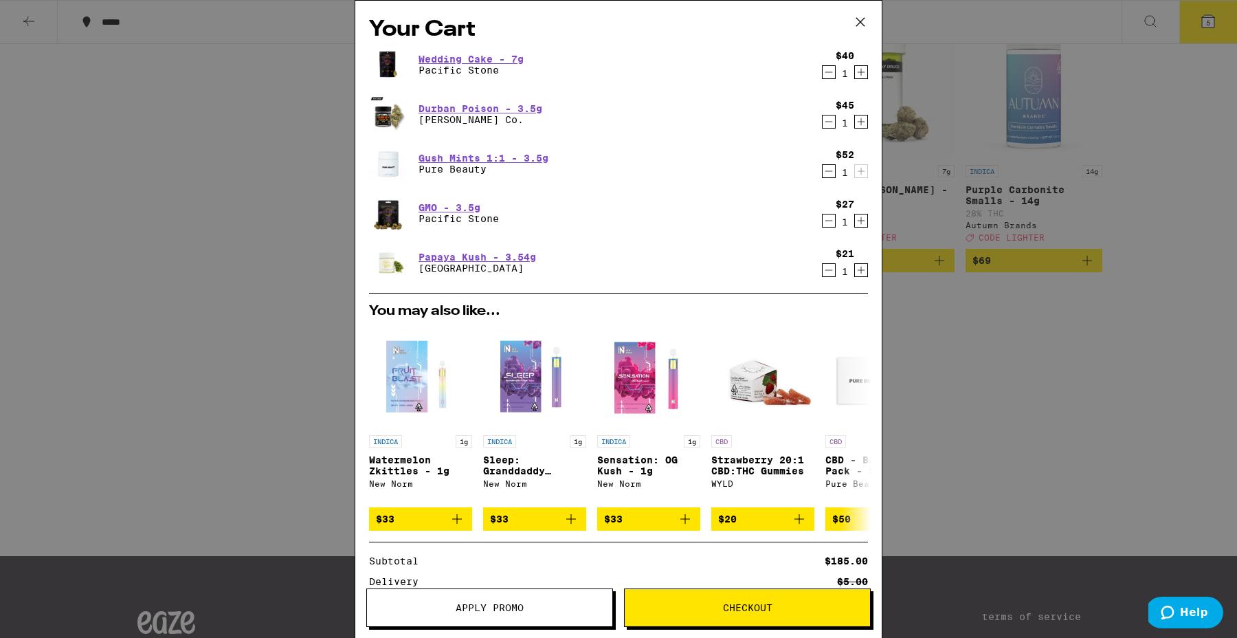
click at [864, 14] on icon at bounding box center [860, 22] width 21 height 21
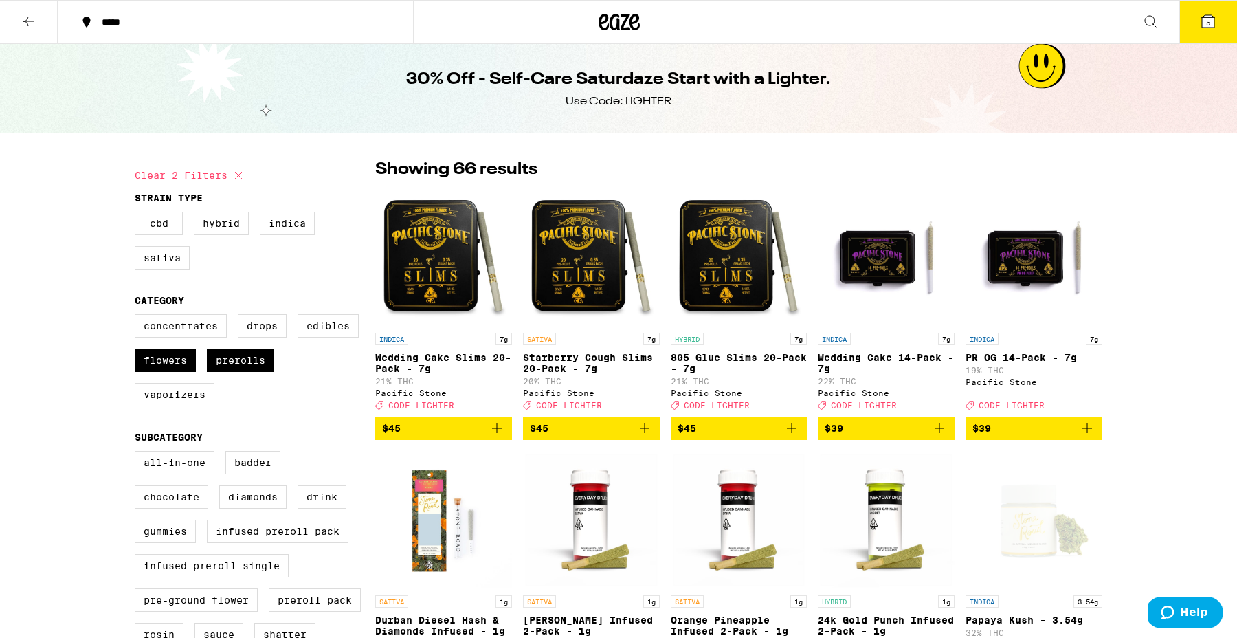
click at [33, 16] on icon at bounding box center [29, 21] width 16 height 16
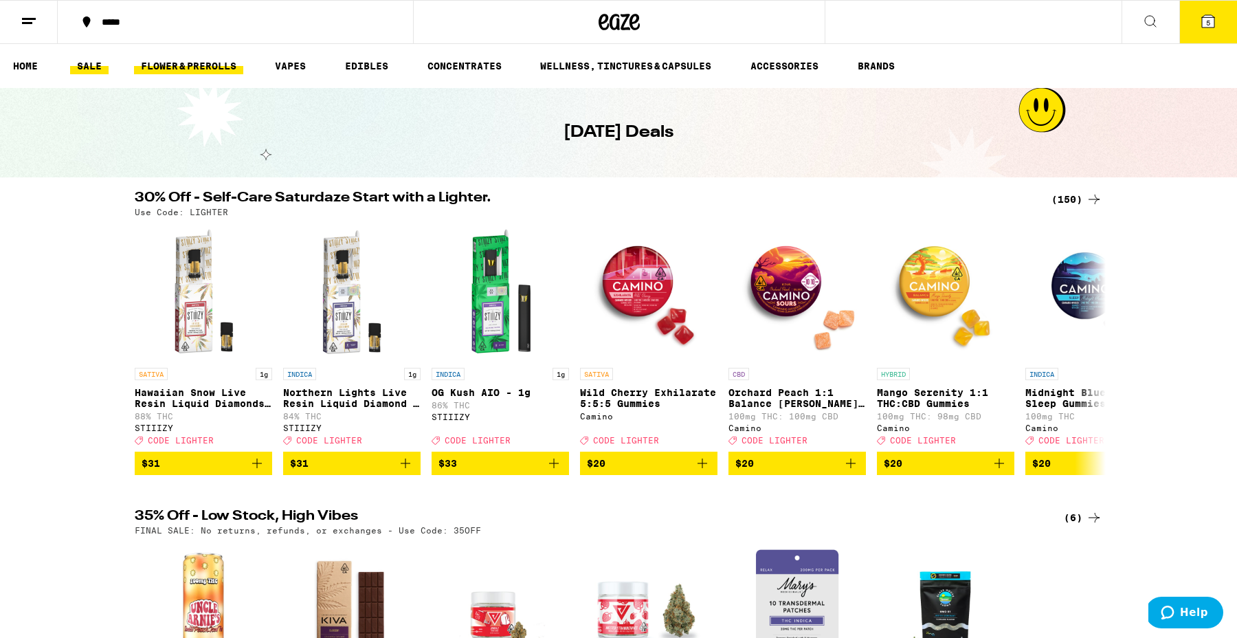
click at [194, 65] on link "FLOWER & PREROLLS" at bounding box center [188, 66] width 109 height 16
click at [194, 64] on link "FLOWER & PREROLLS" at bounding box center [188, 66] width 109 height 16
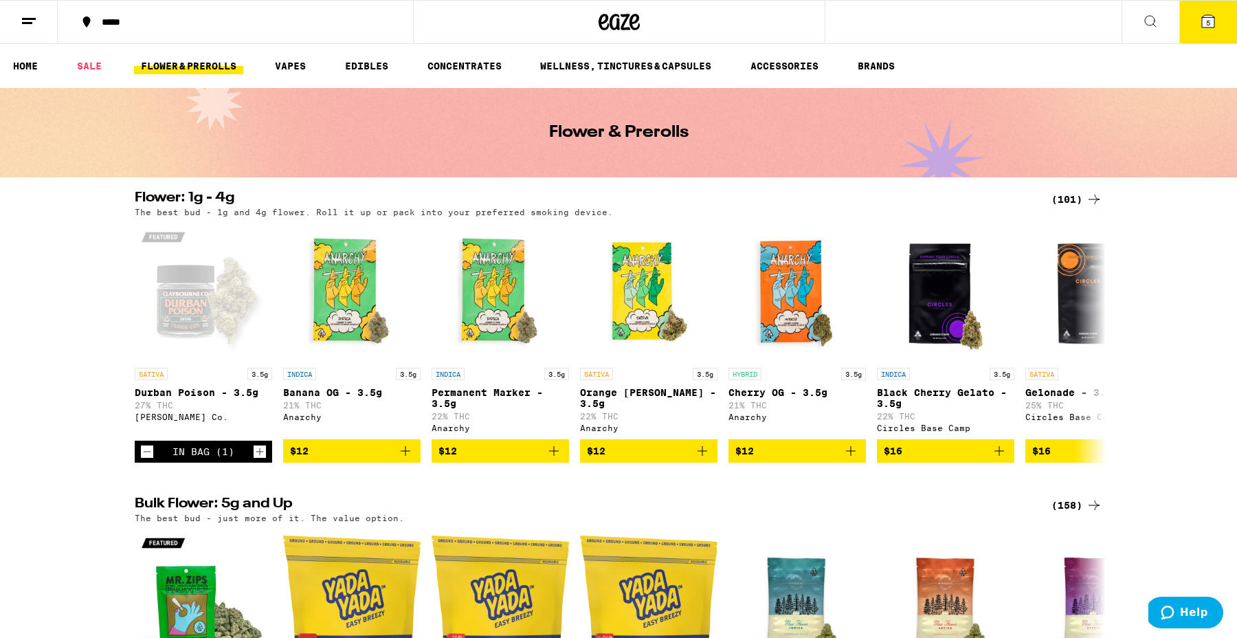
click at [1077, 194] on div "(101)" at bounding box center [1076, 199] width 51 height 16
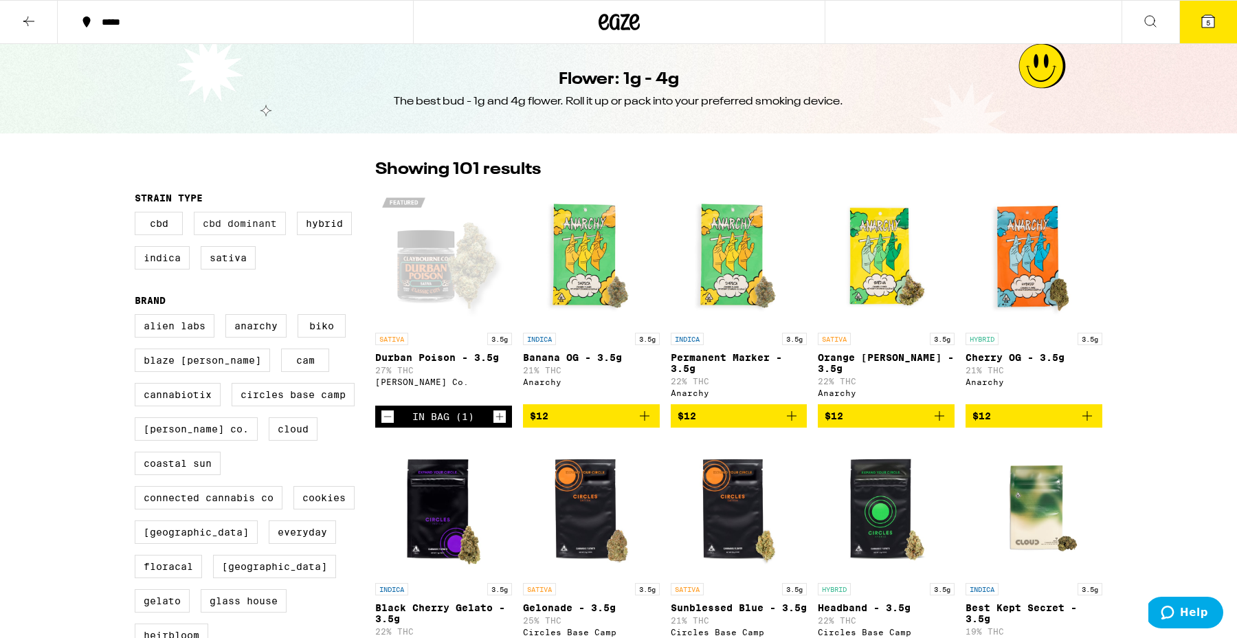
click at [234, 232] on label "CBD Dominant" at bounding box center [240, 223] width 92 height 23
click at [138, 214] on input "CBD Dominant" at bounding box center [137, 214] width 1 height 1
checkbox input "true"
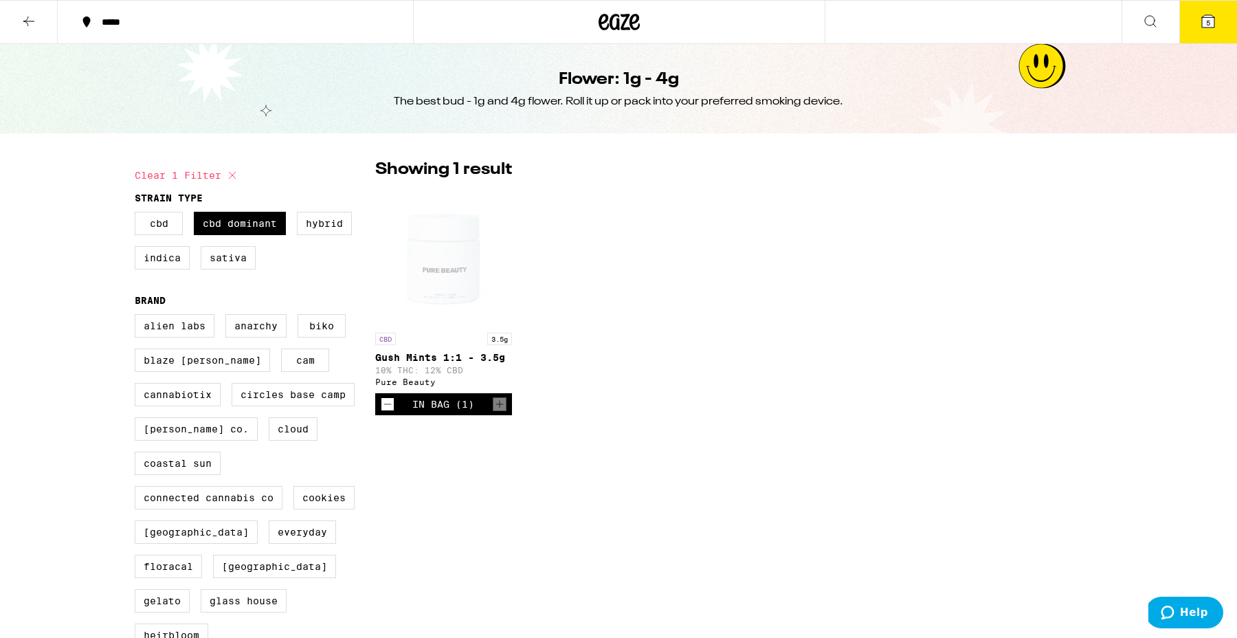
click at [131, 226] on div "Clear 1 filter Strain Type CBD CBD Dominant Hybrid Indica Sativa Brand Alien La…" at bounding box center [619, 511] width 990 height 728
click at [162, 226] on label "CBD" at bounding box center [159, 223] width 48 height 23
click at [138, 214] on input "CBD" at bounding box center [137, 214] width 1 height 1
checkbox input "true"
click at [230, 225] on label "CBD Dominant" at bounding box center [240, 223] width 92 height 23
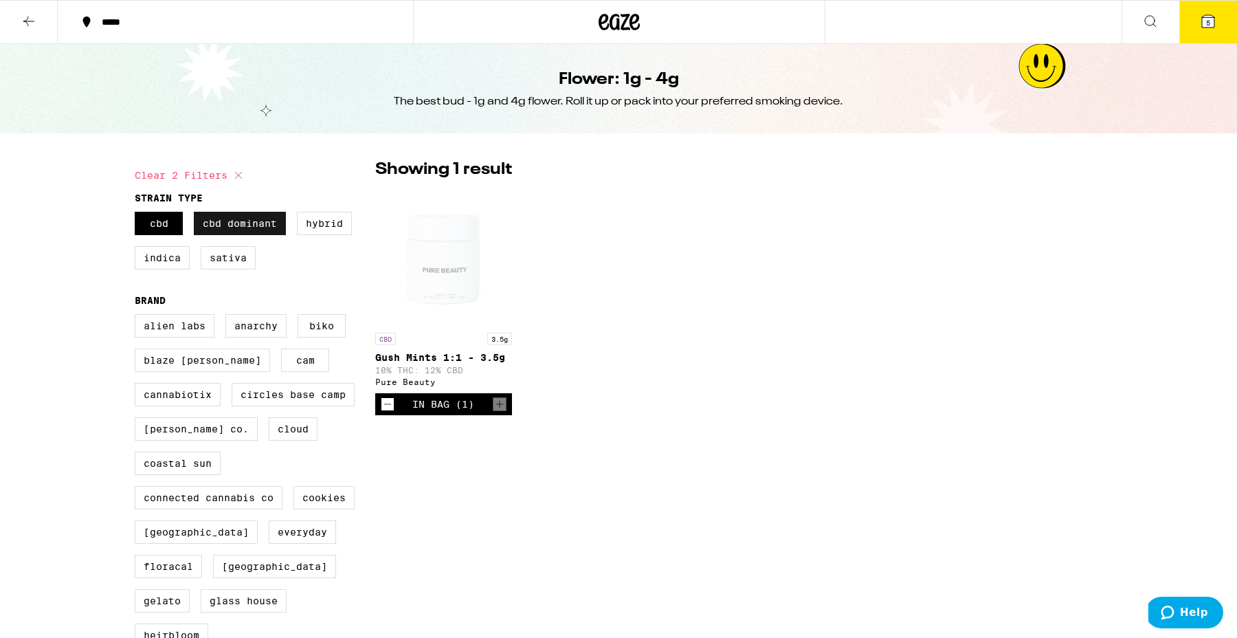
click at [138, 214] on input "CBD Dominant" at bounding box center [137, 214] width 1 height 1
checkbox input "false"
click at [155, 224] on label "CBD" at bounding box center [159, 223] width 48 height 23
click at [138, 214] on input "CBD" at bounding box center [137, 214] width 1 height 1
checkbox input "false"
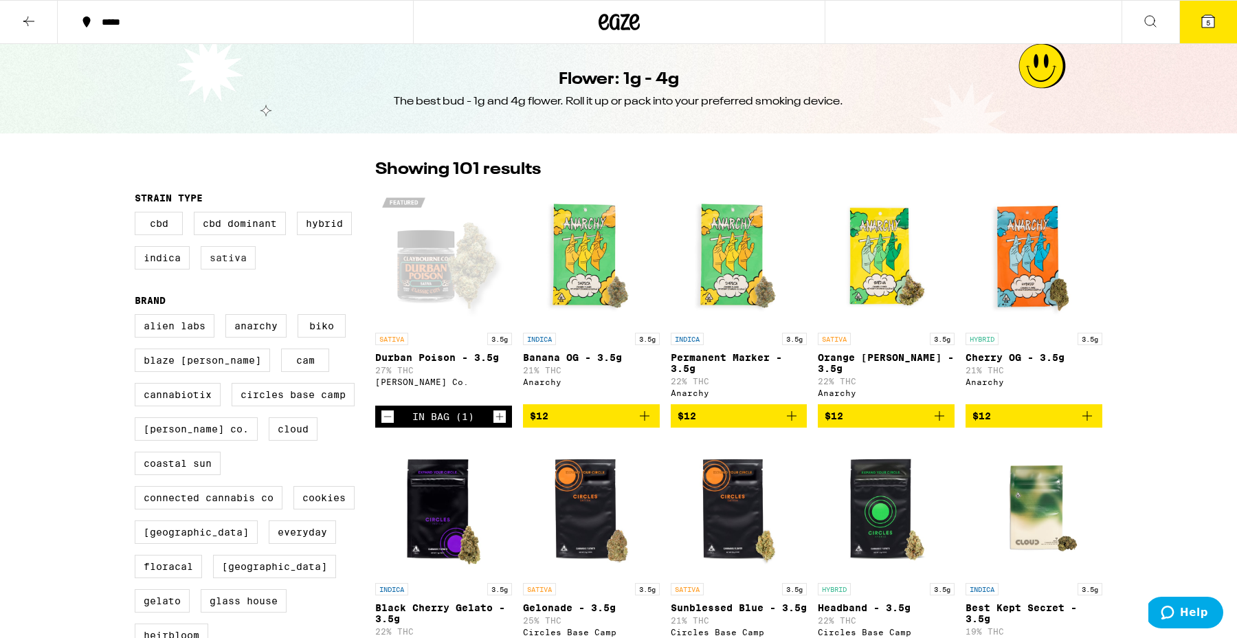
click at [235, 267] on label "Sativa" at bounding box center [228, 257] width 55 height 23
click at [138, 214] on input "Sativa" at bounding box center [137, 214] width 1 height 1
checkbox input "true"
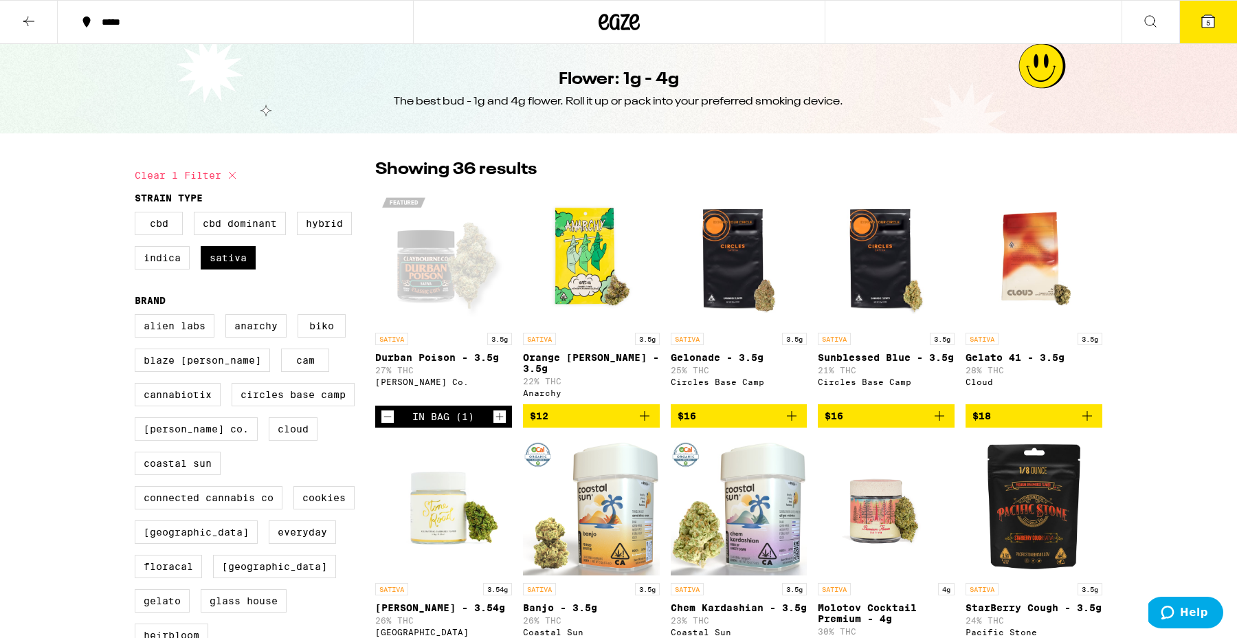
click at [24, 30] on button at bounding box center [29, 22] width 58 height 43
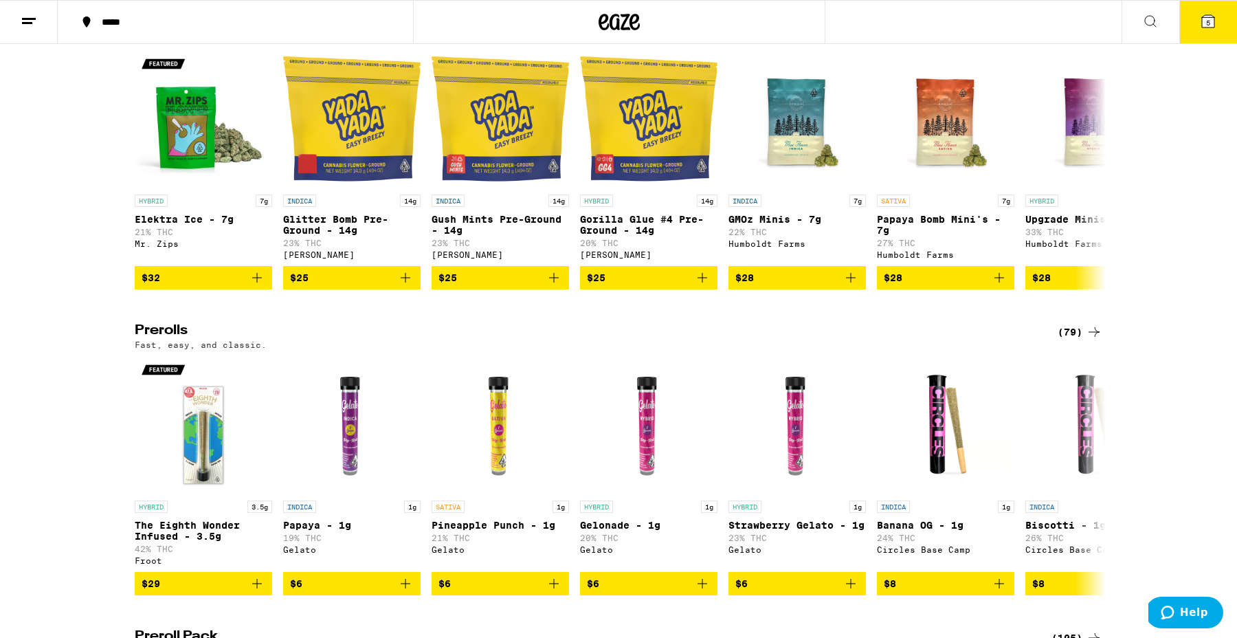
scroll to position [495, 0]
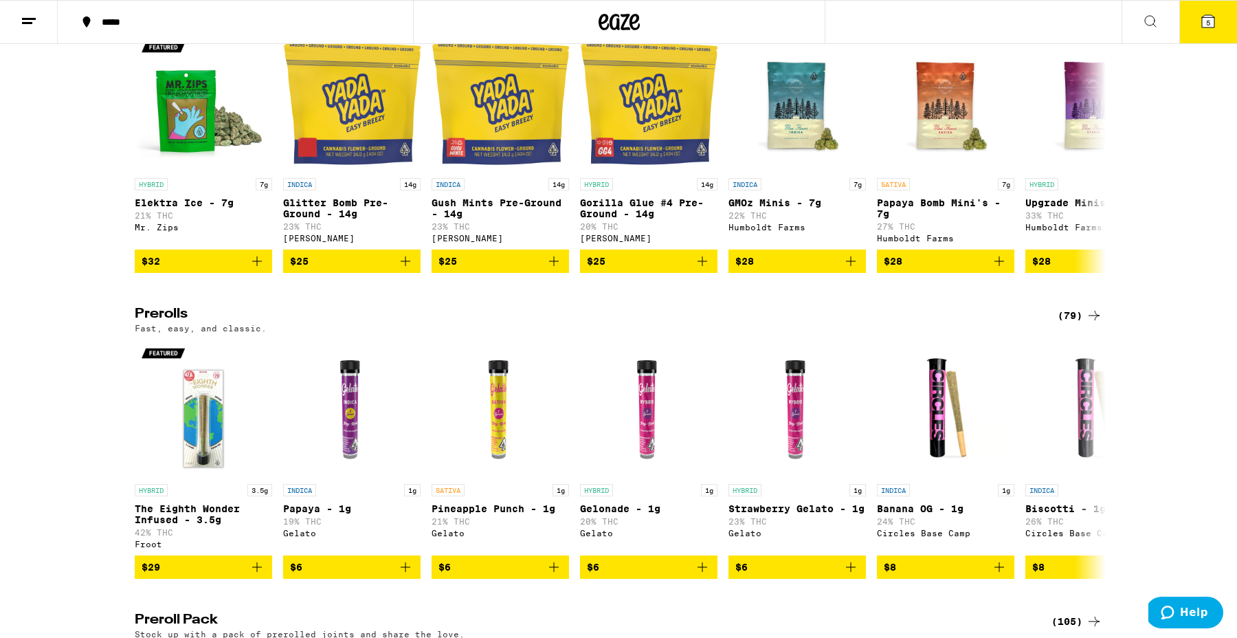
click at [1076, 324] on div "(79)" at bounding box center [1080, 315] width 45 height 16
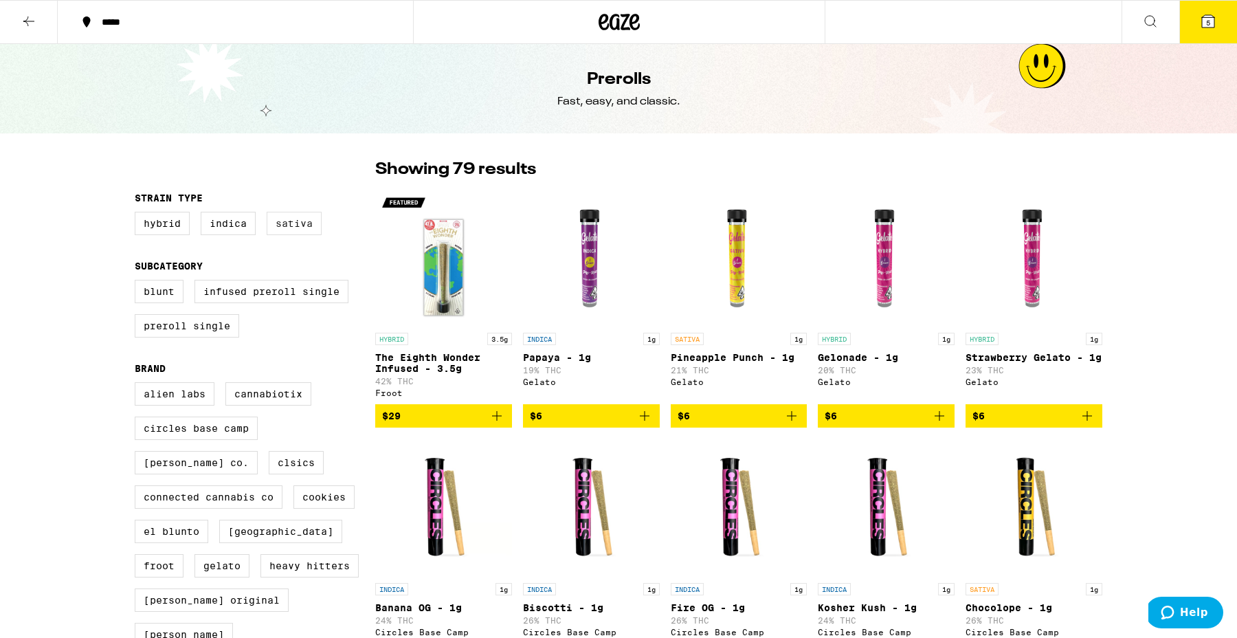
click at [273, 227] on label "Sativa" at bounding box center [294, 223] width 55 height 23
click at [138, 214] on input "Sativa" at bounding box center [137, 214] width 1 height 1
checkbox input "true"
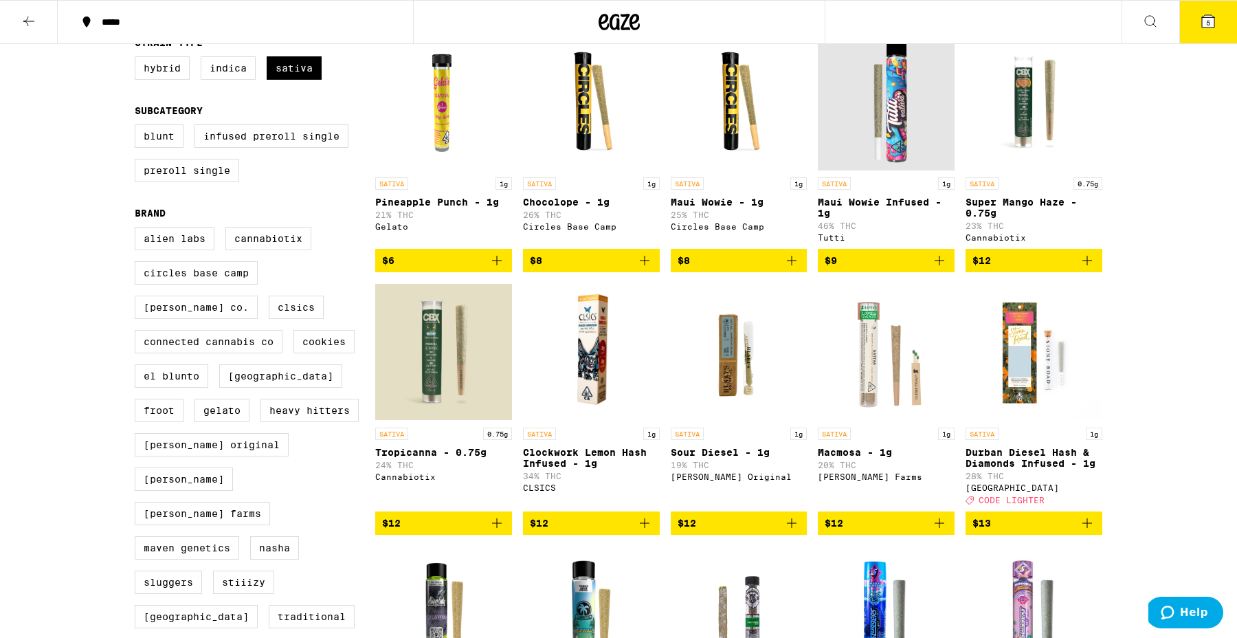
scroll to position [84, 0]
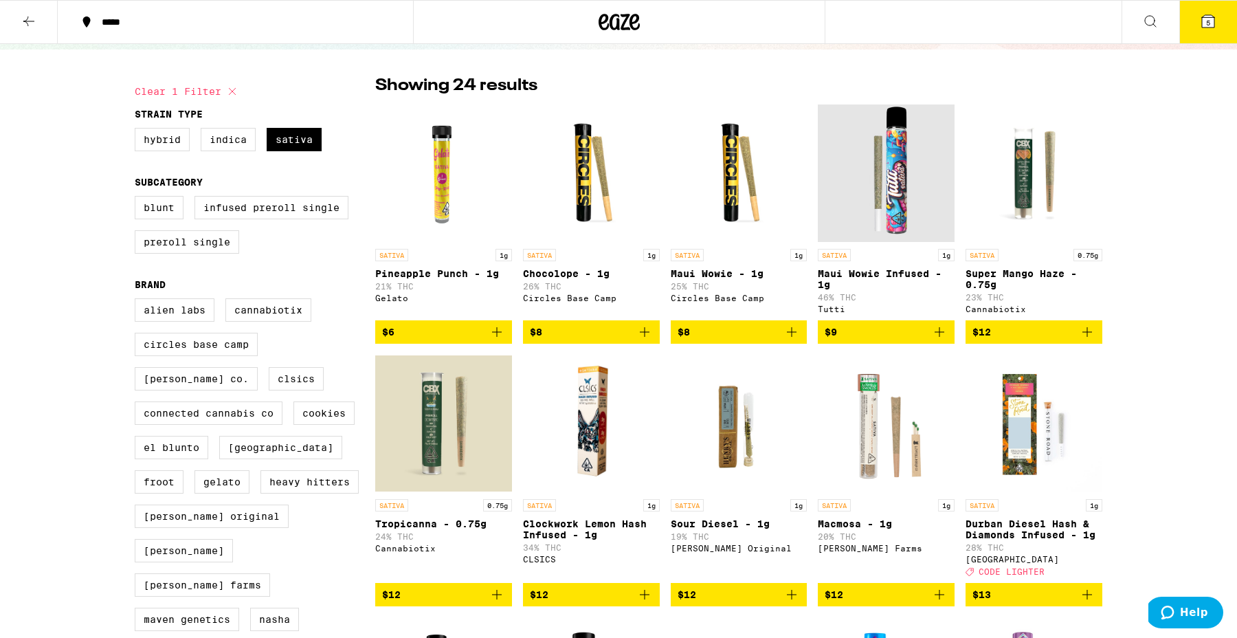
click at [32, 21] on icon at bounding box center [29, 21] width 16 height 16
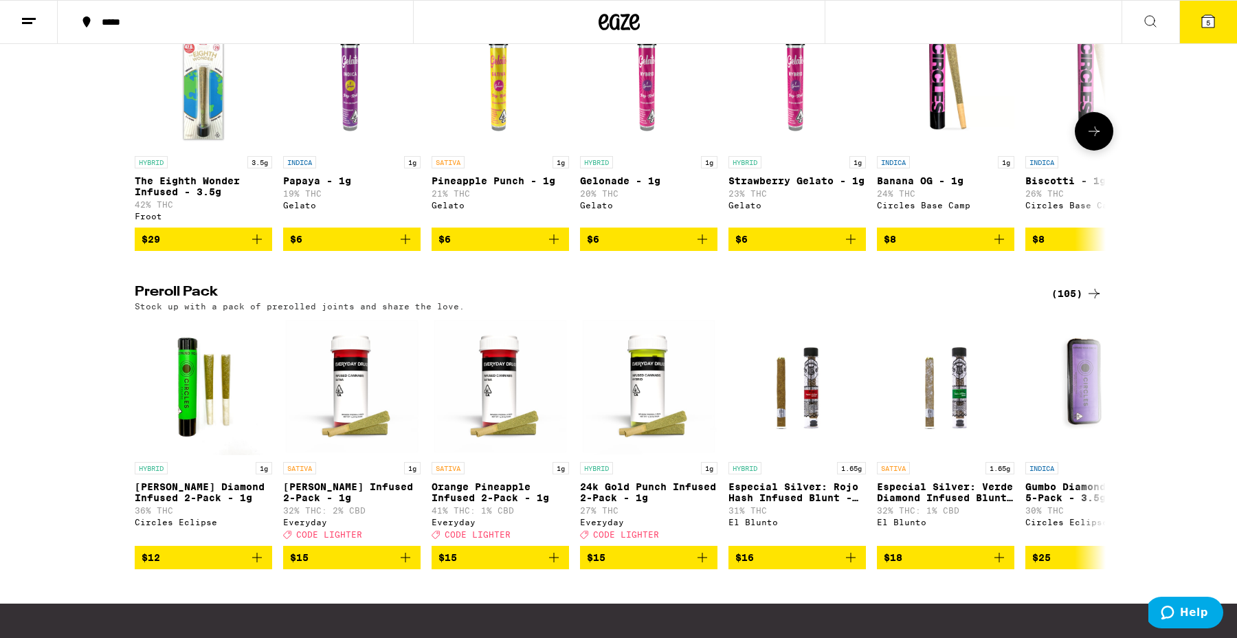
scroll to position [937, 0]
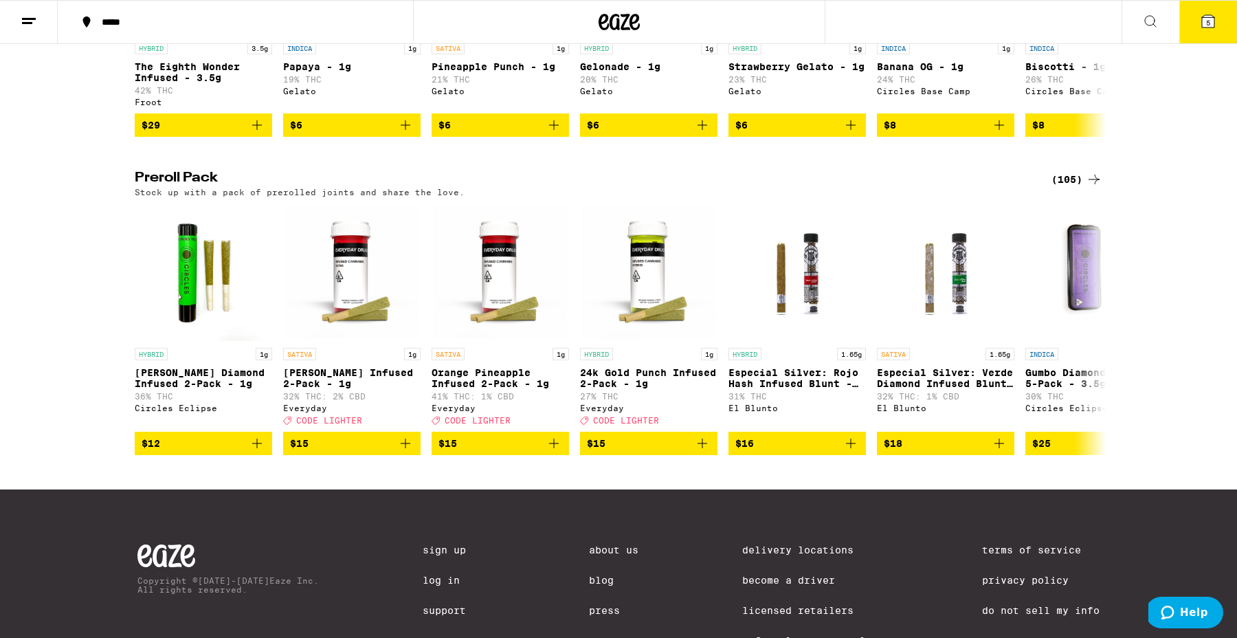
click at [1068, 188] on div "(105)" at bounding box center [1076, 179] width 51 height 16
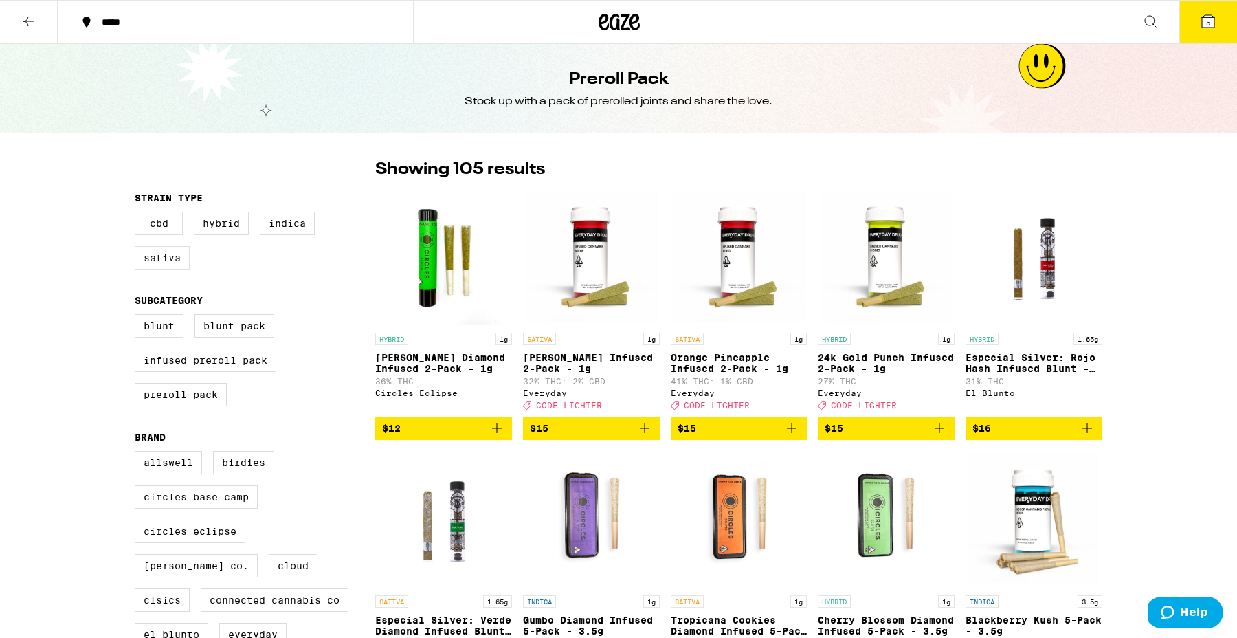
click at [164, 254] on label "Sativa" at bounding box center [162, 257] width 55 height 23
click at [138, 214] on input "Sativa" at bounding box center [137, 214] width 1 height 1
checkbox input "true"
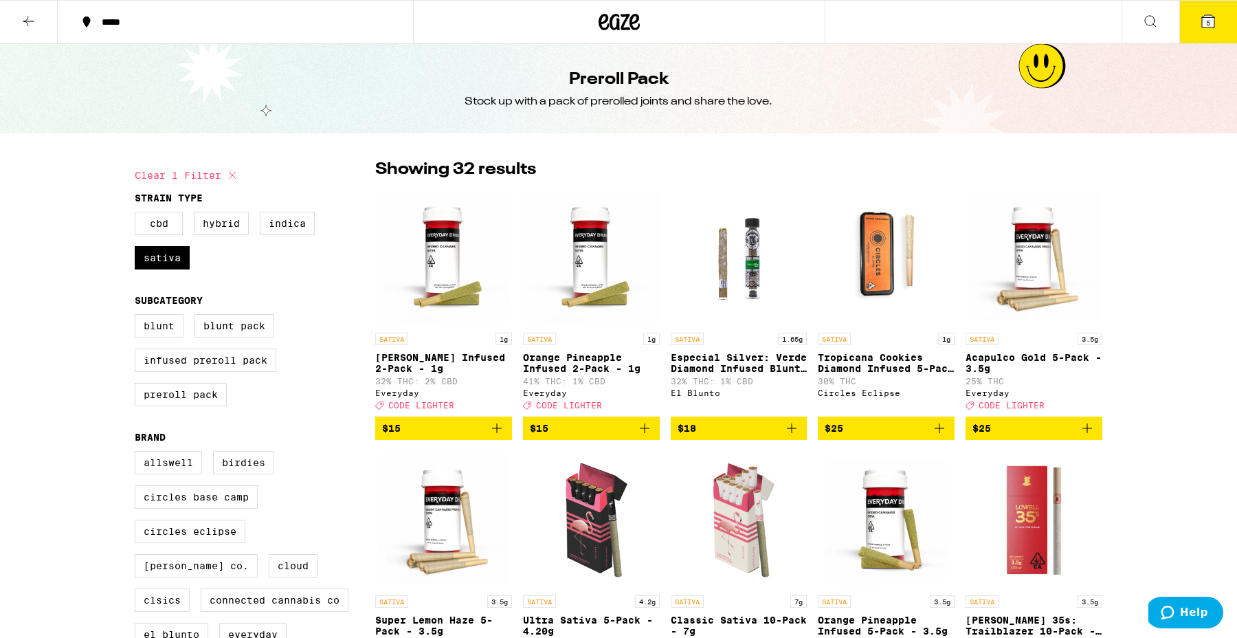
click at [24, 27] on icon at bounding box center [29, 21] width 16 height 16
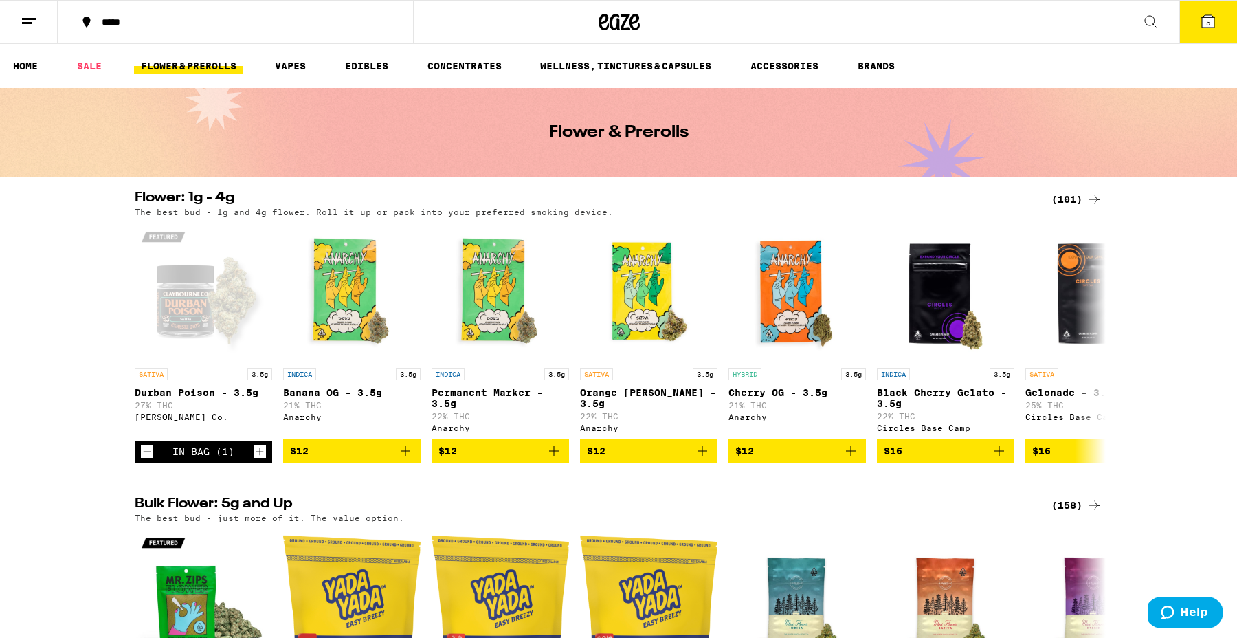
click at [1151, 27] on icon at bounding box center [1150, 21] width 16 height 16
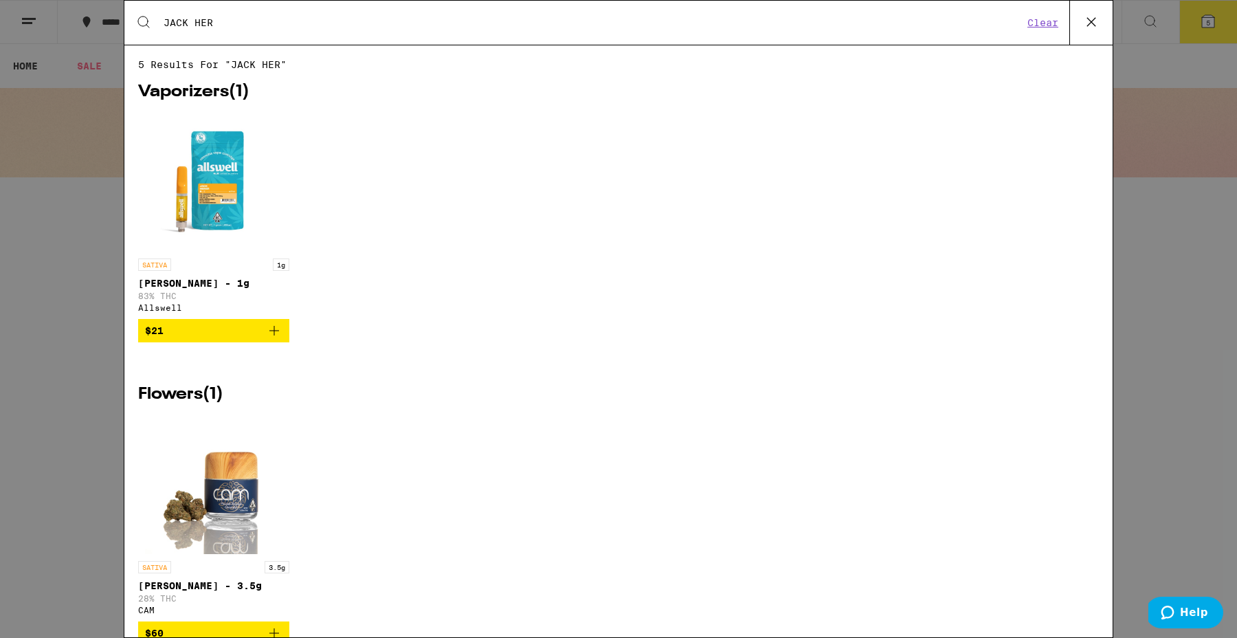
type input "JACK HER"
click at [1094, 17] on icon at bounding box center [1091, 22] width 21 height 21
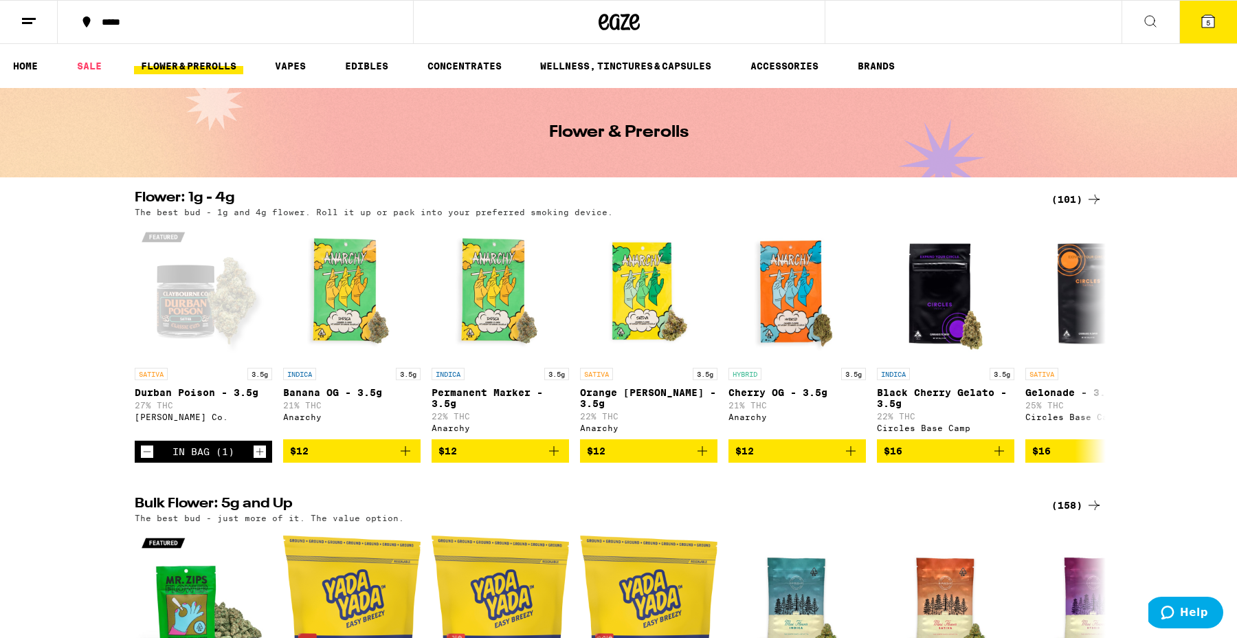
click at [1203, 23] on icon at bounding box center [1208, 21] width 12 height 12
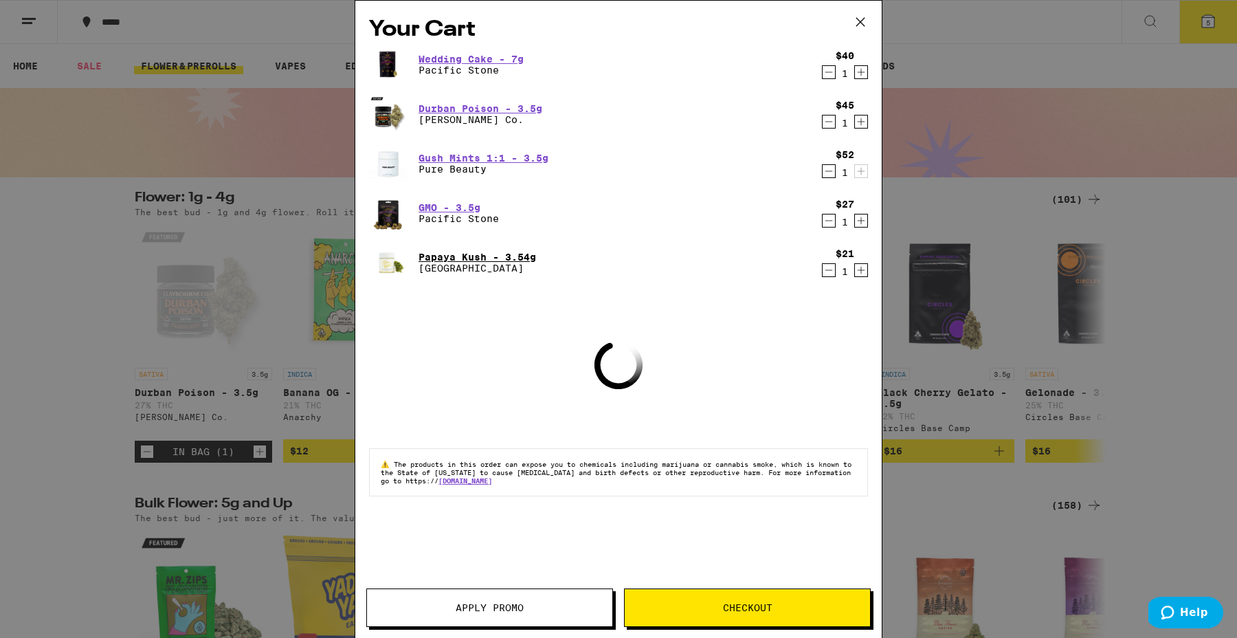
click at [505, 255] on link "Papaya Kush - 3.54g" at bounding box center [478, 257] width 118 height 11
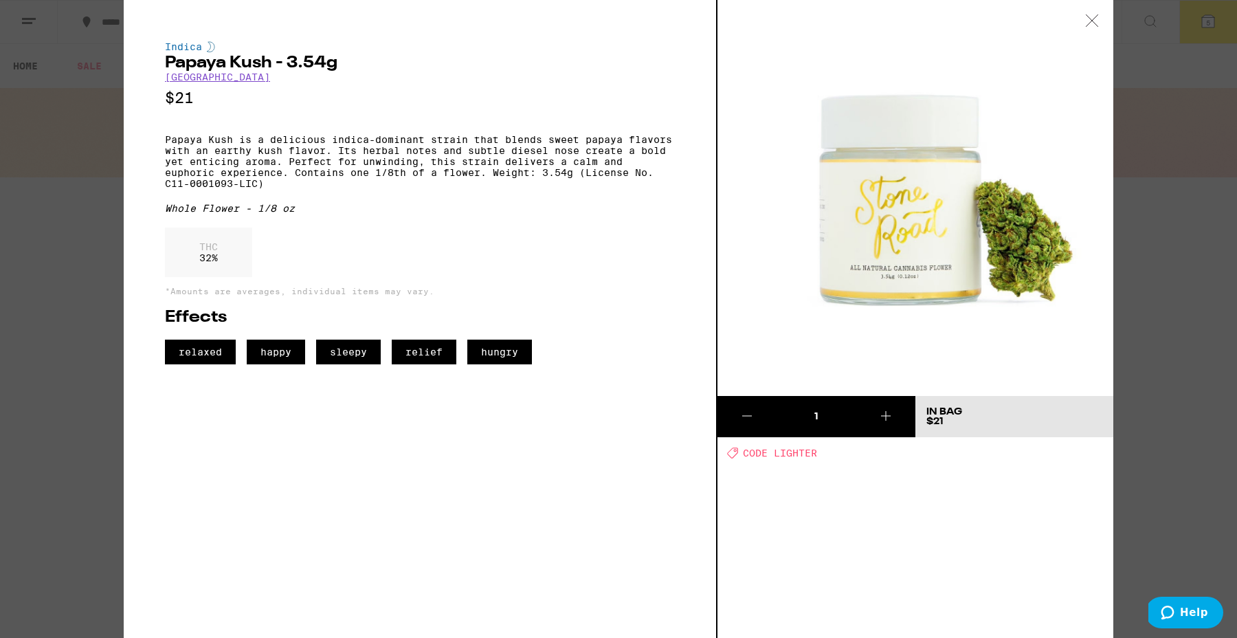
click at [1089, 21] on icon at bounding box center [1092, 20] width 14 height 12
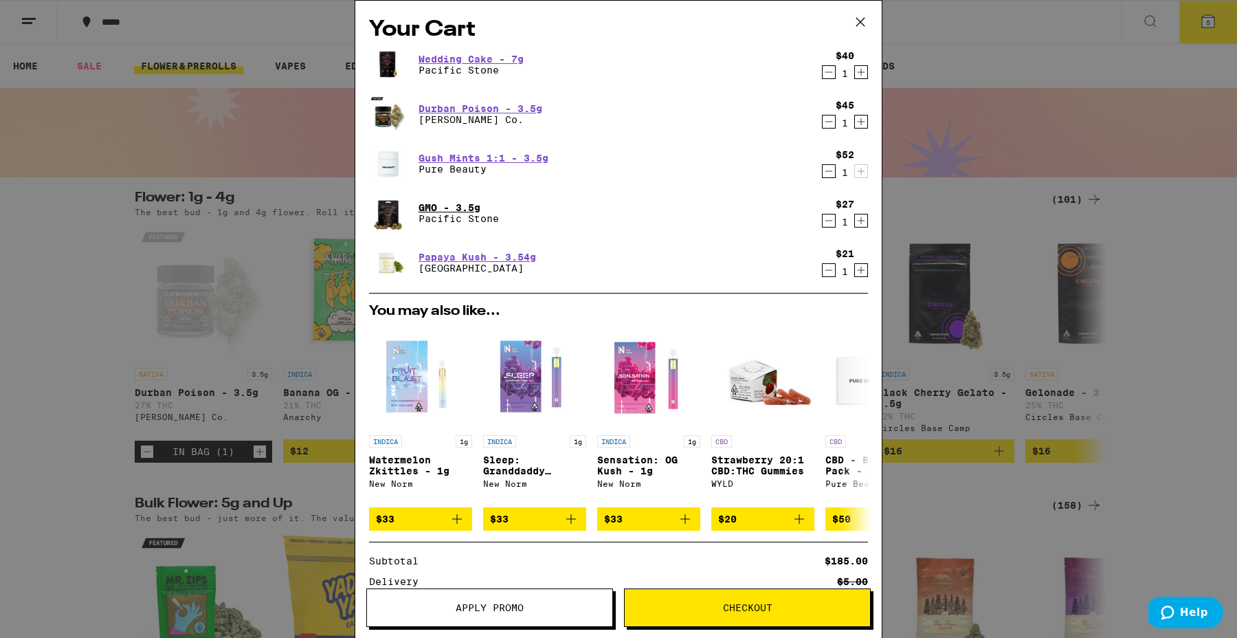
click at [449, 206] on link "GMO - 3.5g" at bounding box center [459, 207] width 80 height 11
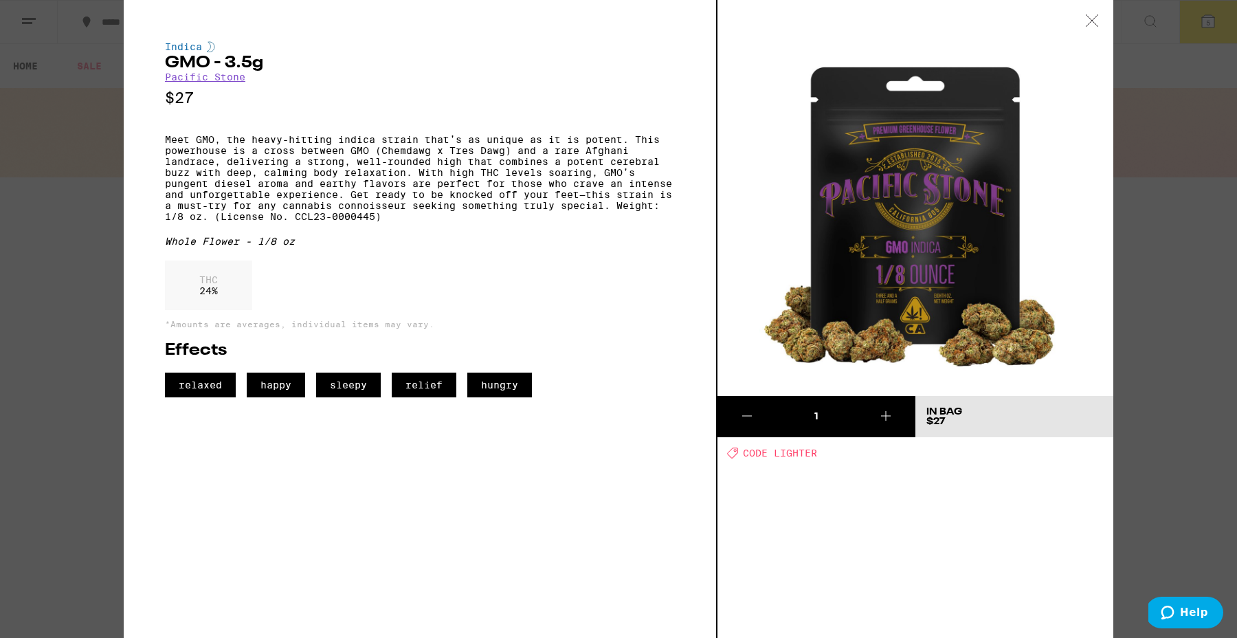
click at [1094, 14] on icon at bounding box center [1092, 20] width 14 height 12
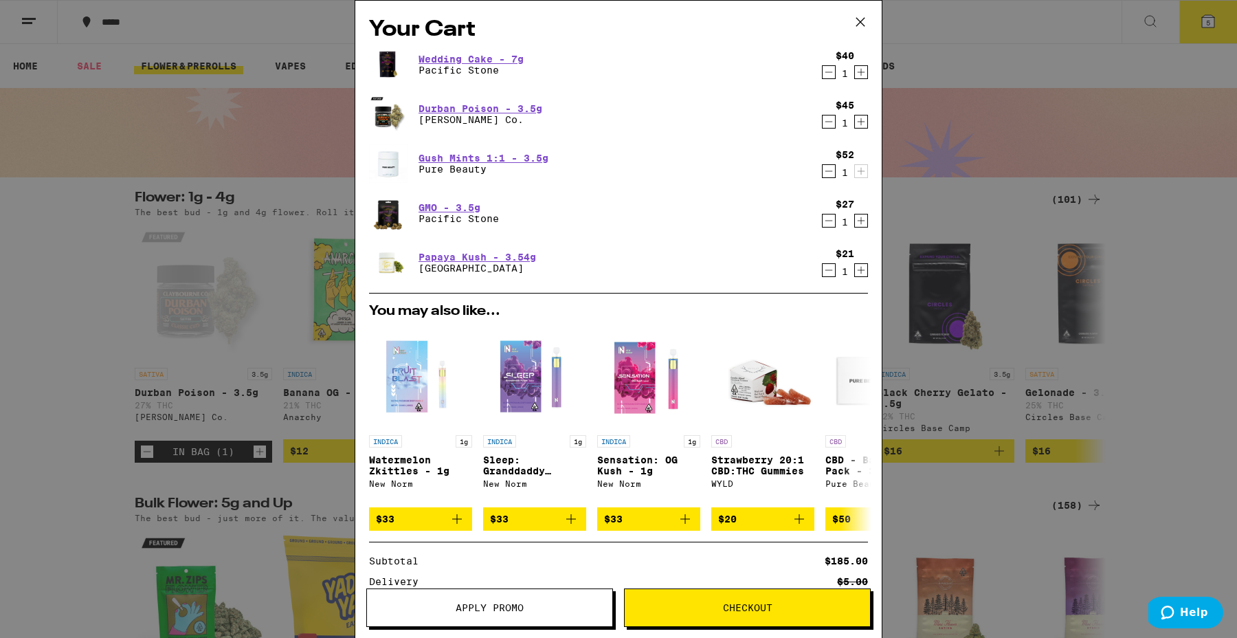
click at [862, 19] on icon at bounding box center [860, 22] width 21 height 21
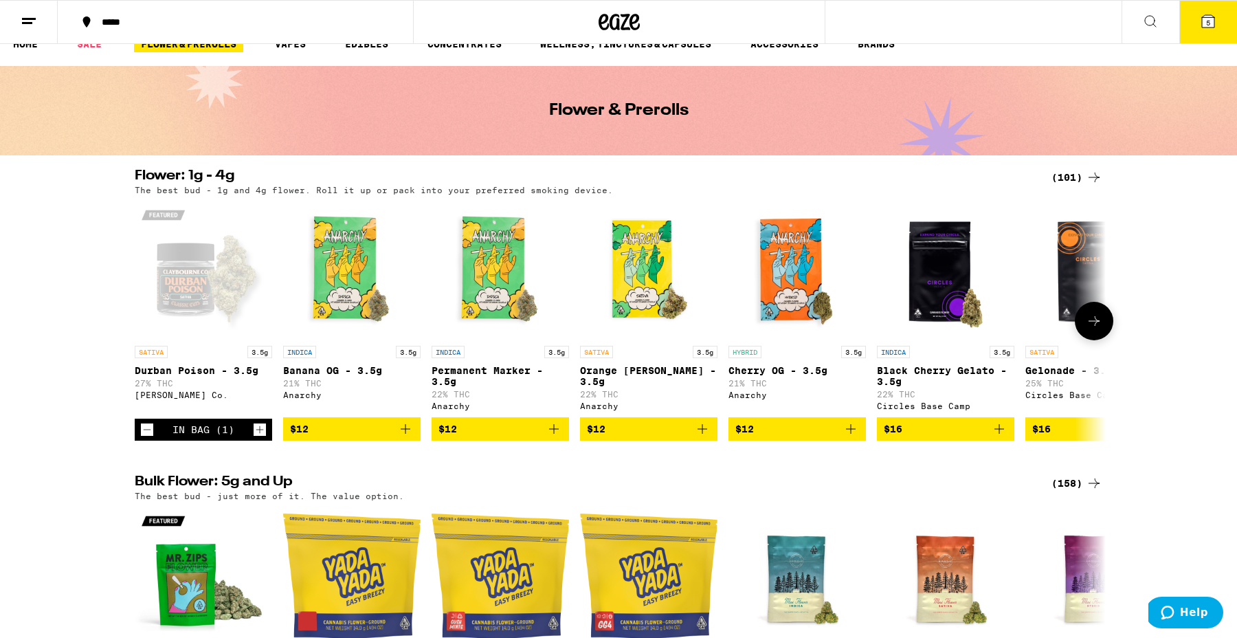
scroll to position [13, 0]
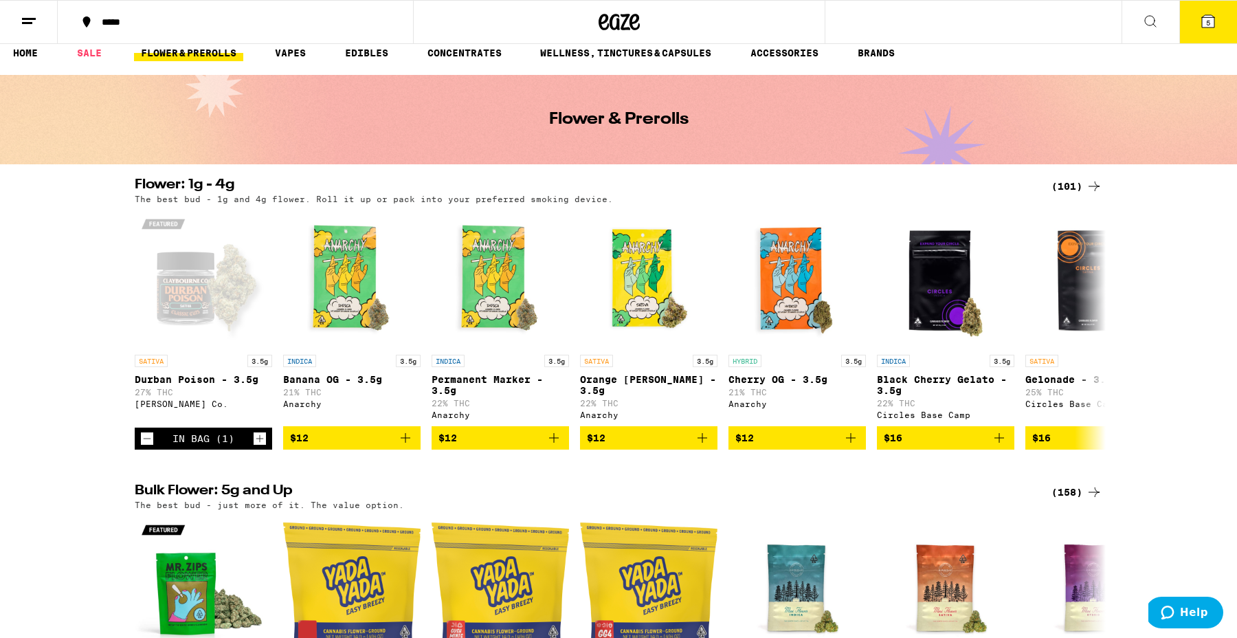
click at [1144, 16] on icon at bounding box center [1150, 21] width 16 height 16
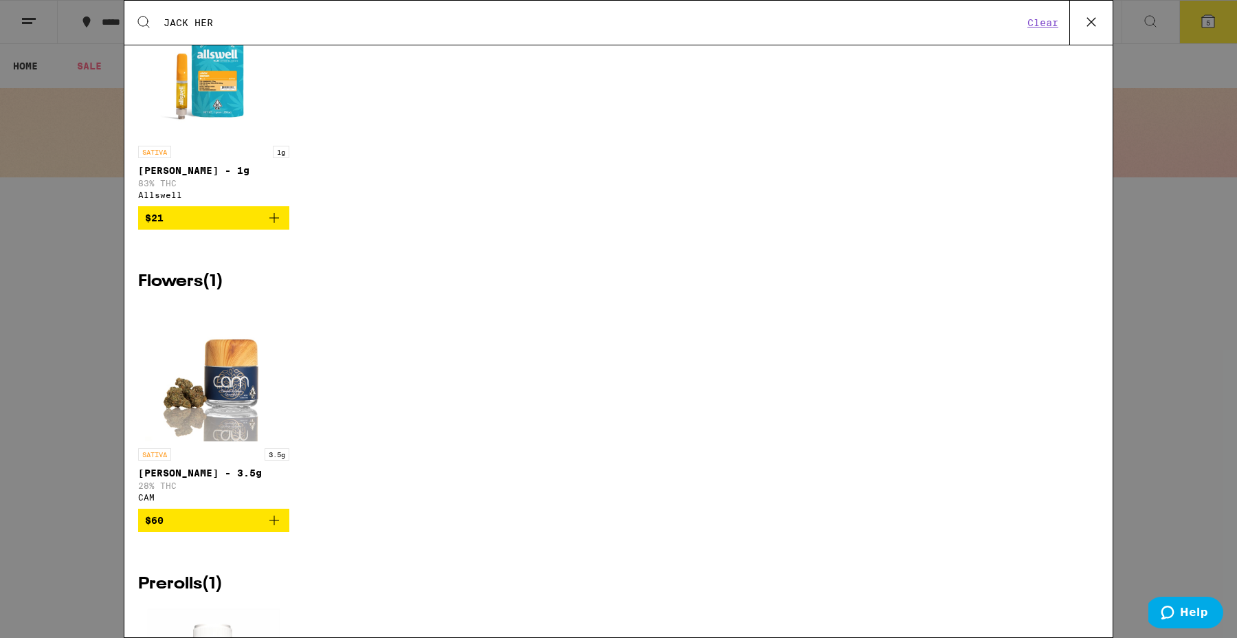
scroll to position [129, 0]
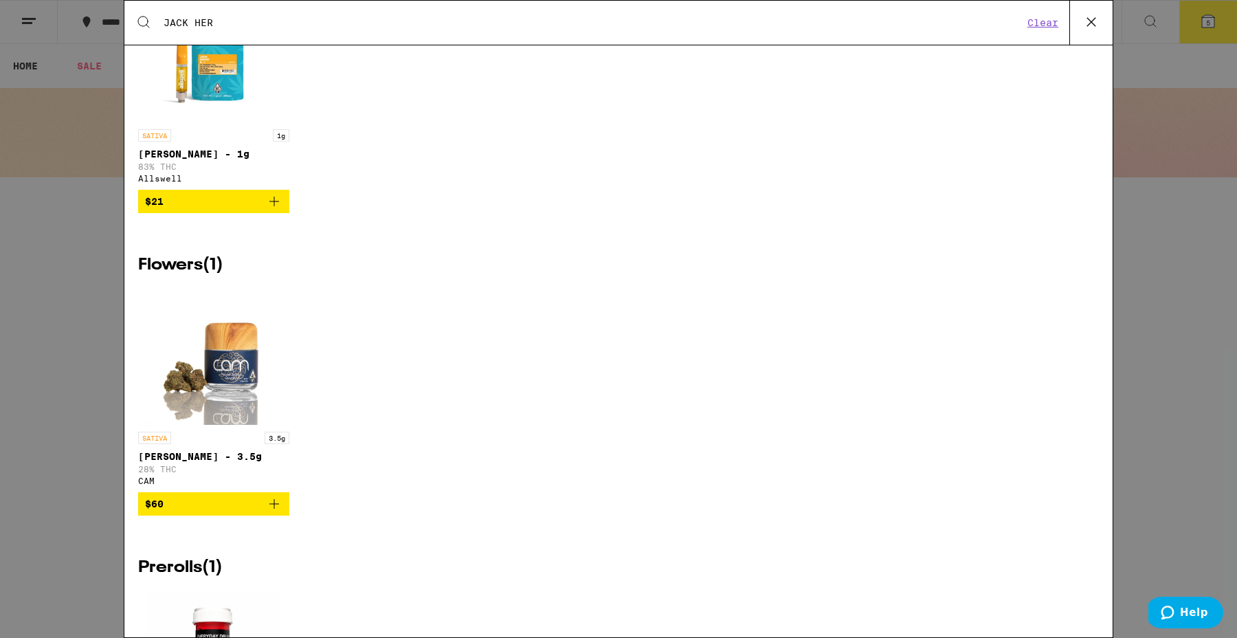
type input "JACK HER"
click at [217, 507] on button "$60" at bounding box center [213, 503] width 151 height 23
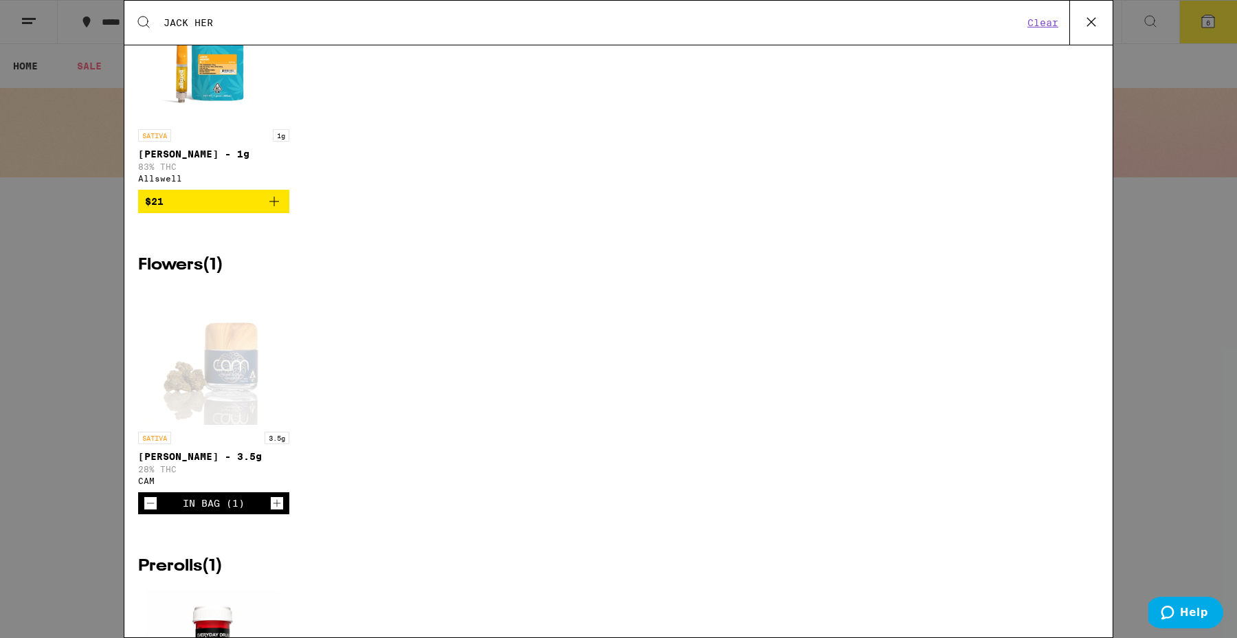
click at [1089, 19] on icon at bounding box center [1091, 22] width 21 height 21
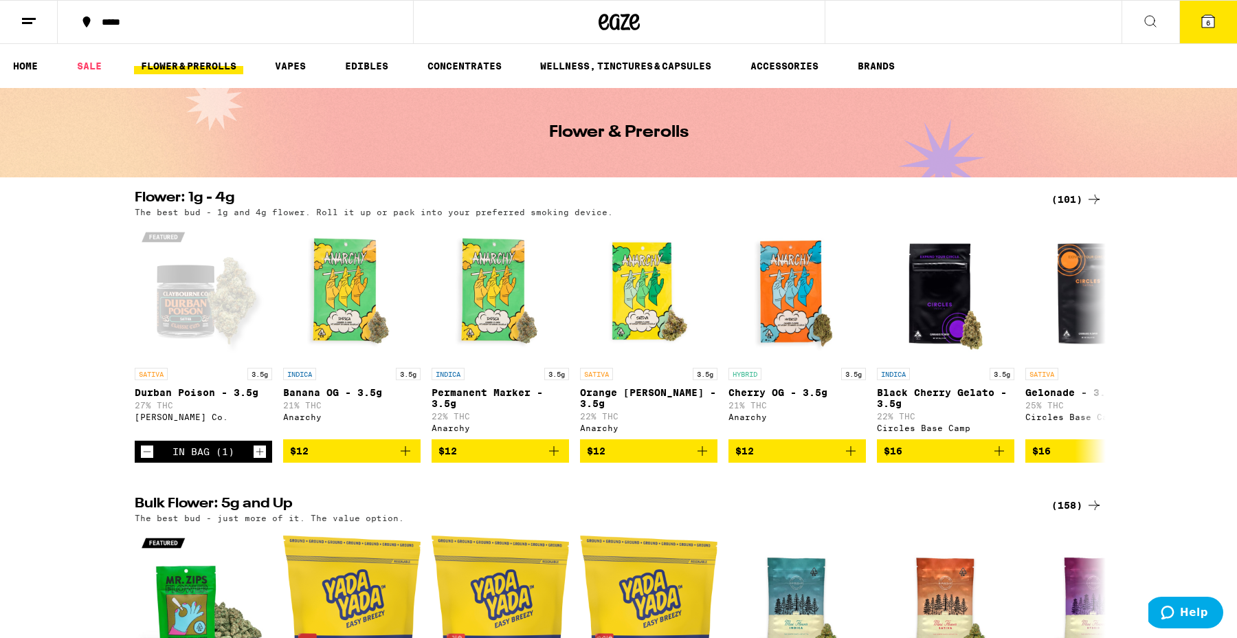
click at [1226, 21] on button "6" at bounding box center [1208, 22] width 58 height 43
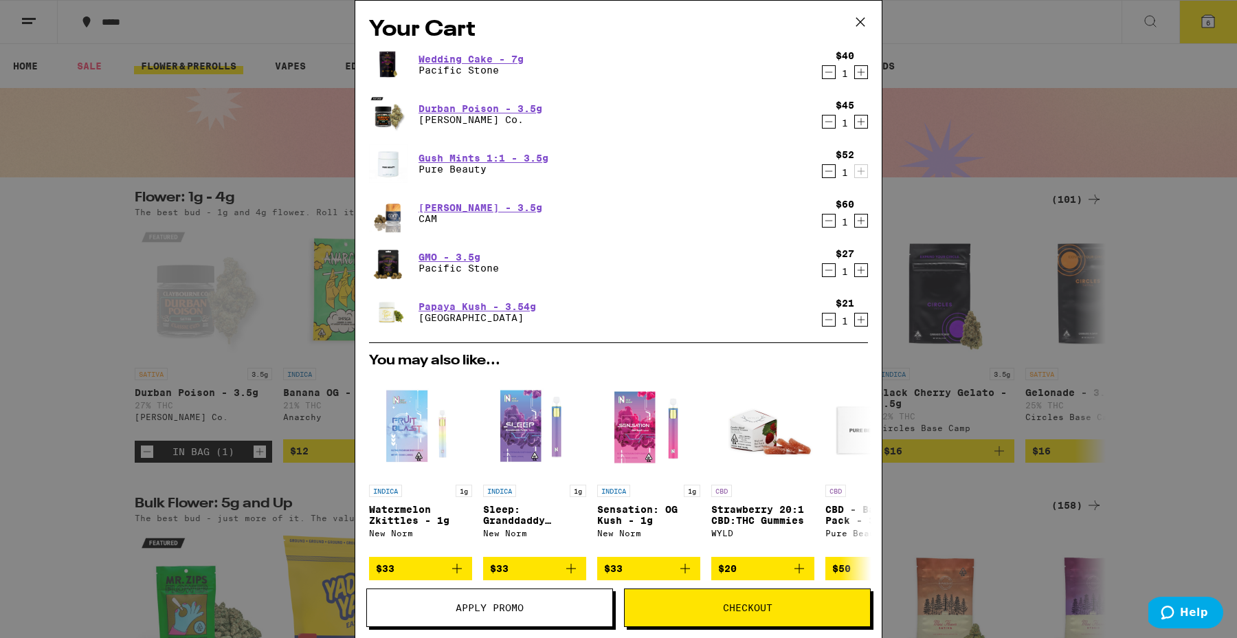
click at [851, 12] on icon at bounding box center [860, 22] width 21 height 21
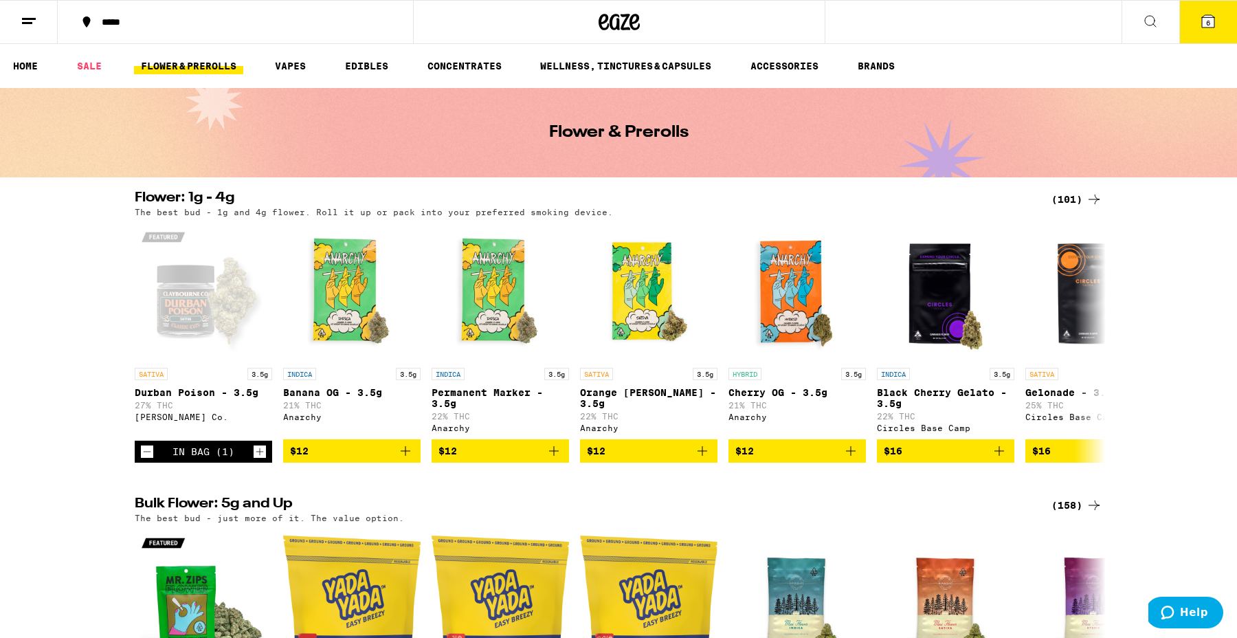
click at [1142, 25] on icon at bounding box center [1150, 21] width 16 height 16
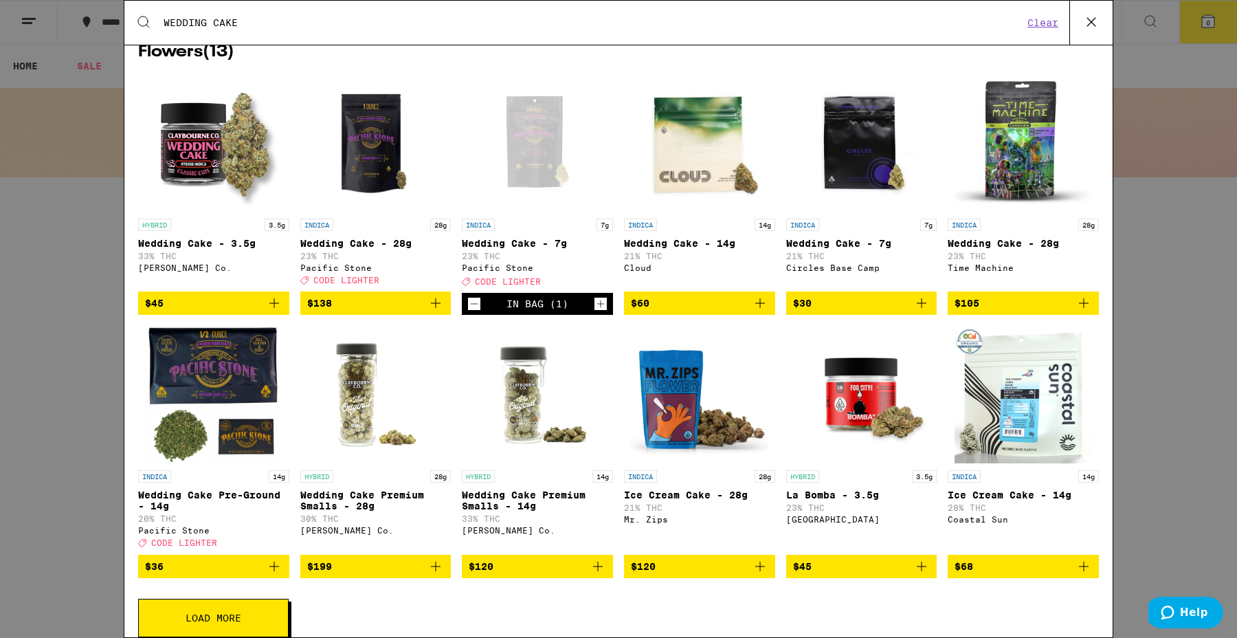
scroll to position [36, 0]
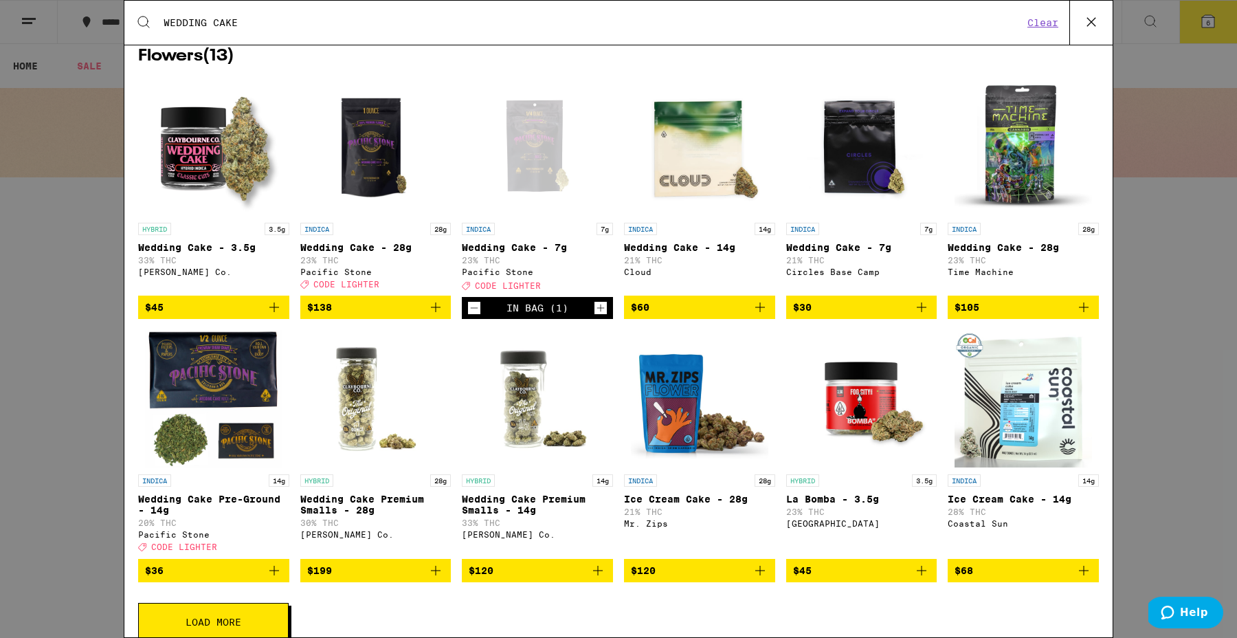
type input "WEDDING CAKE"
click at [1081, 25] on icon at bounding box center [1091, 22] width 21 height 21
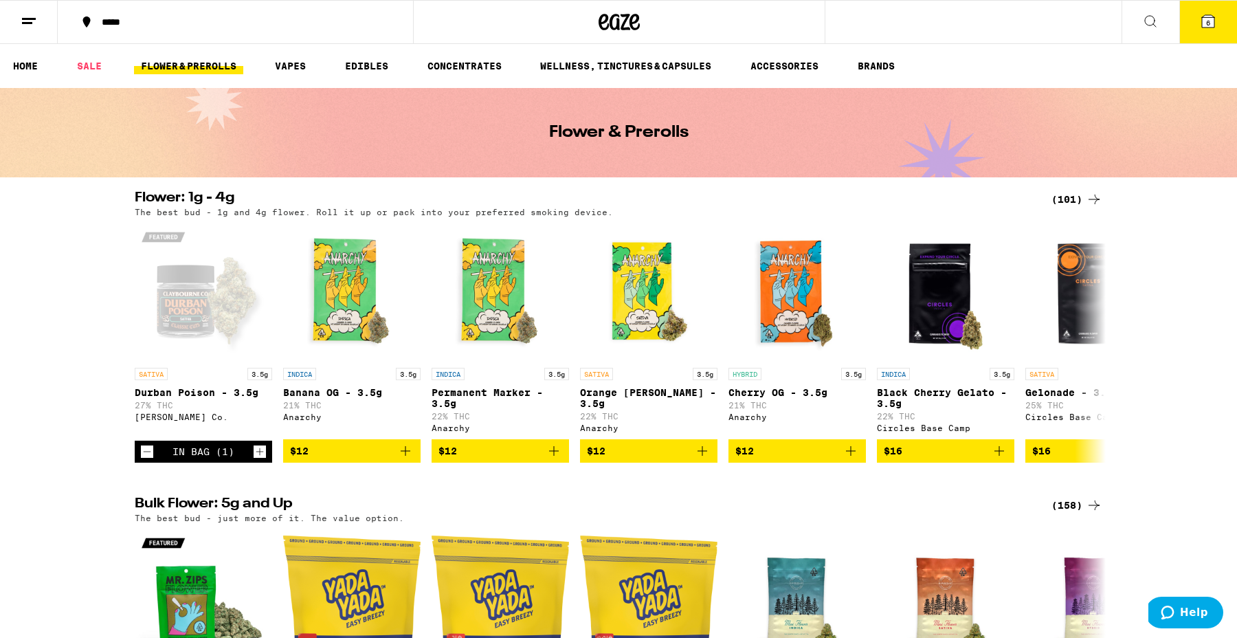
click at [1203, 20] on icon at bounding box center [1208, 21] width 12 height 12
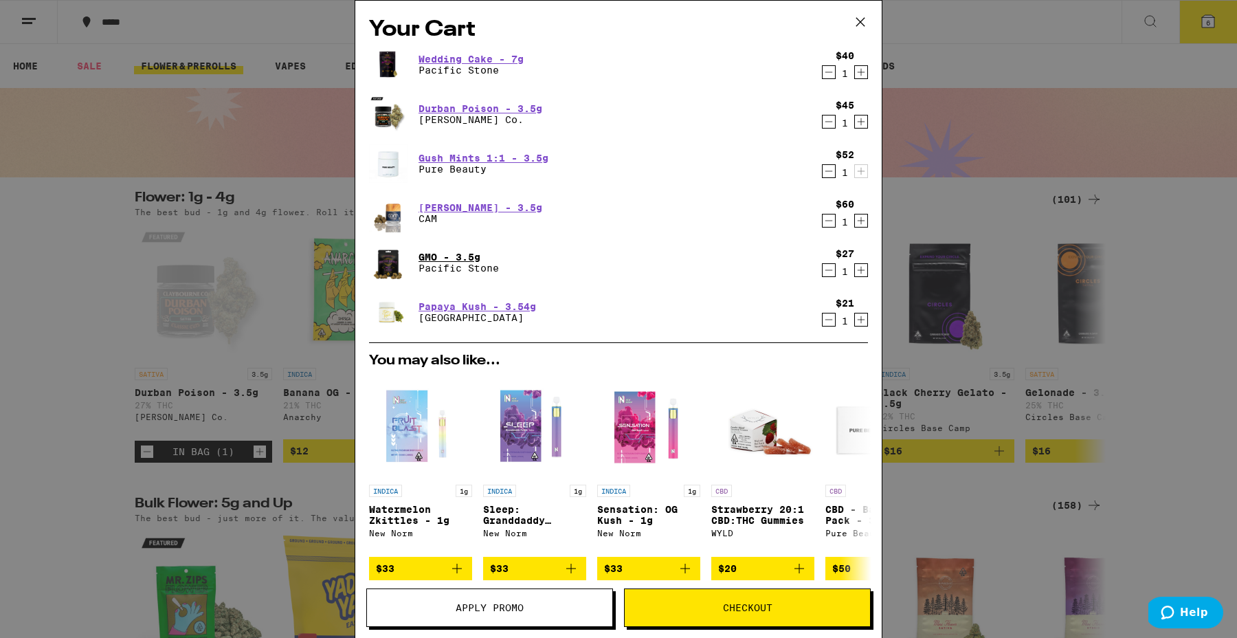
click at [454, 256] on link "GMO - 3.5g" at bounding box center [459, 257] width 80 height 11
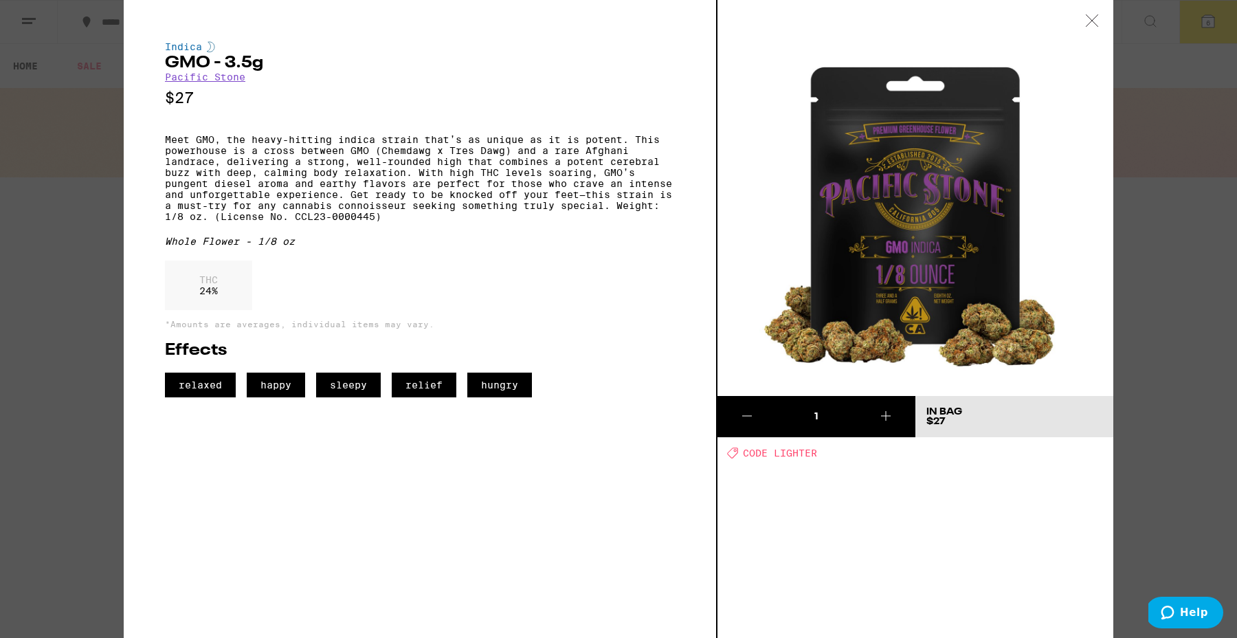
click at [1091, 22] on icon at bounding box center [1092, 20] width 14 height 12
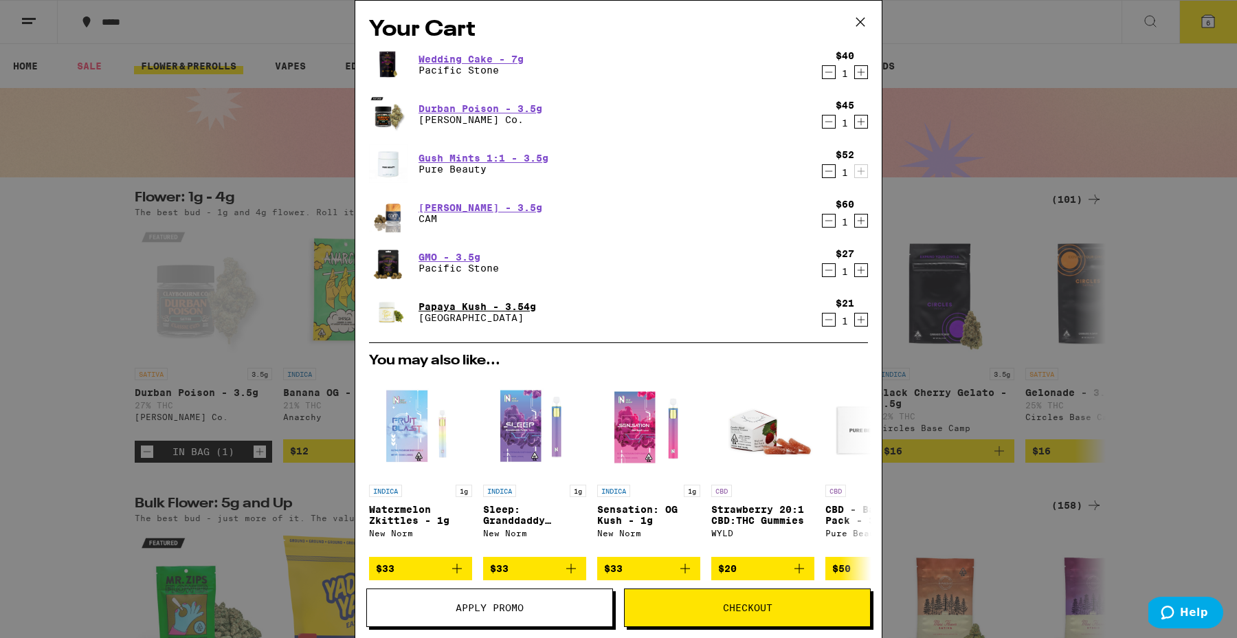
click at [451, 306] on link "Papaya Kush - 3.54g" at bounding box center [478, 306] width 118 height 11
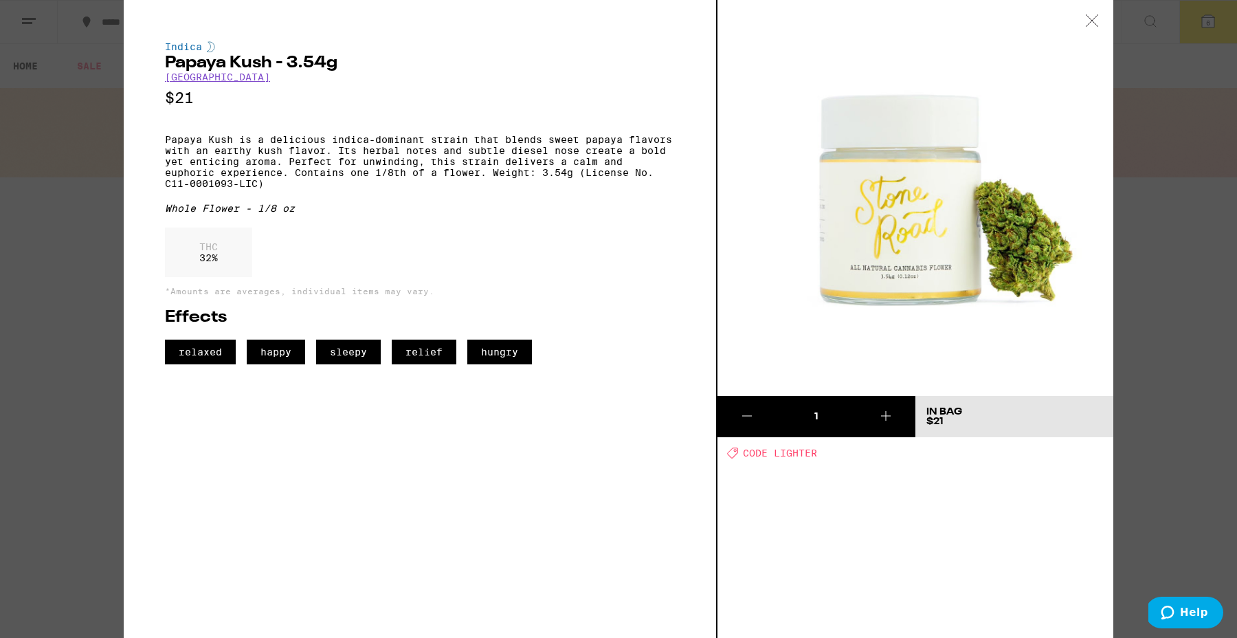
click at [1088, 12] on div at bounding box center [1092, 21] width 43 height 43
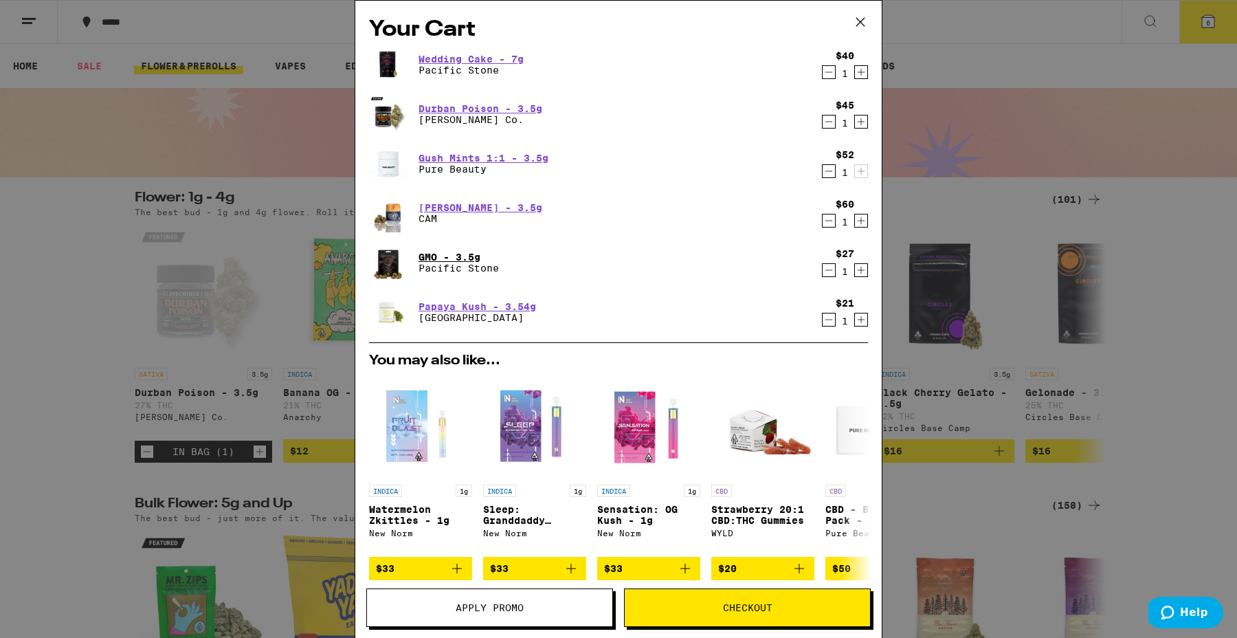
click at [460, 258] on link "GMO - 3.5g" at bounding box center [459, 257] width 80 height 11
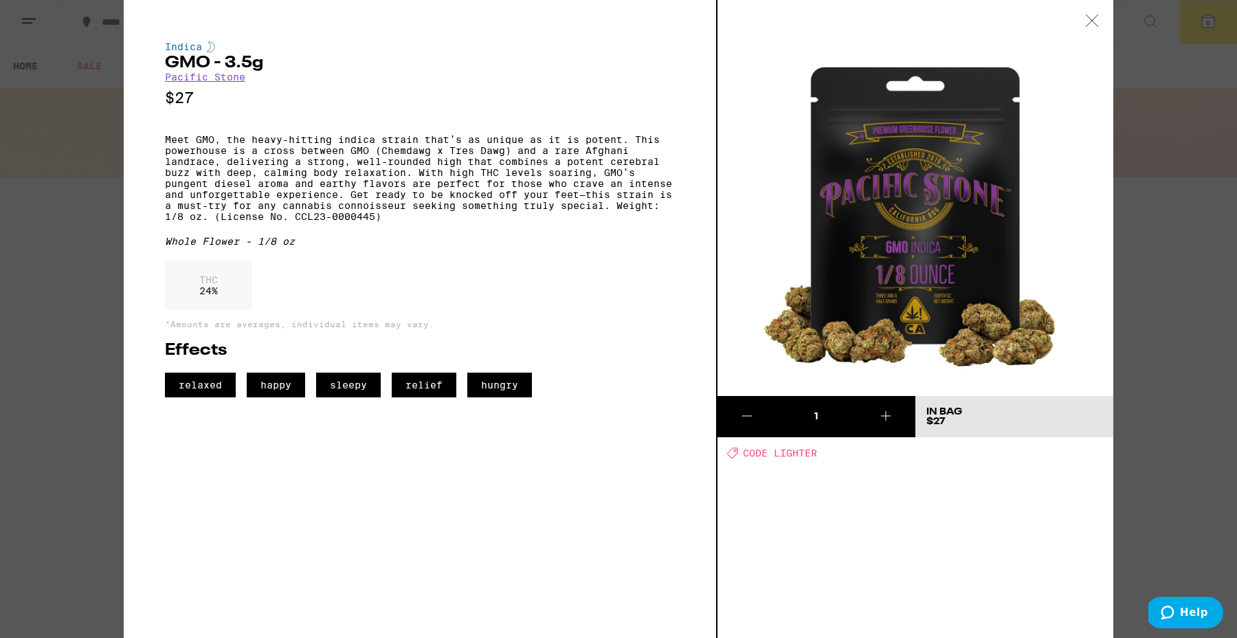
click at [1086, 17] on icon at bounding box center [1092, 20] width 14 height 12
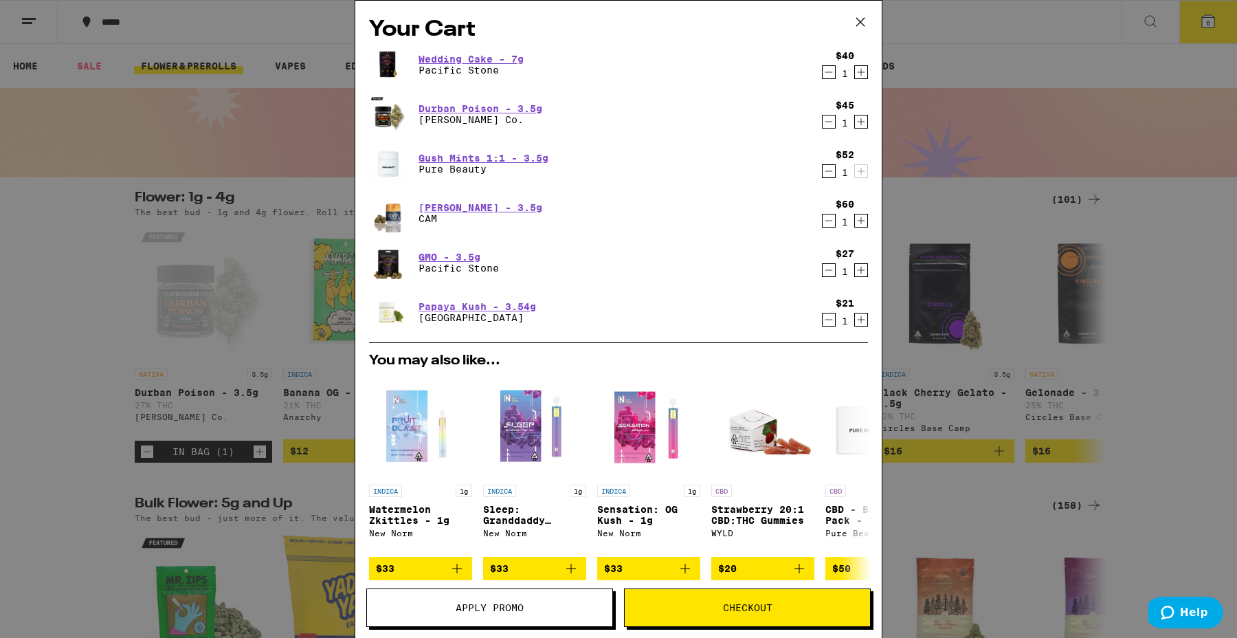
click at [108, 252] on div "Your Cart Wedding Cake - 7g Pacific Stone $40 1 Durban Poison - 3.5g [PERSON_NA…" at bounding box center [618, 319] width 1237 height 638
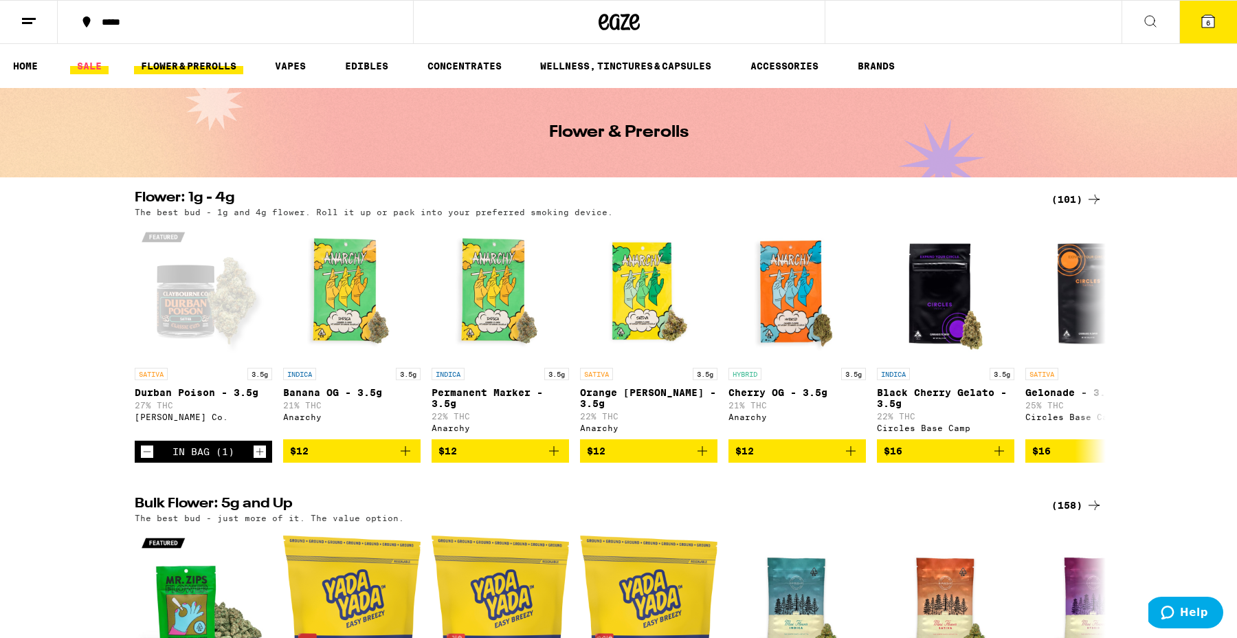
click at [78, 68] on link "SALE" at bounding box center [89, 66] width 38 height 16
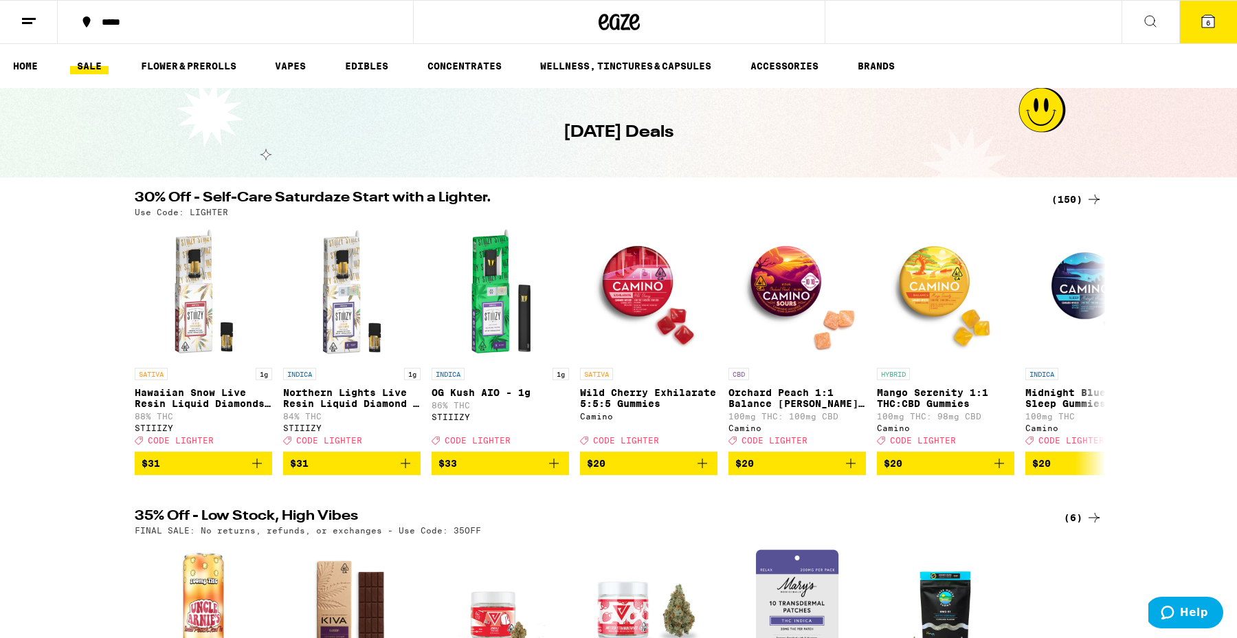
click at [1088, 188] on div "***** ***** 6 Checkout $ 245 6 HOME SALE FLOWER & PREROLLS VAPES EDIBLES CONCEN…" at bounding box center [618, 522] width 1237 height 1045
click at [1084, 194] on div "(150)" at bounding box center [1076, 199] width 51 height 16
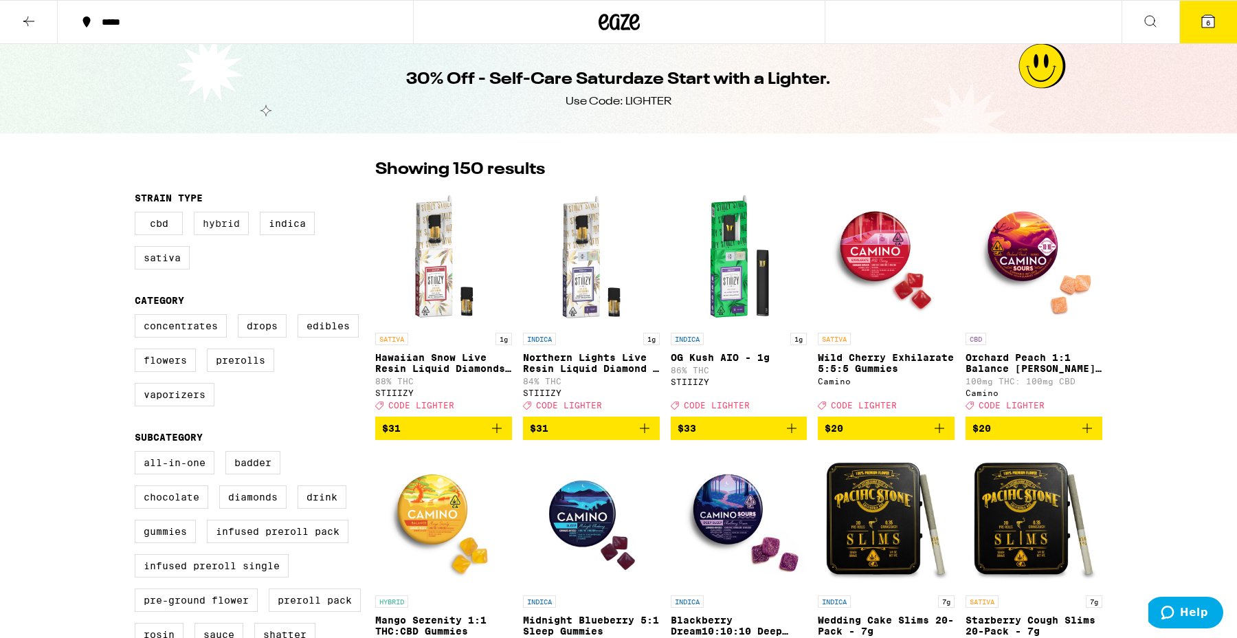
click at [212, 228] on label "Hybrid" at bounding box center [221, 223] width 55 height 23
click at [138, 214] on input "Hybrid" at bounding box center [137, 214] width 1 height 1
checkbox input "true"
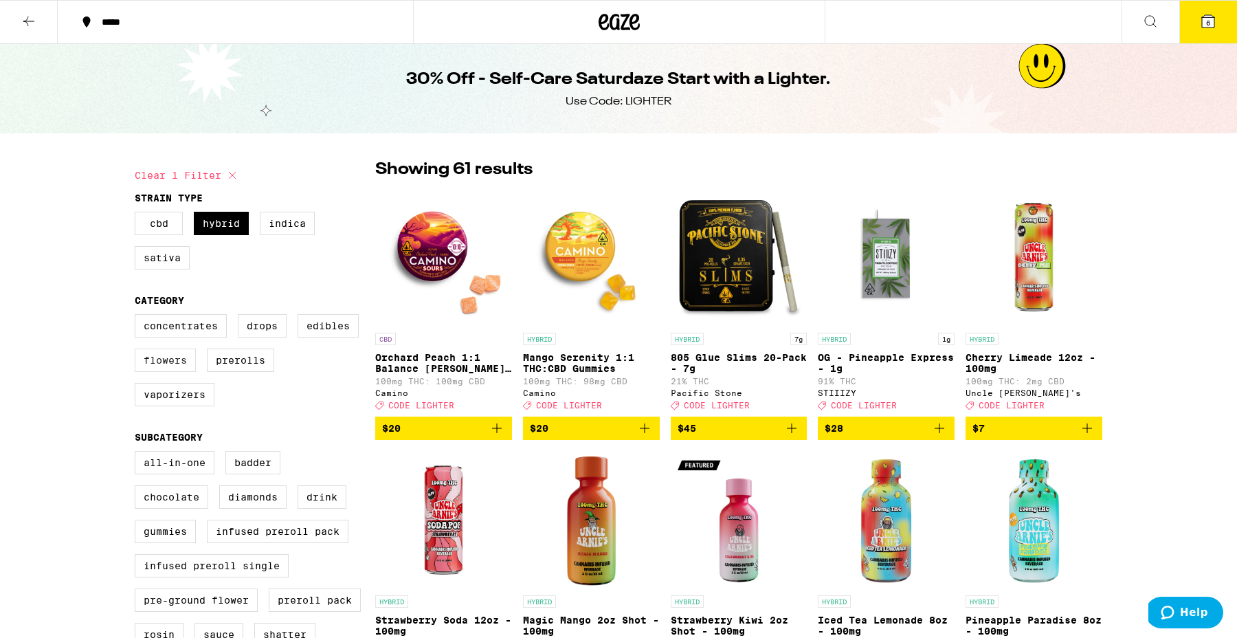
click at [161, 368] on label "Flowers" at bounding box center [165, 359] width 61 height 23
click at [138, 317] on input "Flowers" at bounding box center [137, 316] width 1 height 1
checkbox input "true"
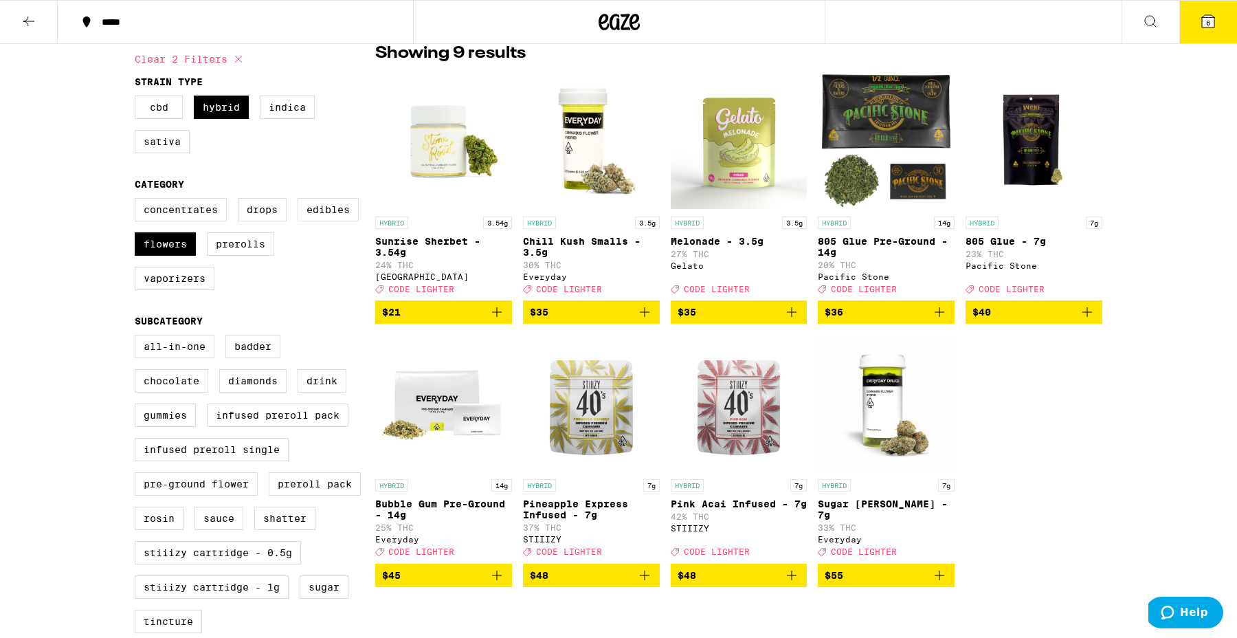
scroll to position [118, 0]
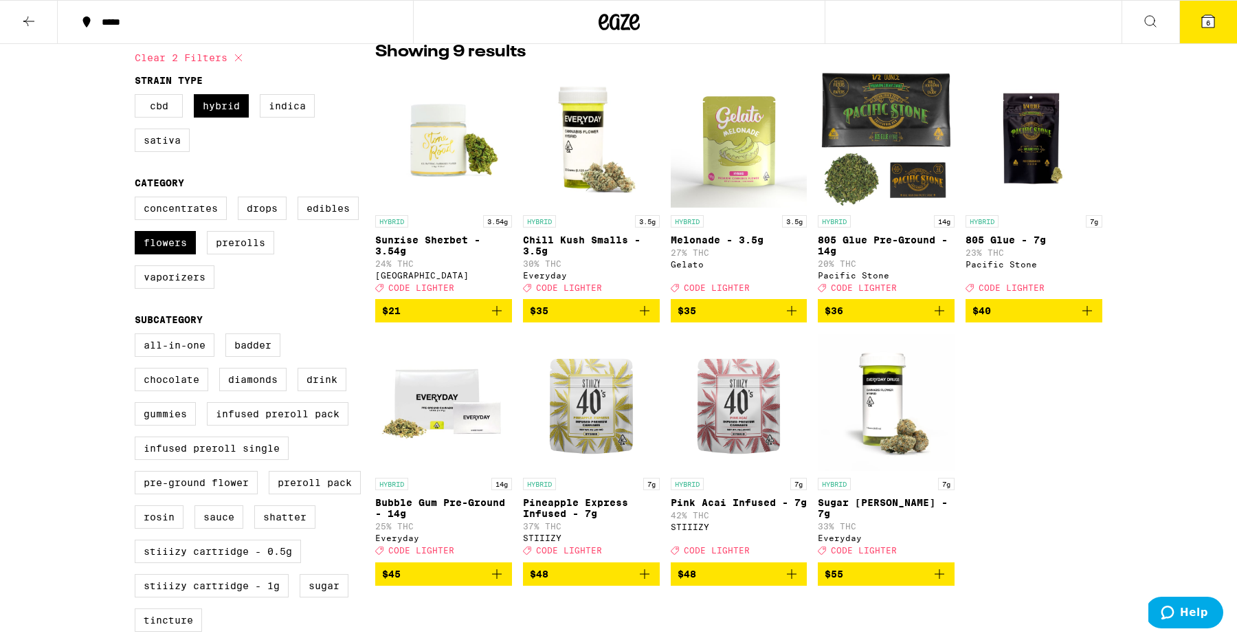
click at [498, 317] on icon "Add to bag" at bounding box center [497, 310] width 16 height 16
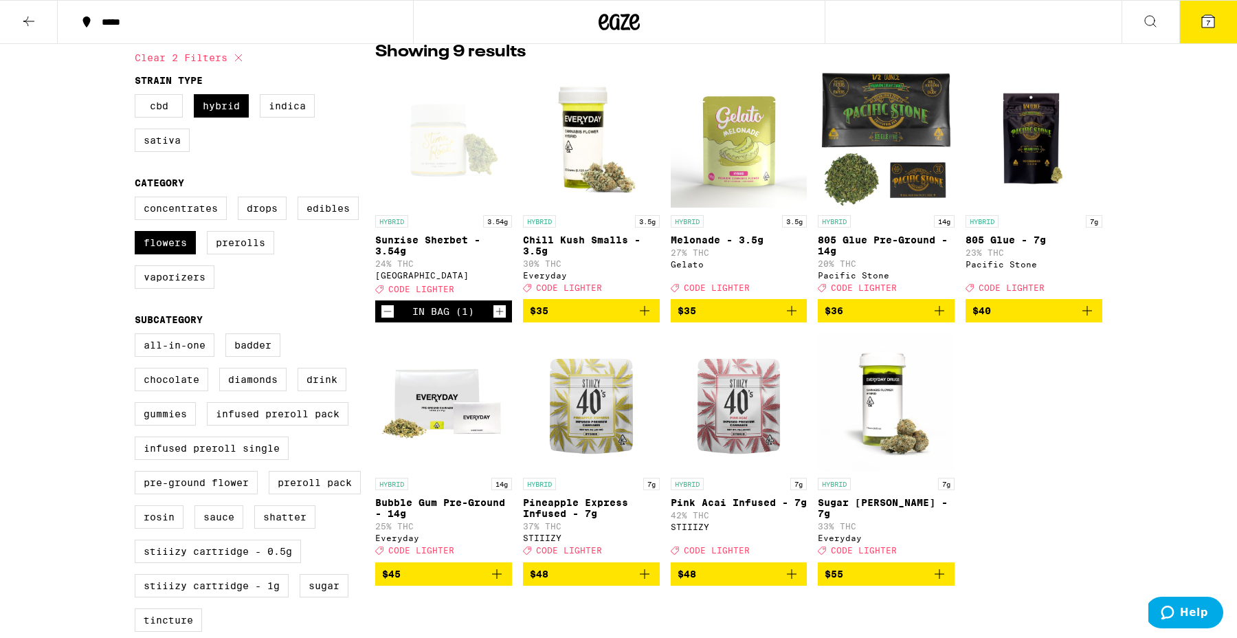
click at [1196, 12] on button "7" at bounding box center [1208, 22] width 58 height 43
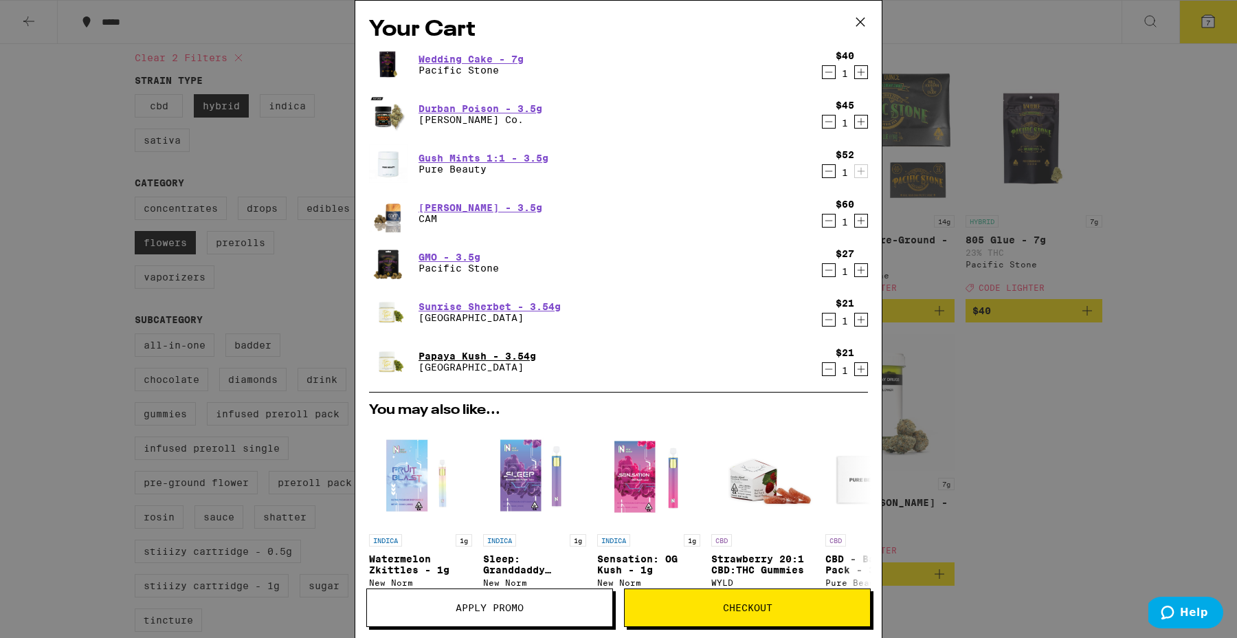
click at [440, 353] on link "Papaya Kush - 3.54g" at bounding box center [478, 355] width 118 height 11
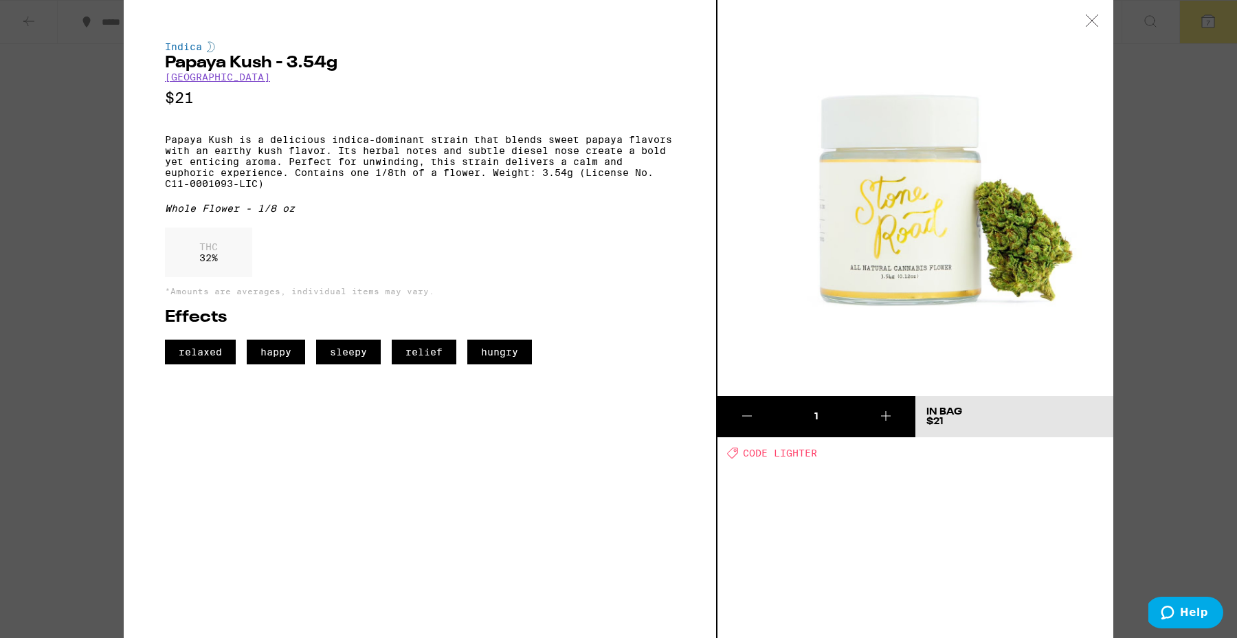
click at [1101, 17] on div at bounding box center [1092, 21] width 43 height 43
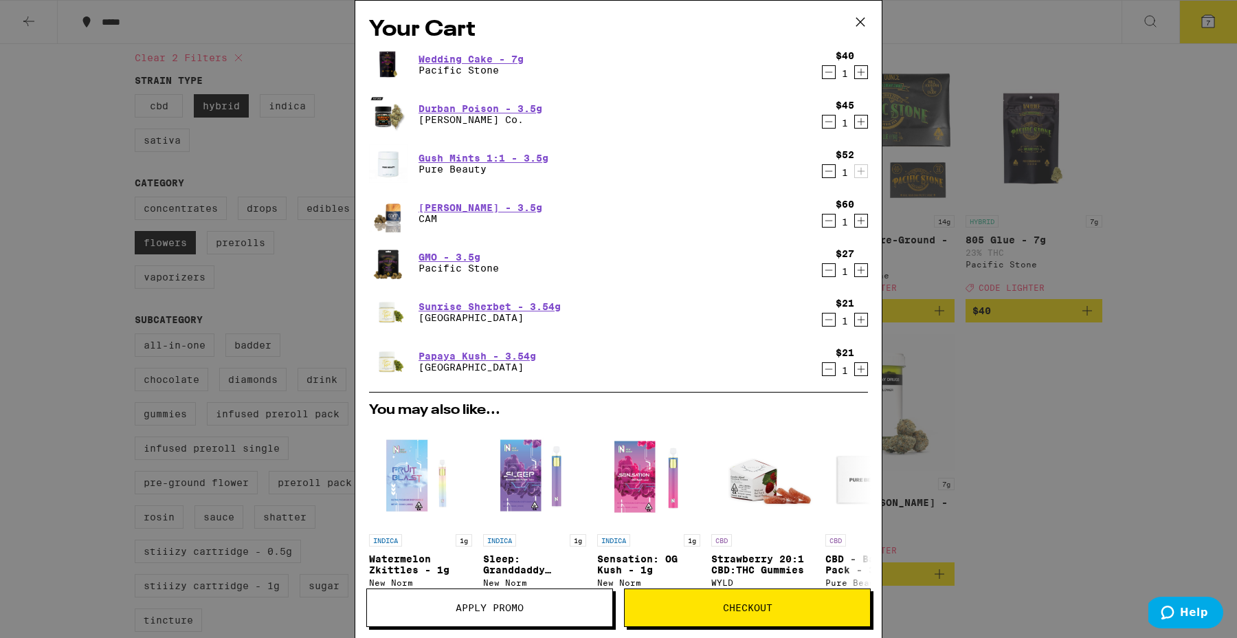
click at [829, 267] on icon "Decrement" at bounding box center [829, 270] width 12 height 16
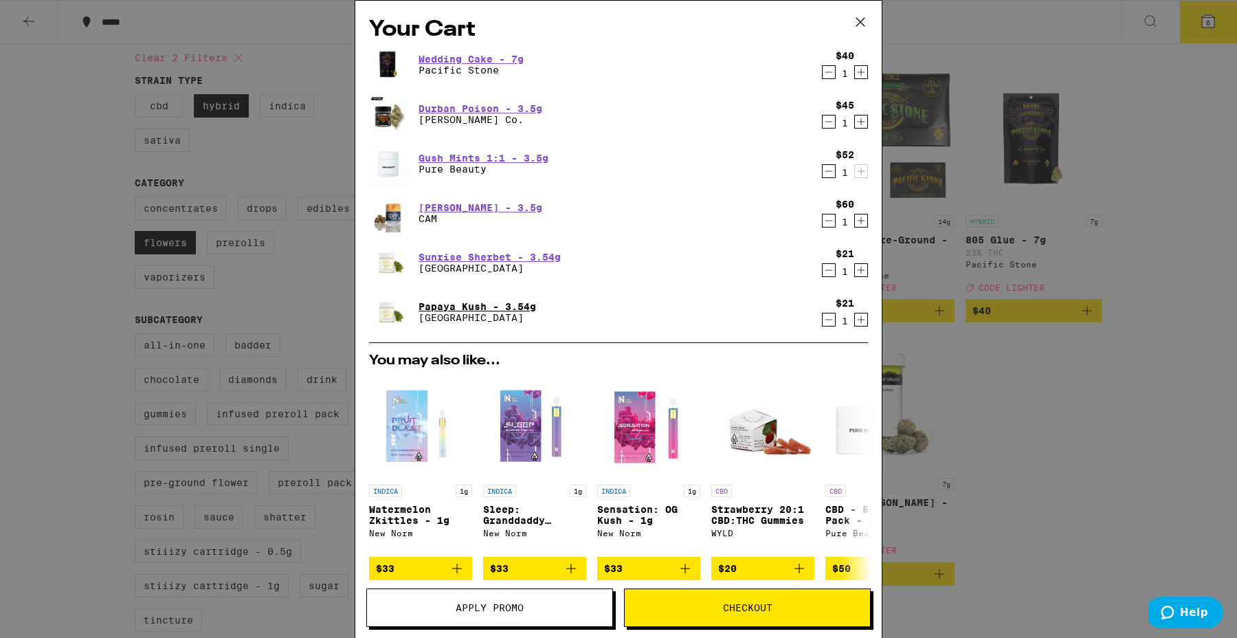
click at [494, 301] on link "Papaya Kush - 3.54g" at bounding box center [478, 306] width 118 height 11
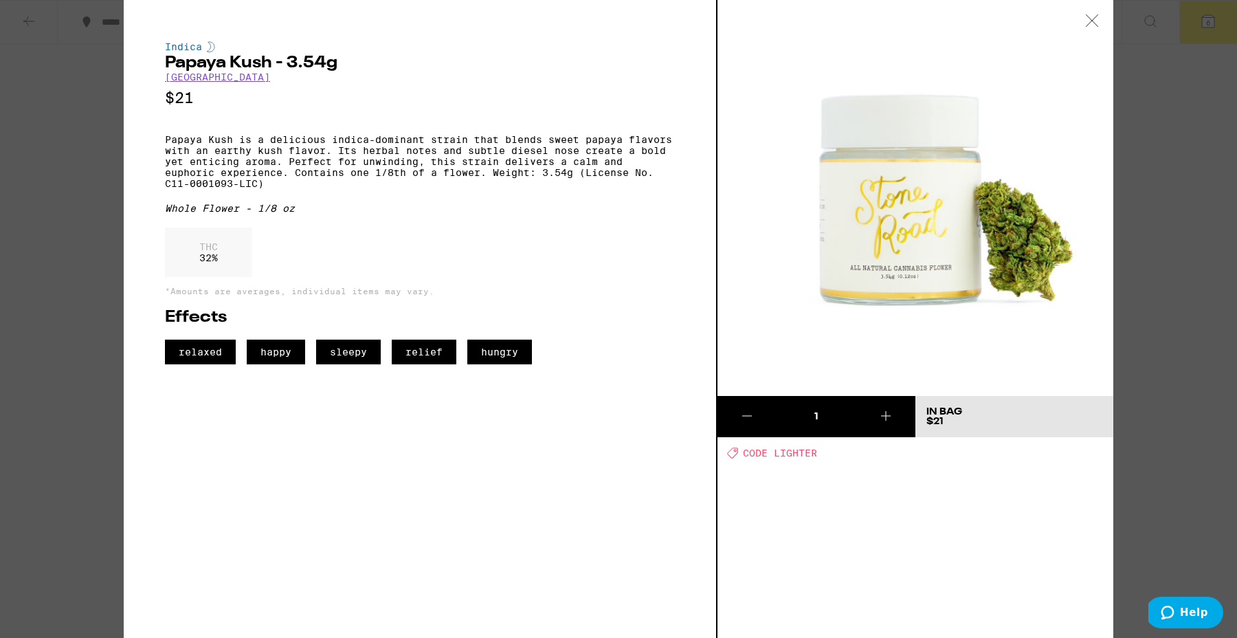
click at [1090, 15] on icon at bounding box center [1092, 20] width 14 height 12
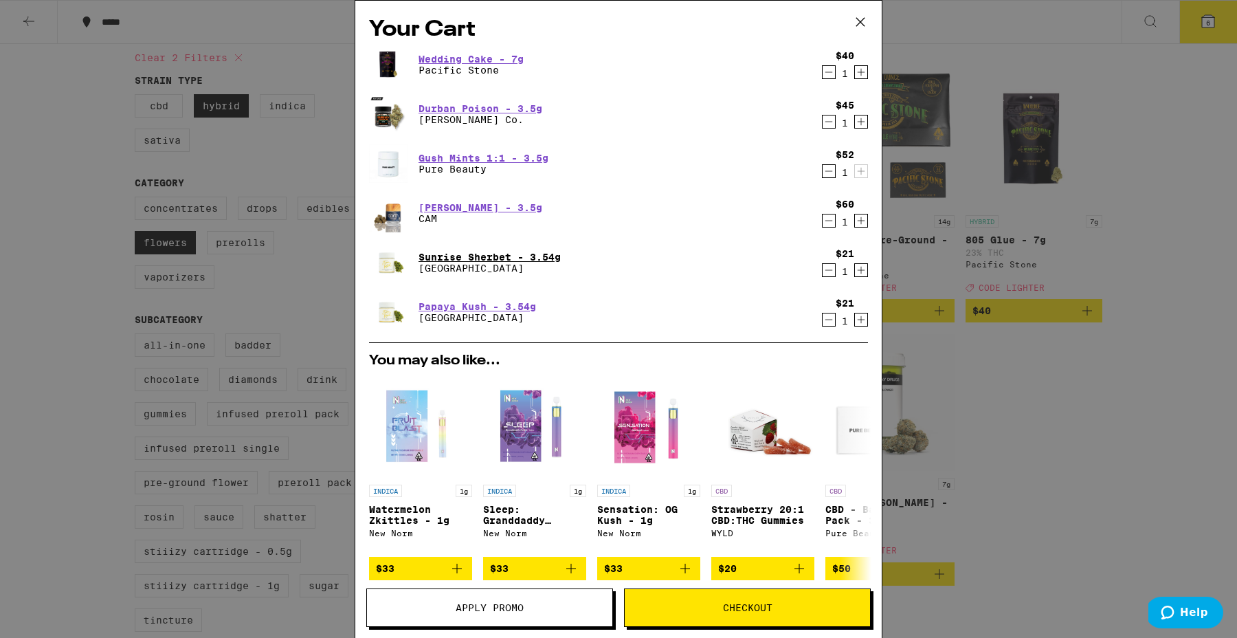
click at [519, 252] on link "Sunrise Sherbet - 3.54g" at bounding box center [490, 257] width 142 height 11
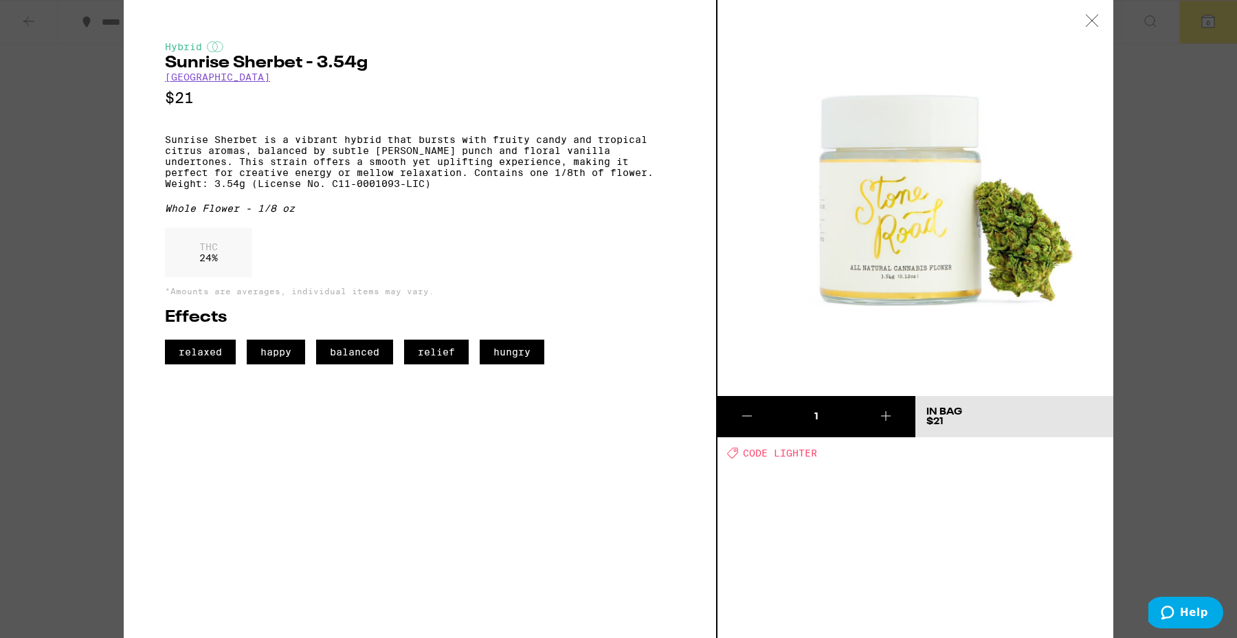
click at [1095, 19] on icon at bounding box center [1092, 20] width 14 height 12
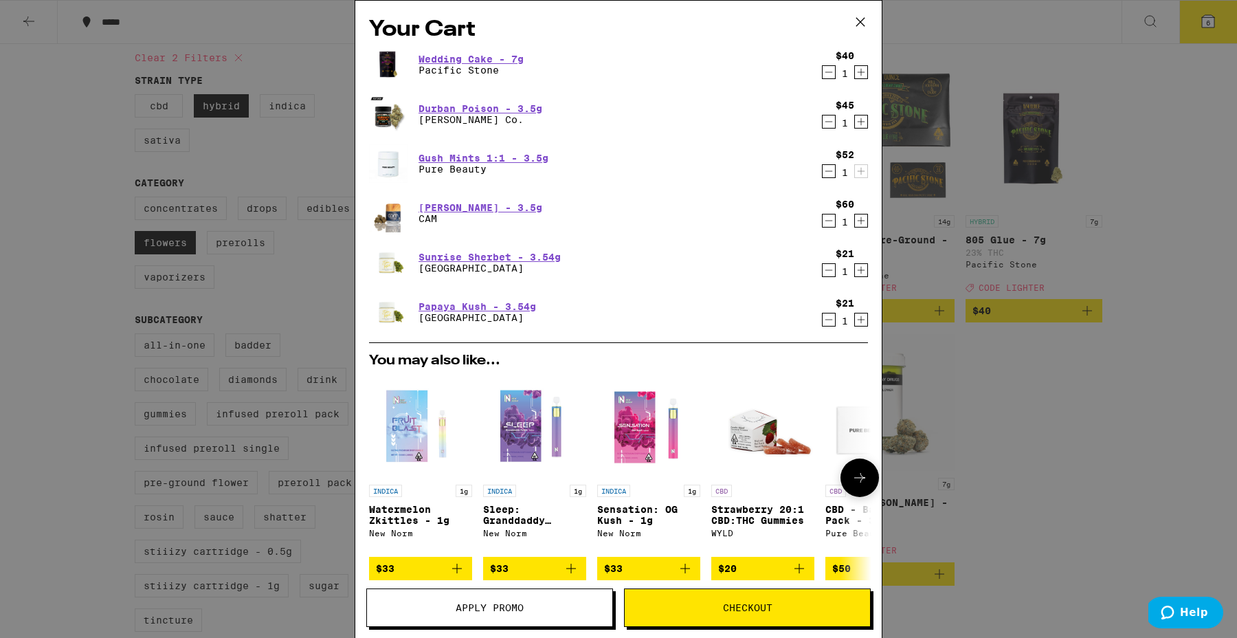
scroll to position [214, 0]
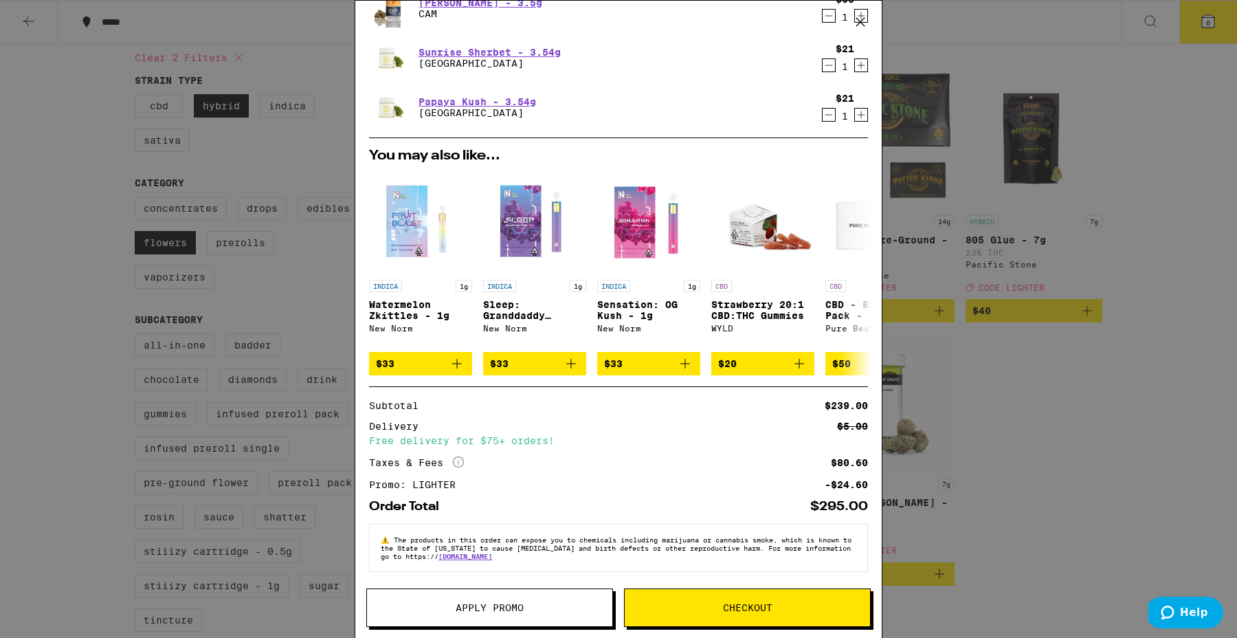
click at [735, 590] on button "Checkout" at bounding box center [747, 607] width 247 height 38
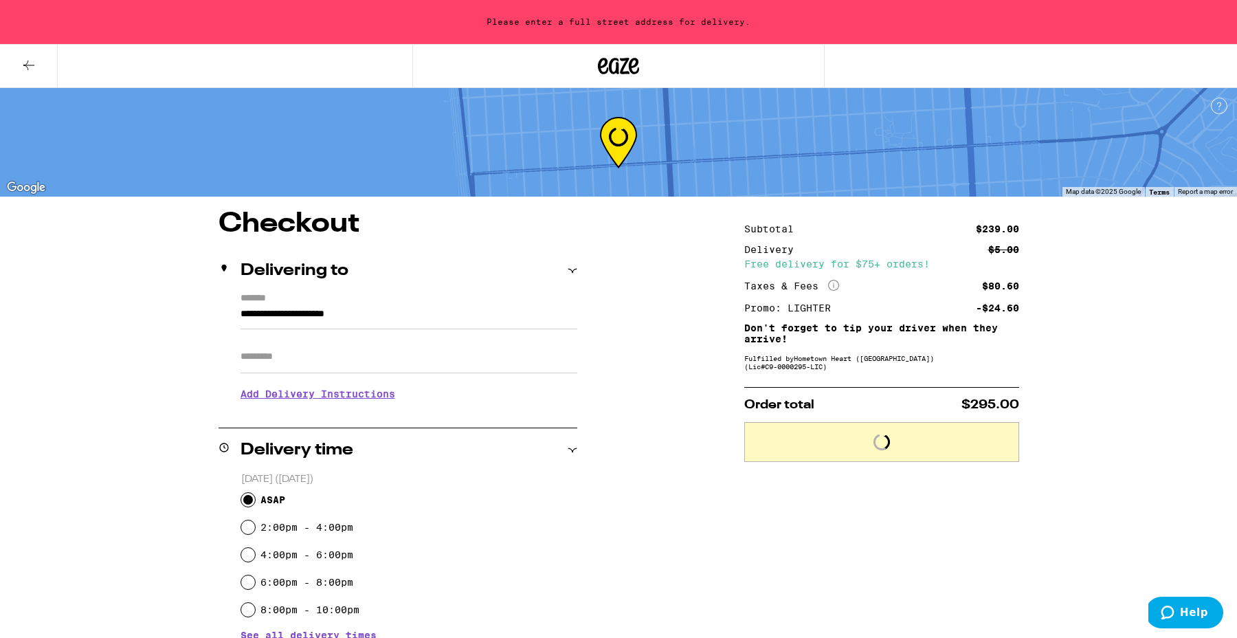
click at [430, 313] on input "**********" at bounding box center [409, 317] width 337 height 23
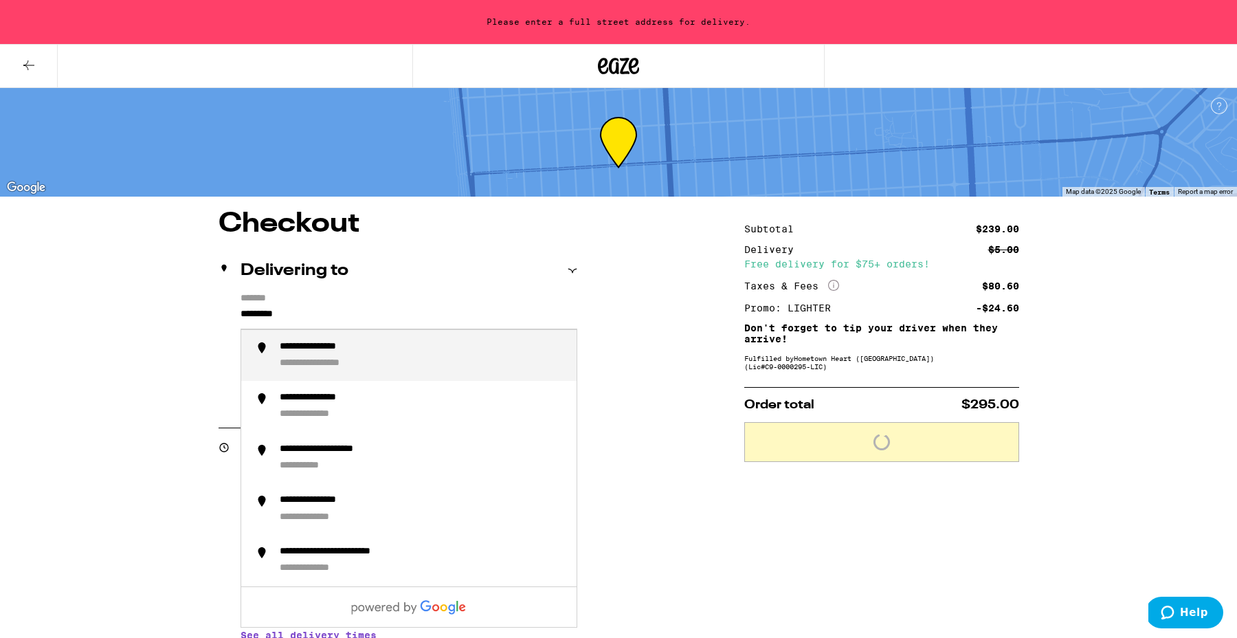
click at [425, 357] on div "**********" at bounding box center [423, 356] width 286 height 30
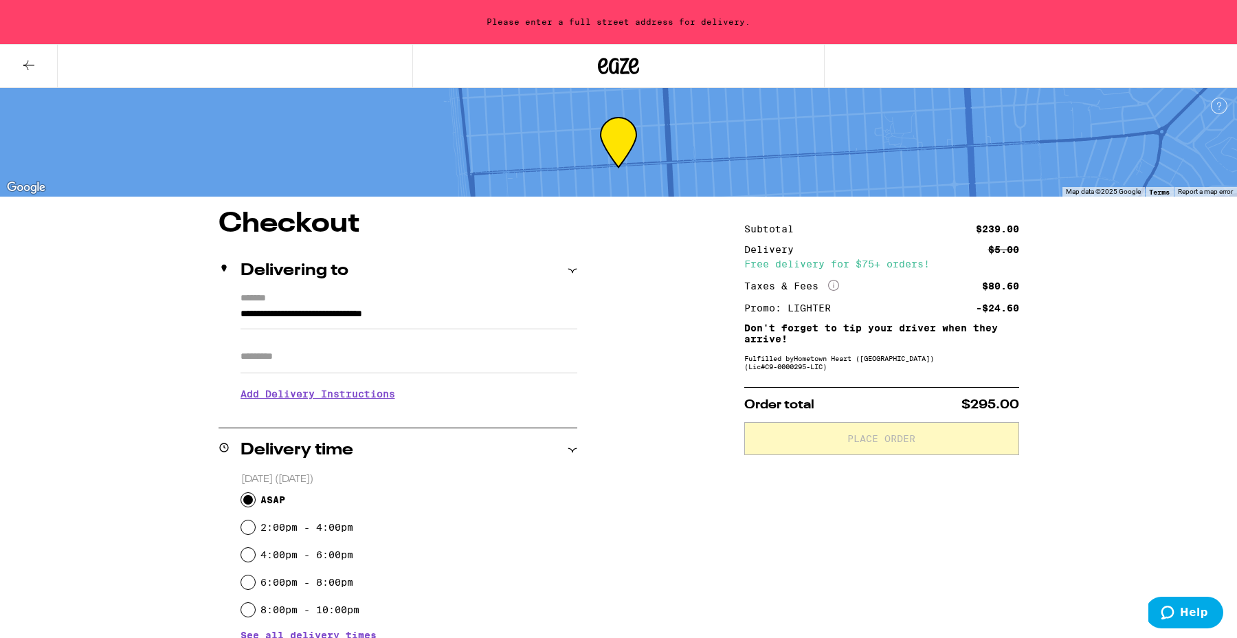
type input "**********"
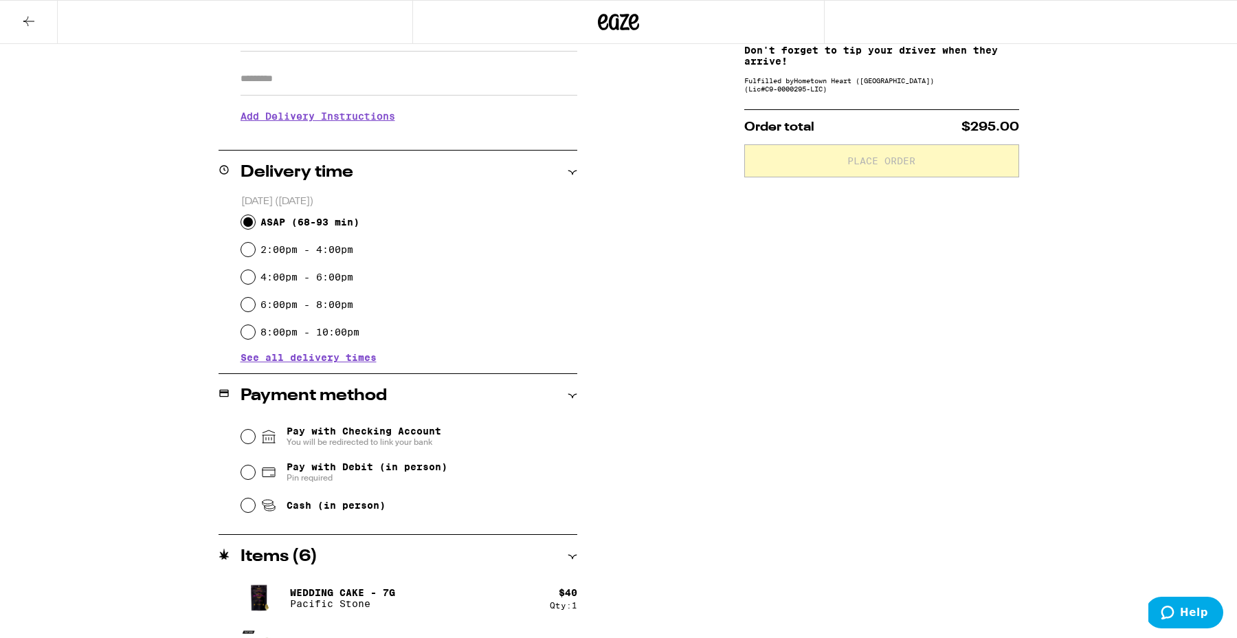
scroll to position [260, 0]
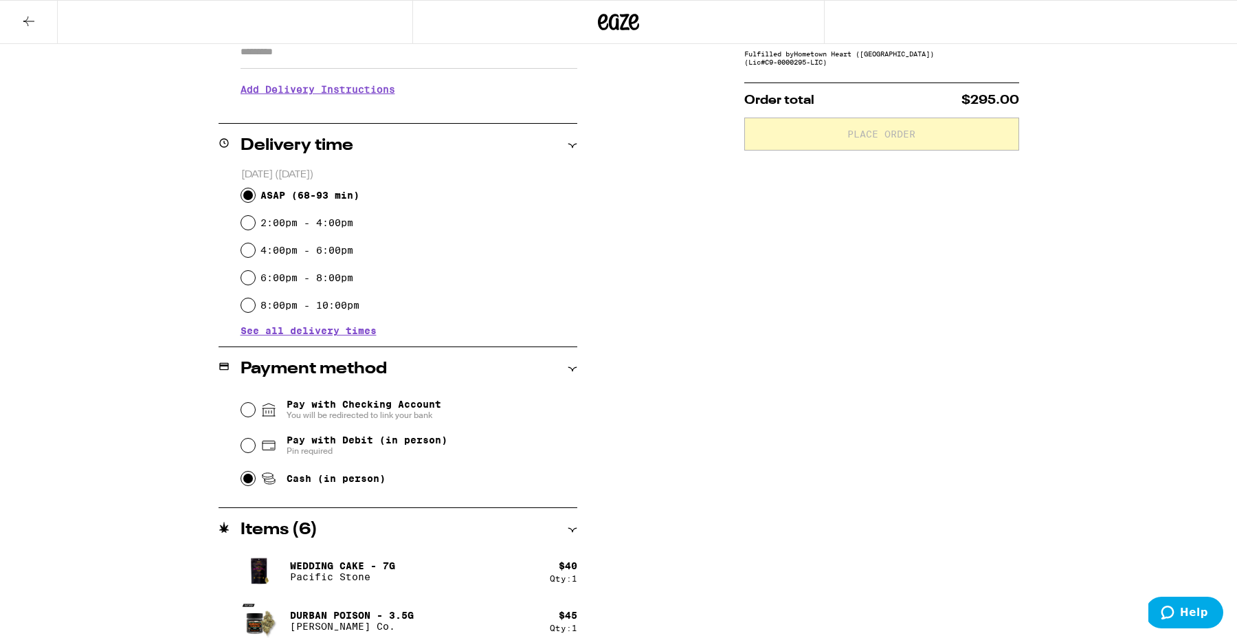
click at [241, 480] on input "Cash (in person)" at bounding box center [248, 478] width 14 height 14
radio input "true"
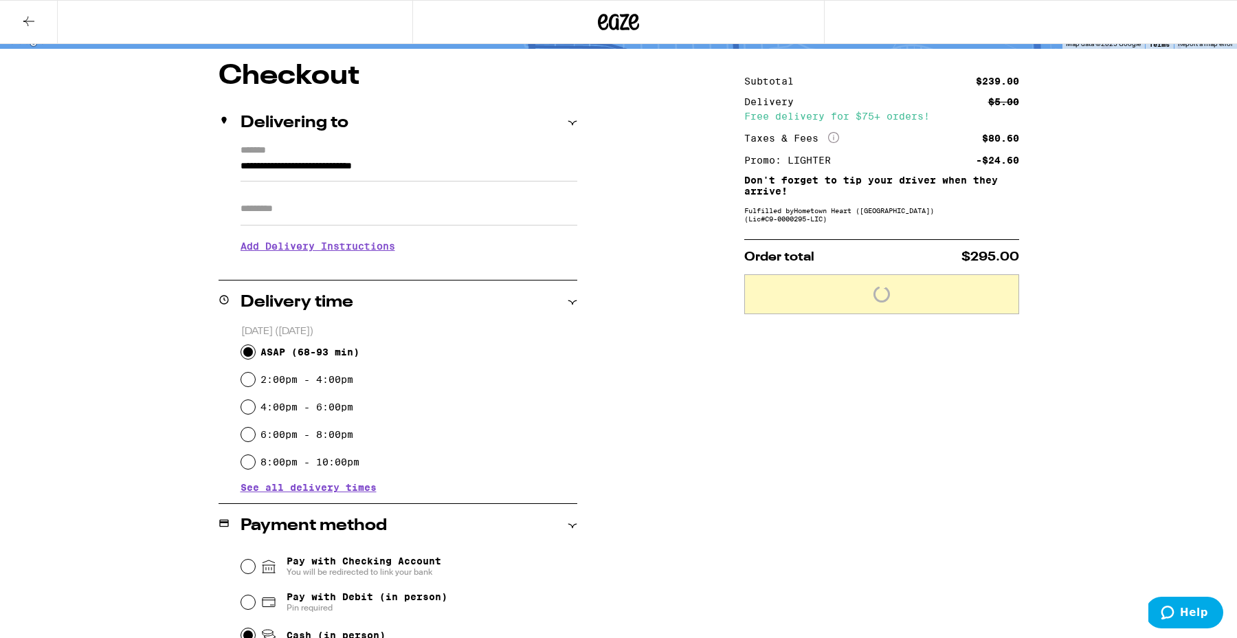
scroll to position [54, 0]
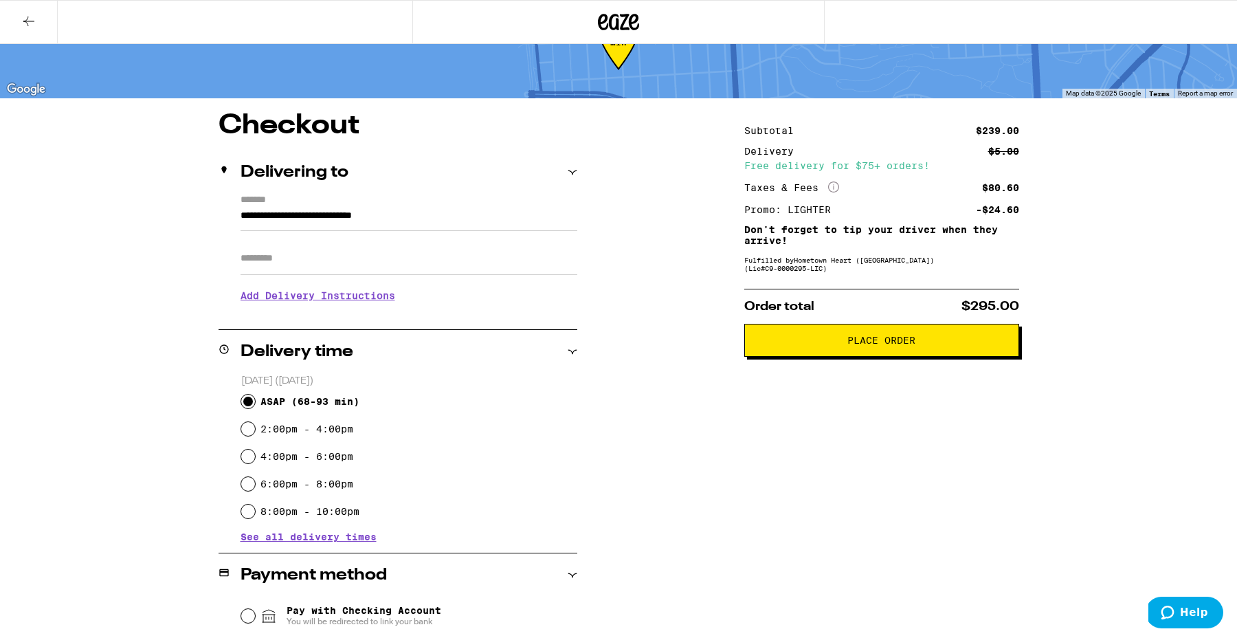
click at [297, 303] on h3 "Add Delivery Instructions" at bounding box center [409, 296] width 337 height 32
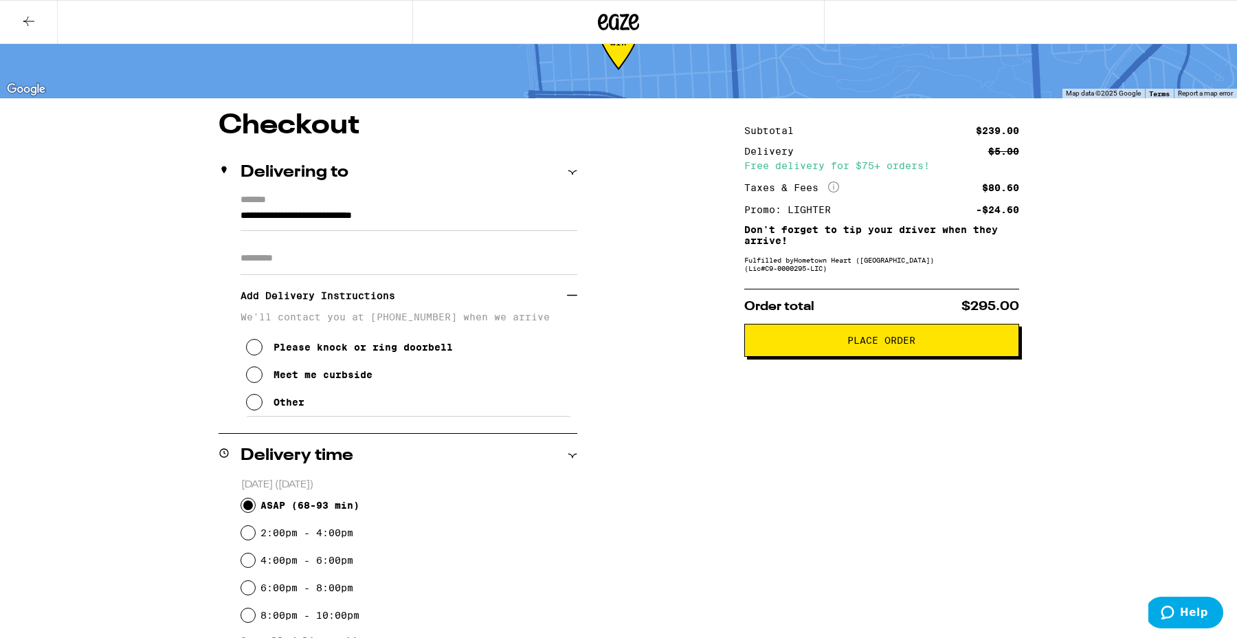
click at [256, 381] on icon at bounding box center [254, 374] width 16 height 16
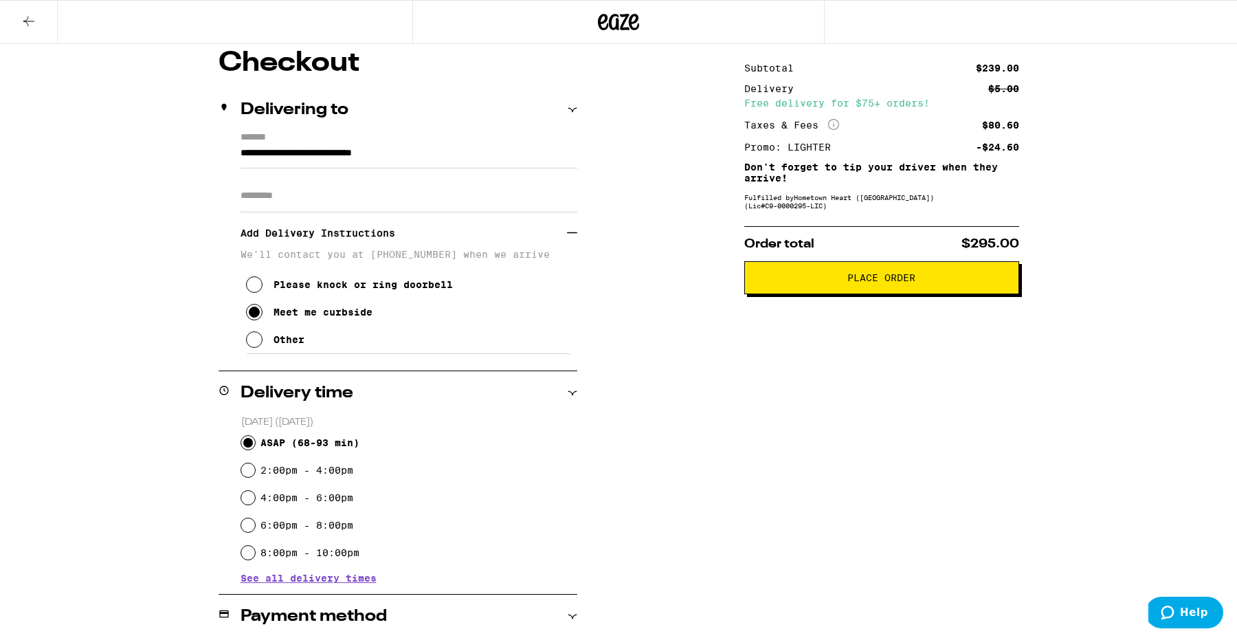
scroll to position [0, 0]
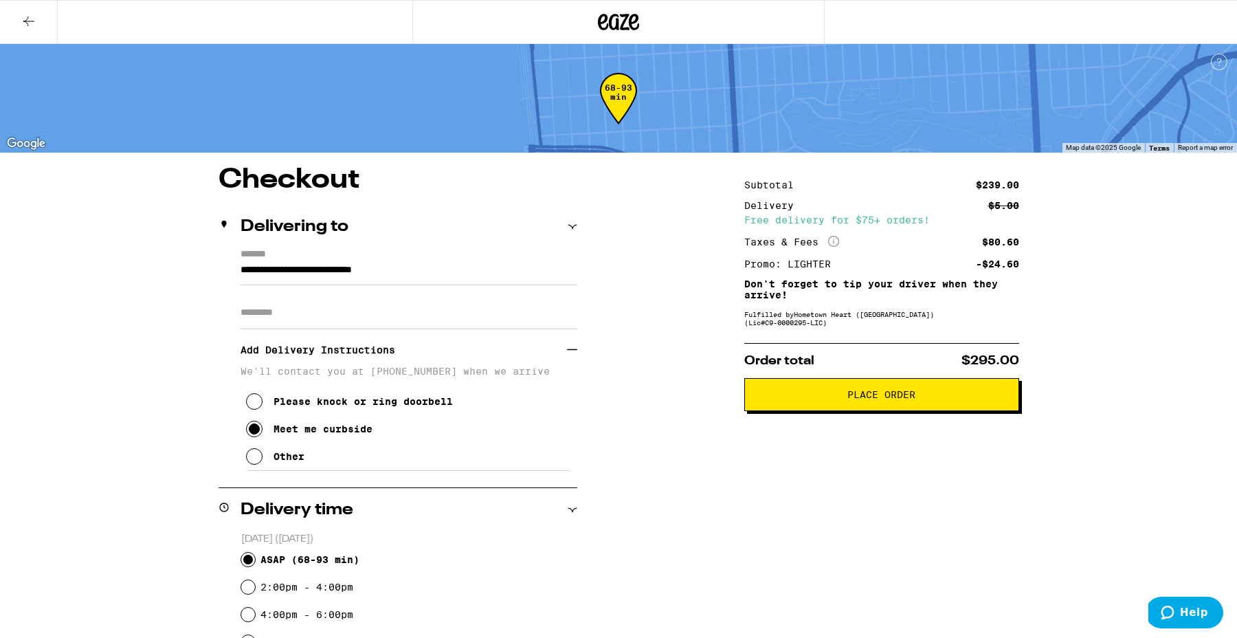
click at [836, 399] on span "Place Order" at bounding box center [882, 395] width 252 height 10
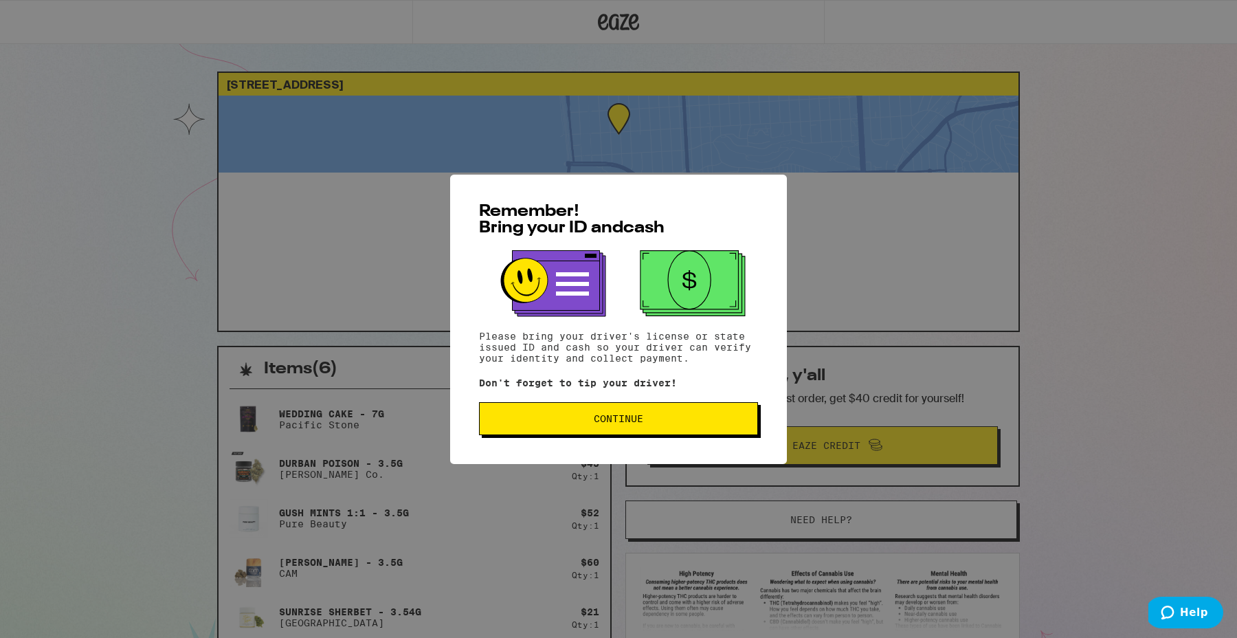
click at [603, 419] on span "Continue" at bounding box center [618, 419] width 49 height 10
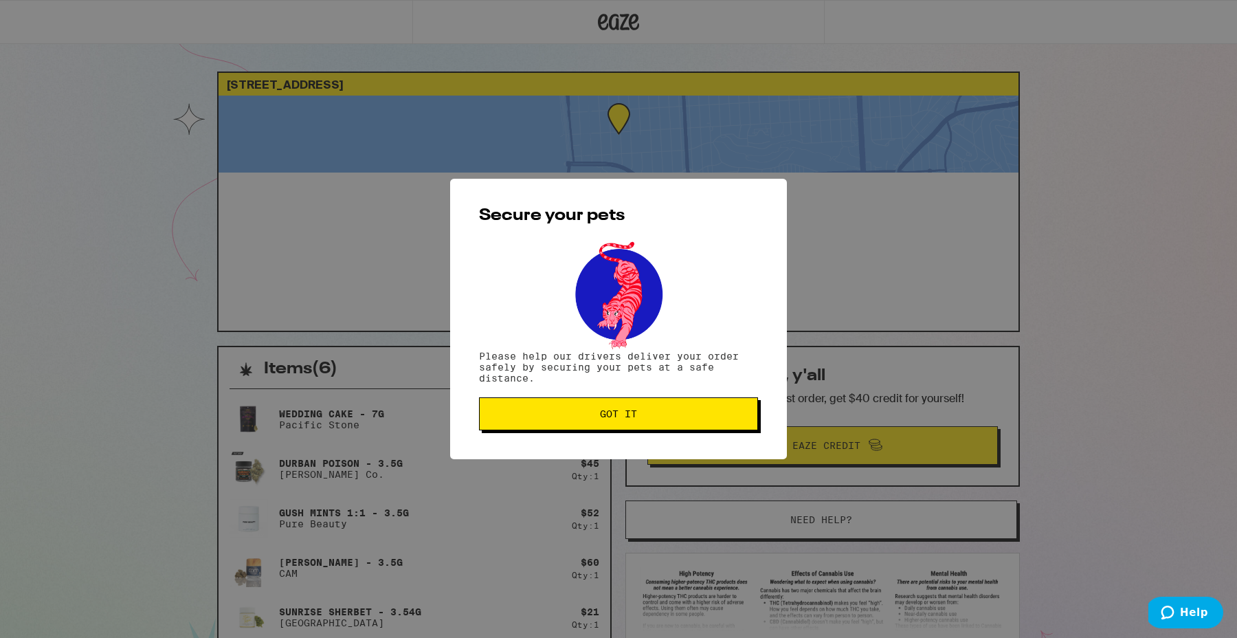
click at [603, 419] on span "Got it" at bounding box center [618, 414] width 37 height 10
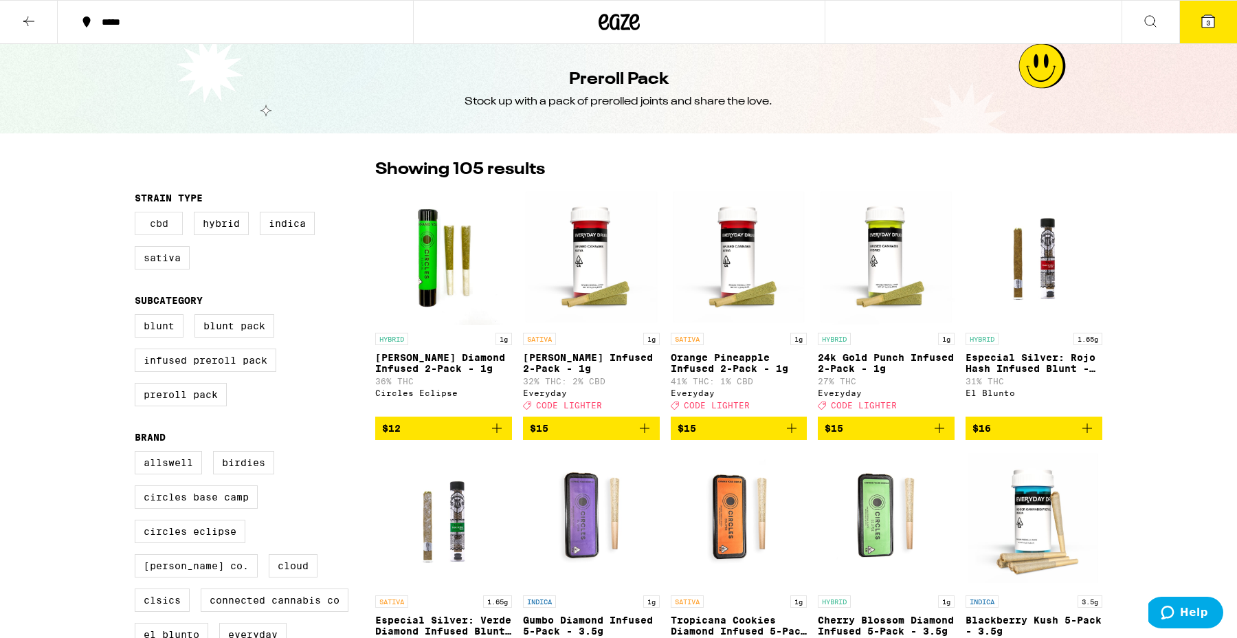
click at [152, 218] on label "CBD" at bounding box center [159, 223] width 48 height 23
click at [138, 214] on input "CBD" at bounding box center [137, 214] width 1 height 1
checkbox input "true"
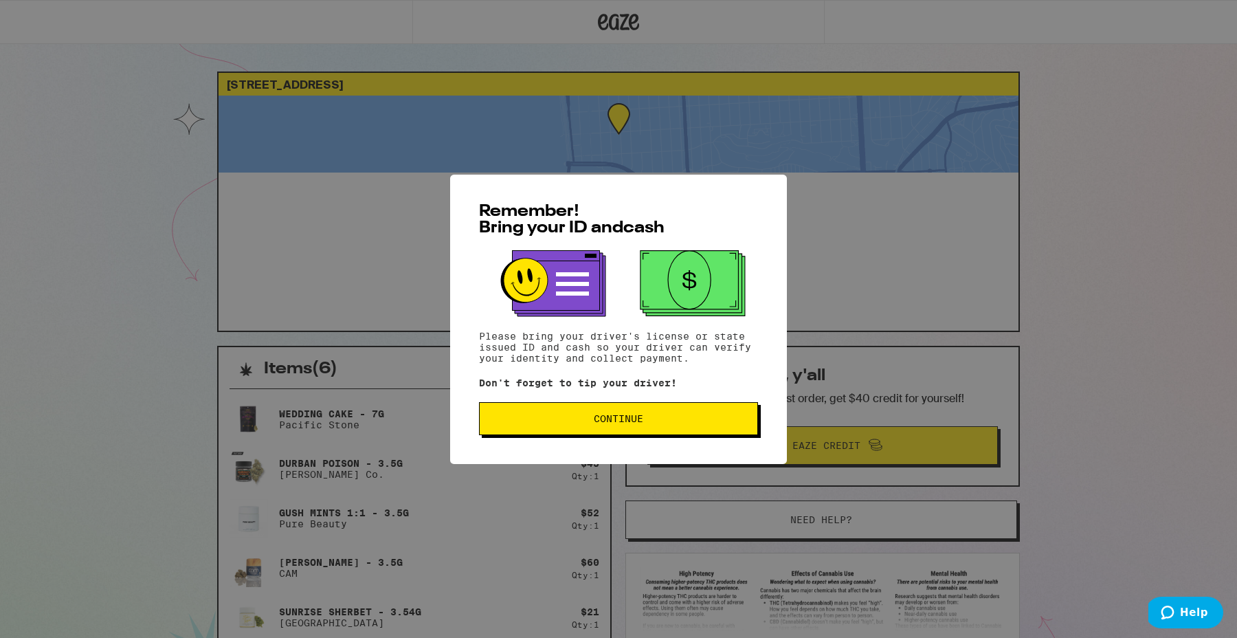
click at [606, 428] on button "Continue" at bounding box center [618, 418] width 279 height 33
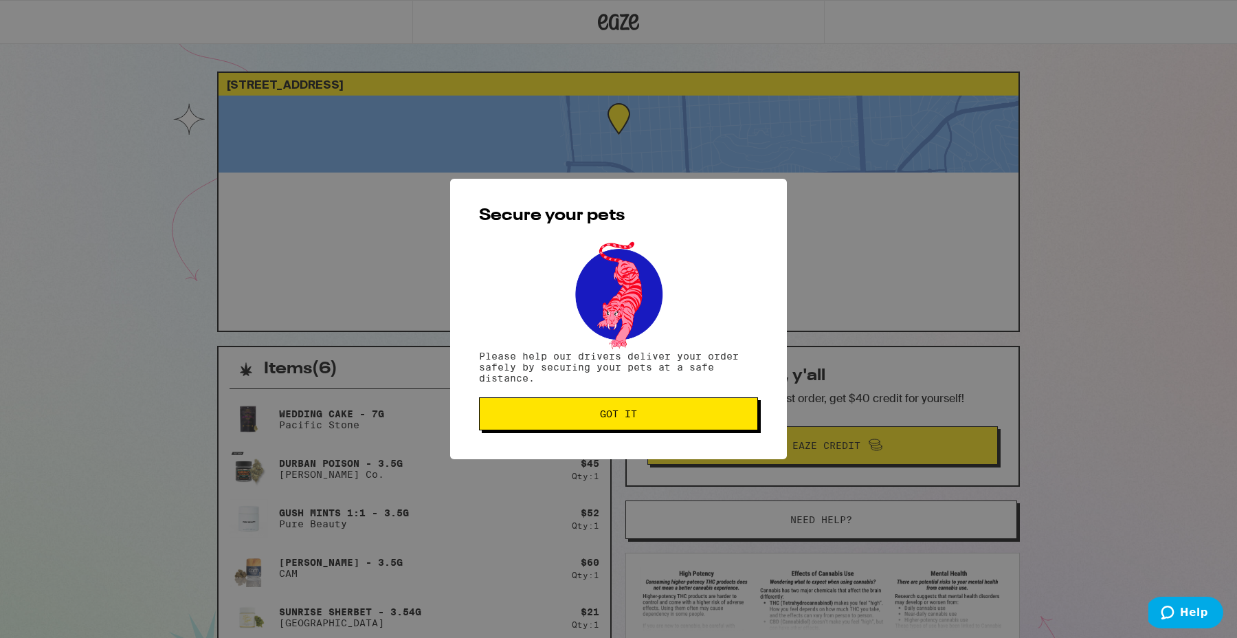
click at [606, 419] on span "Got it" at bounding box center [618, 414] width 37 height 10
